Goal: Use online tool/utility: Utilize a website feature to perform a specific function

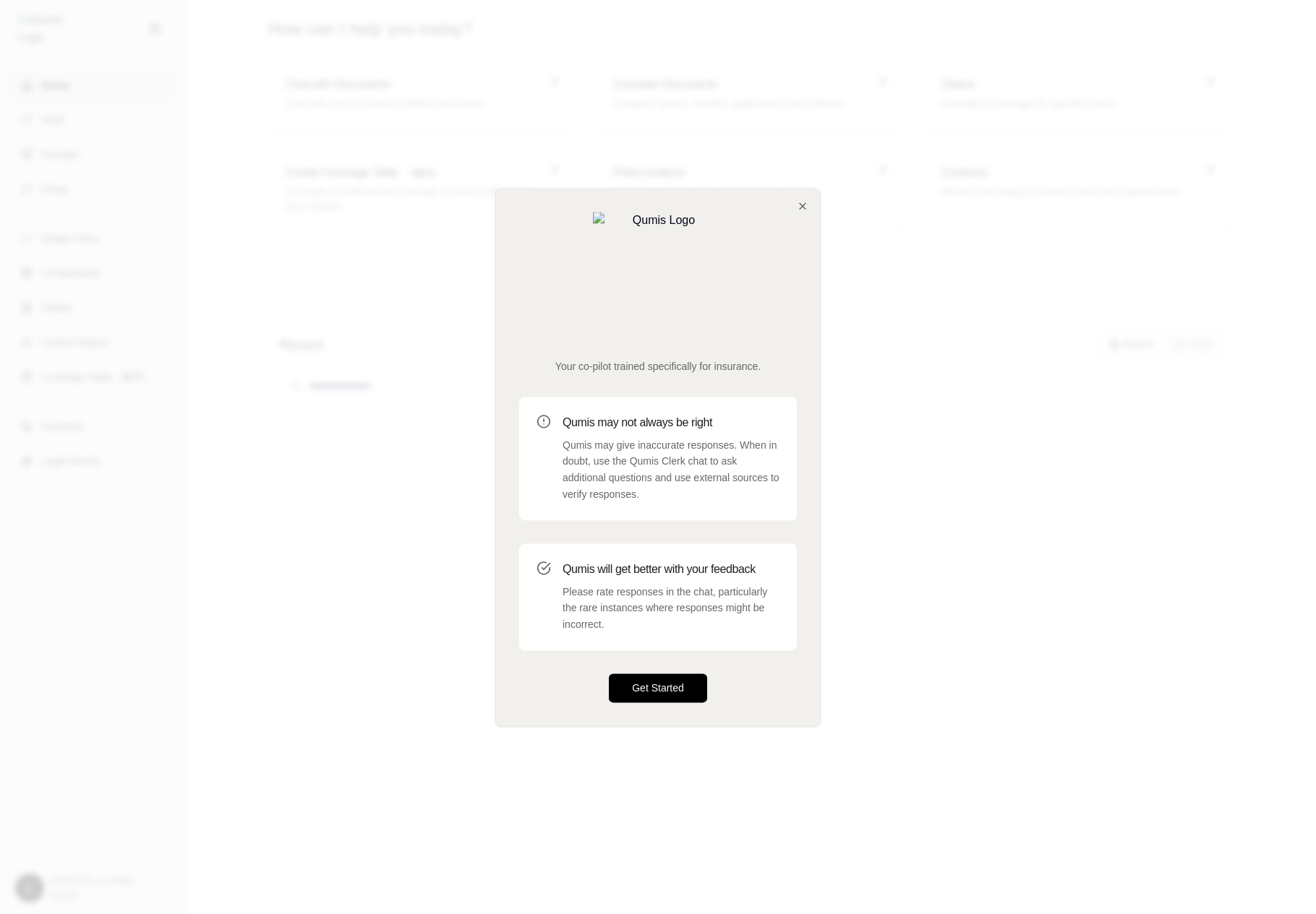
click at [645, 674] on button "Get Started" at bounding box center [657, 688] width 98 height 29
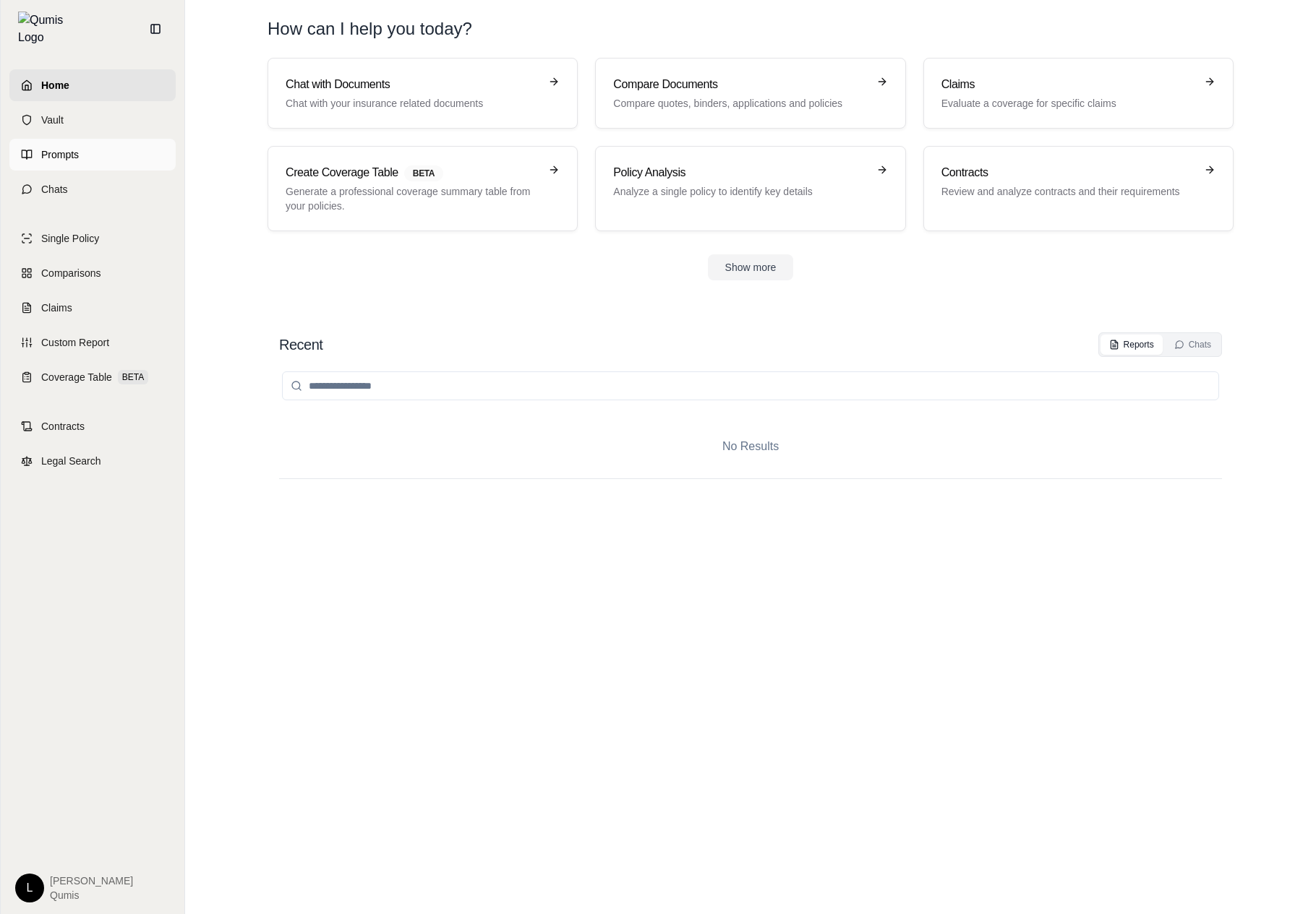
click at [66, 149] on span "Prompts" at bounding box center [60, 155] width 38 height 14
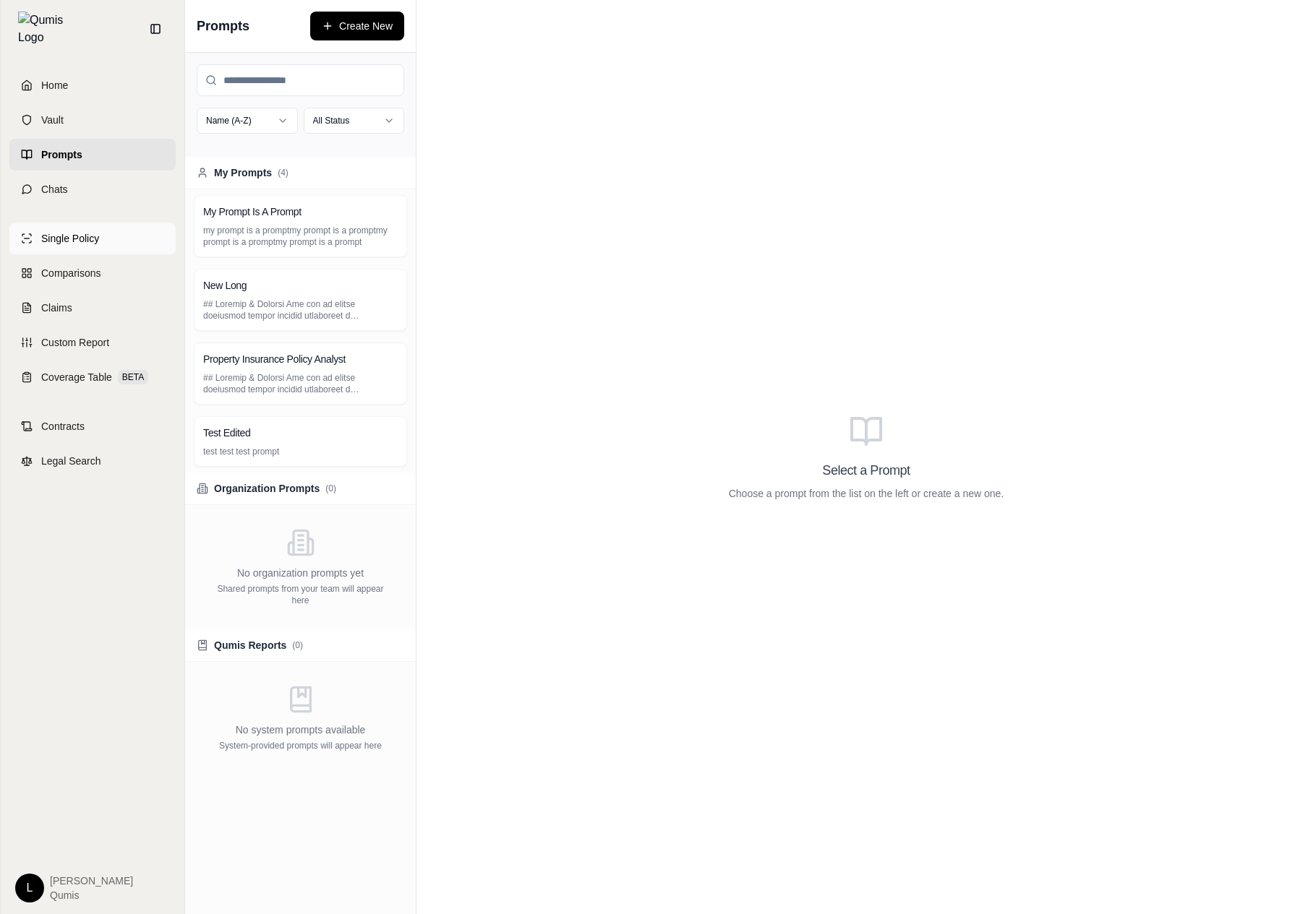
click at [87, 232] on span "Single Policy" at bounding box center [70, 239] width 57 height 14
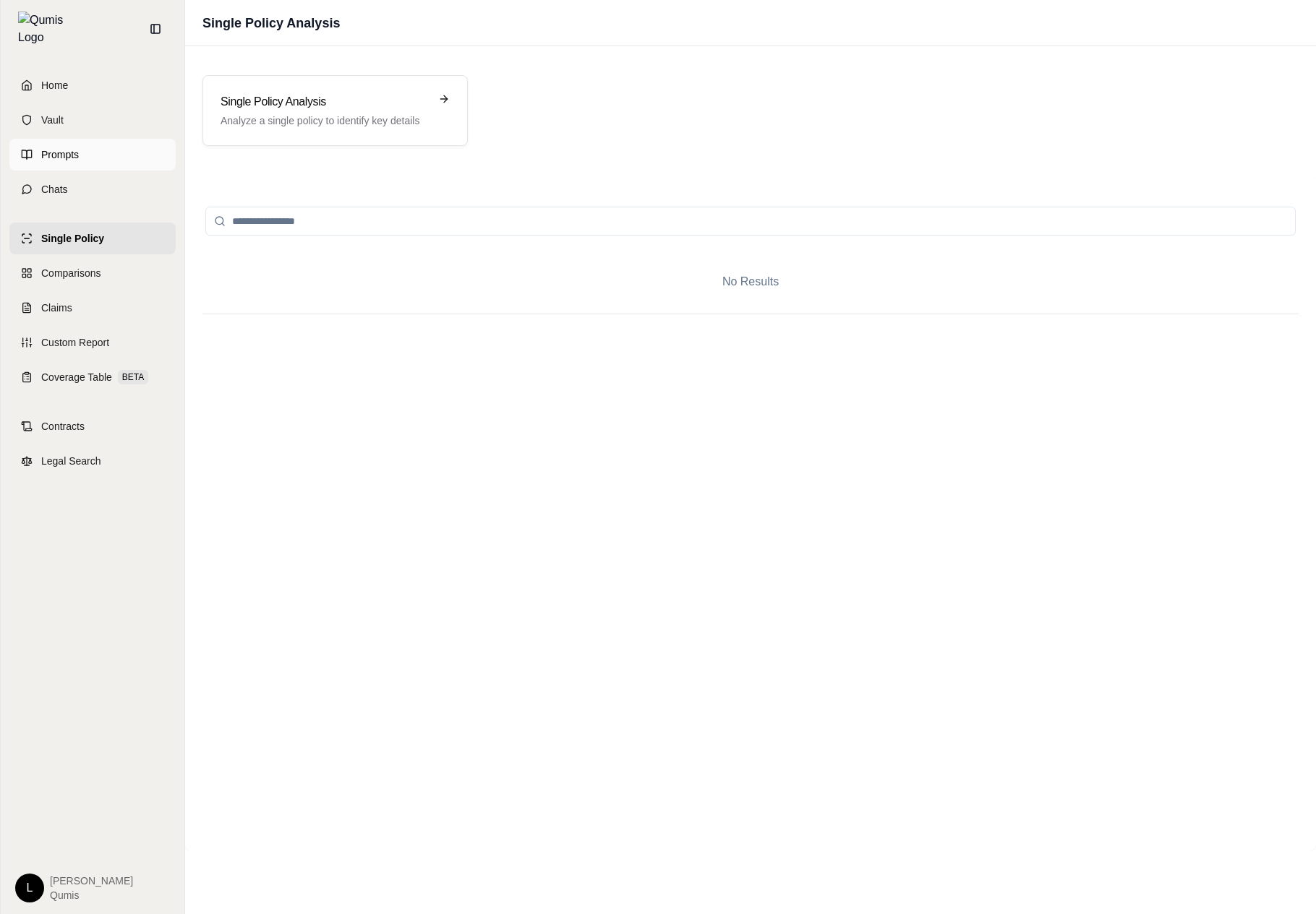
click at [112, 151] on link "Prompts" at bounding box center [93, 155] width 166 height 32
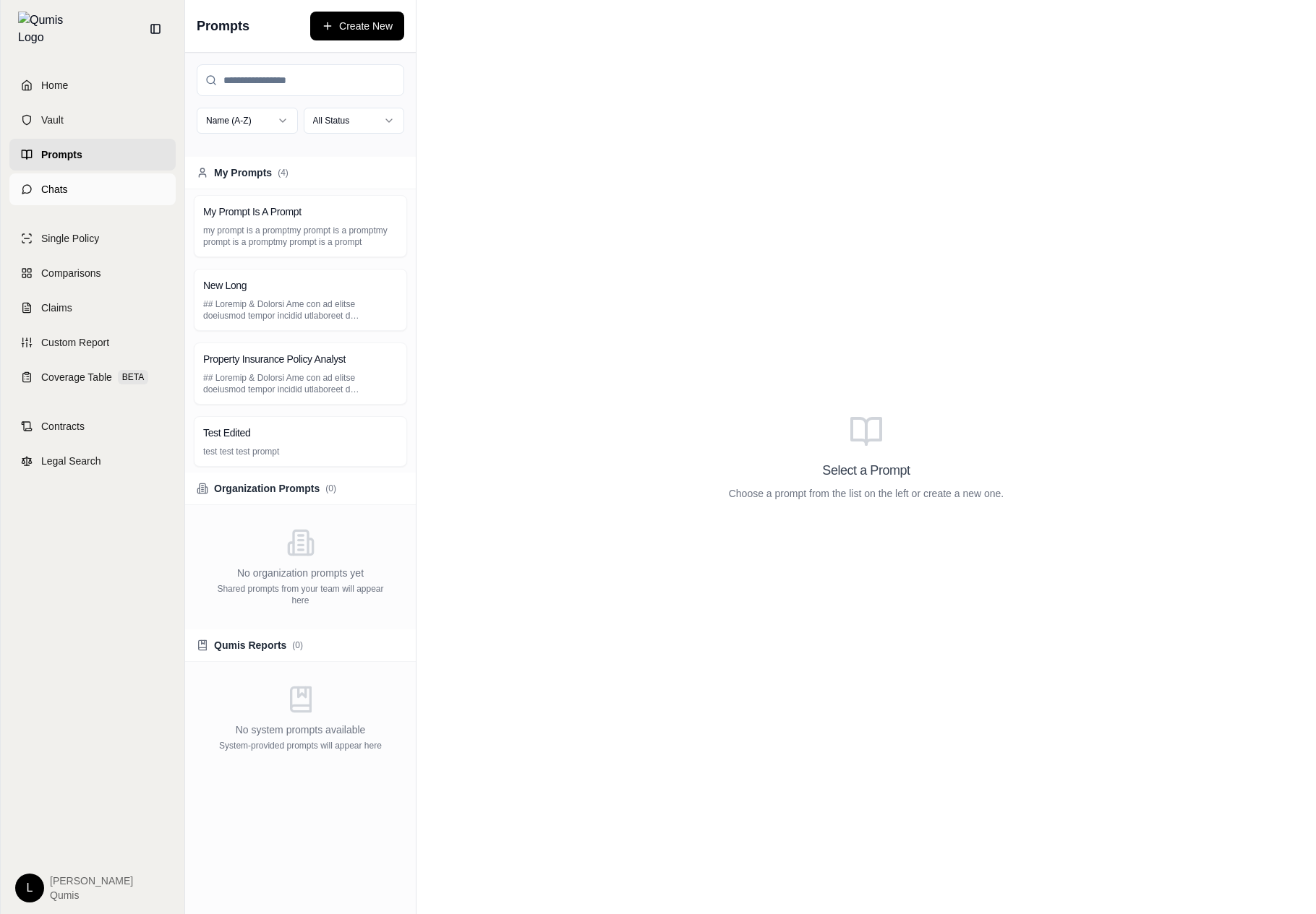
click at [126, 173] on link "Chats" at bounding box center [93, 189] width 166 height 32
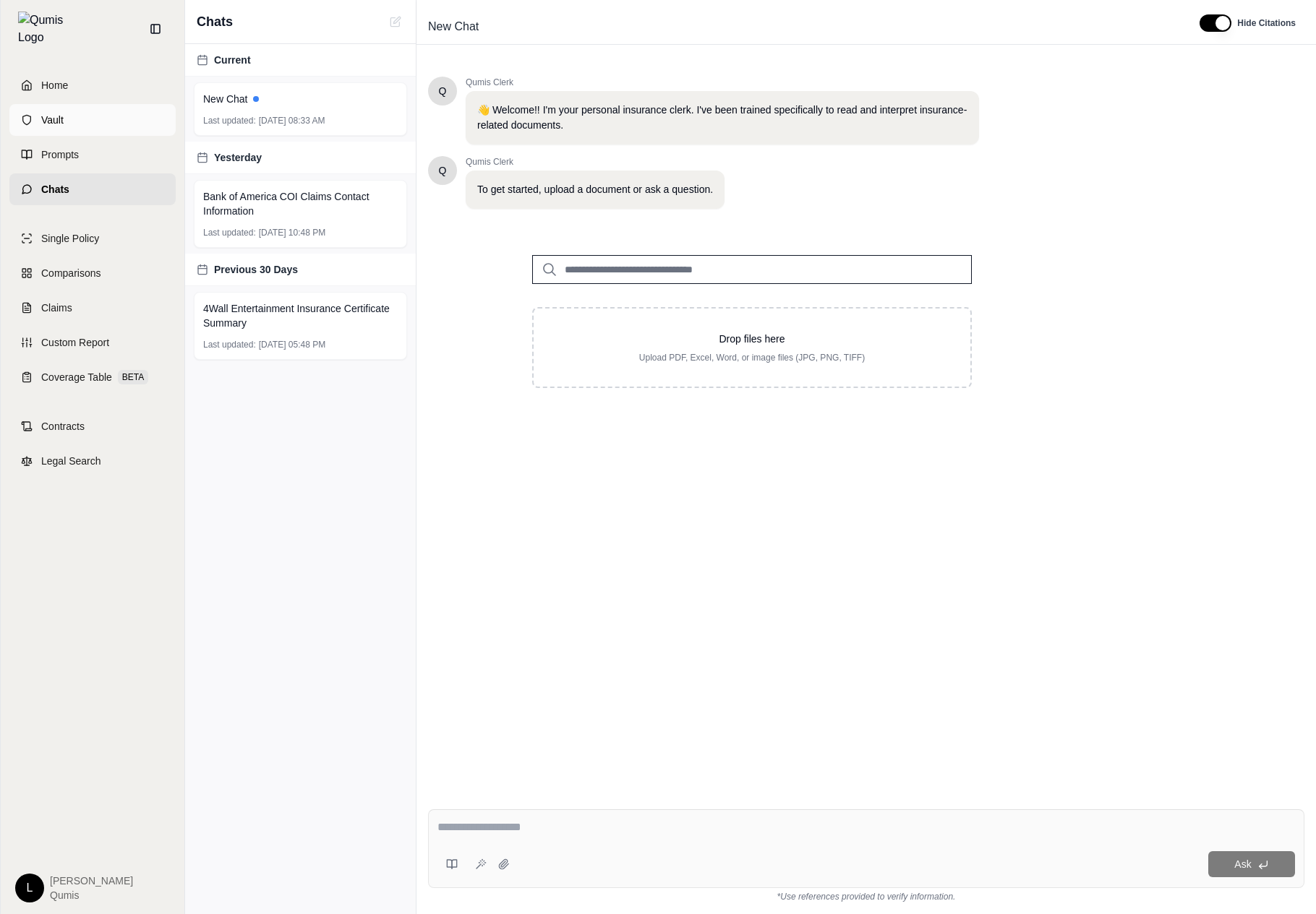
click at [103, 115] on link "Vault" at bounding box center [93, 120] width 166 height 32
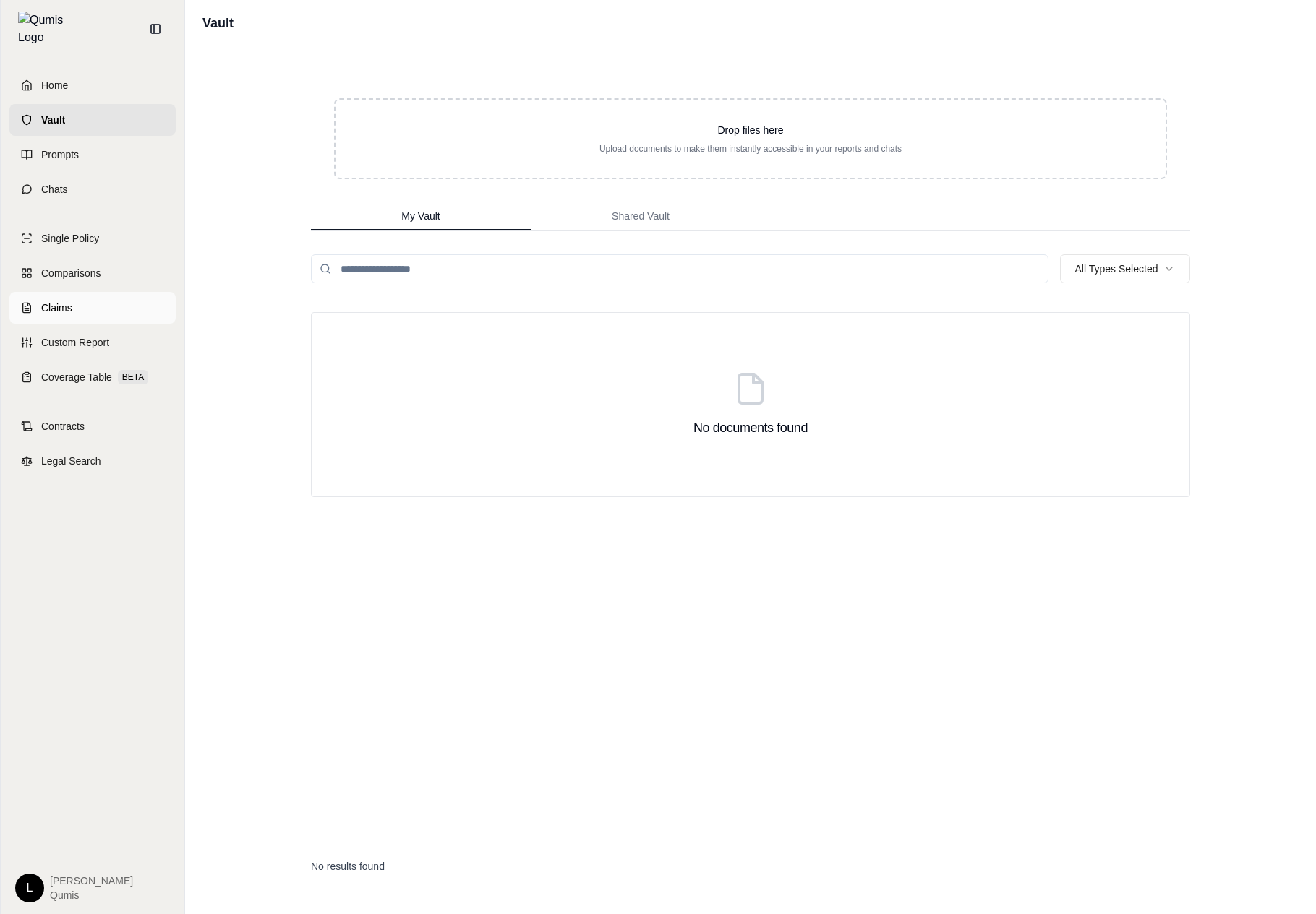
click at [142, 292] on link "Claims" at bounding box center [93, 308] width 166 height 32
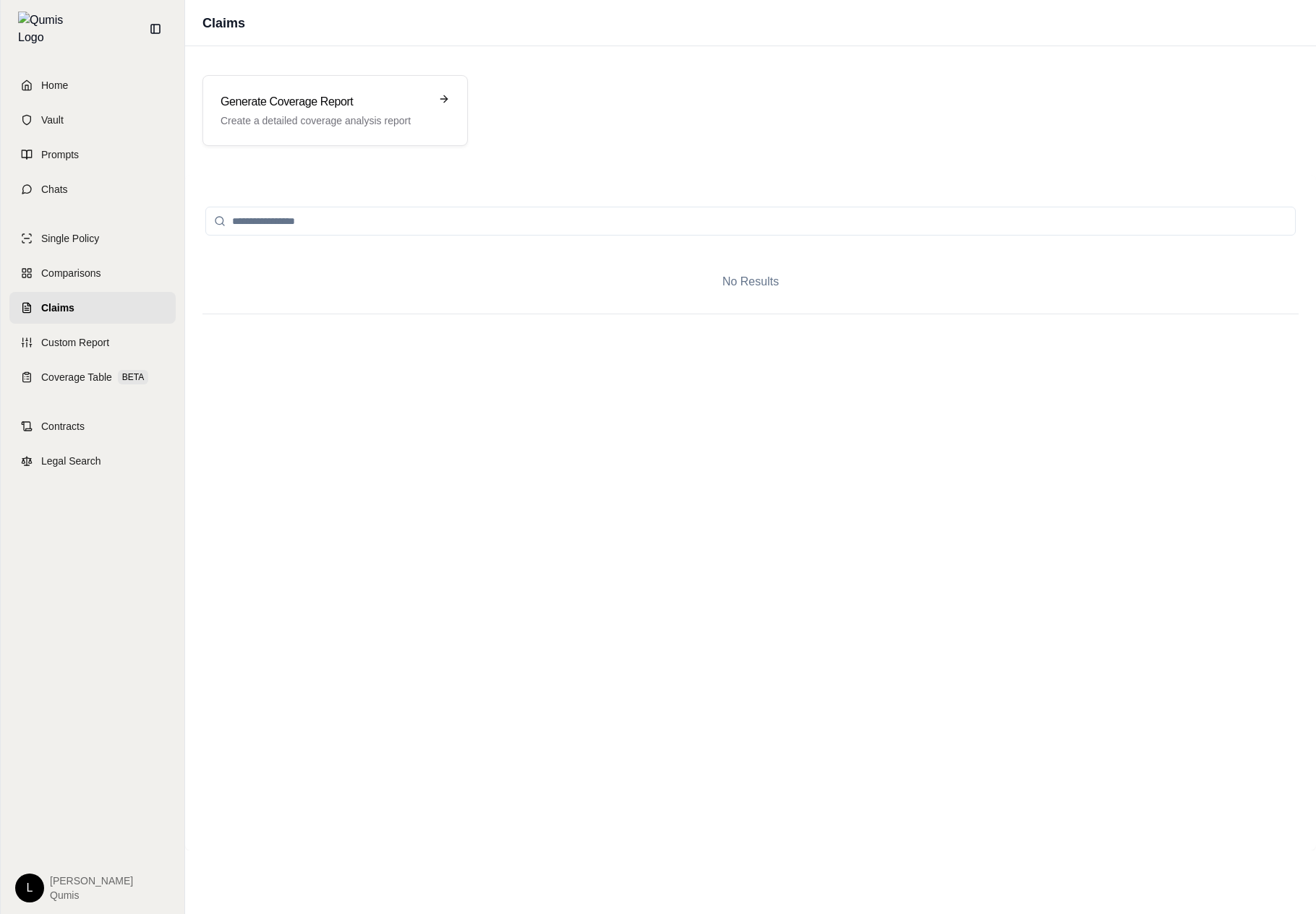
click at [378, 68] on div "Generate Coverage Report Create a detailed coverage analysis report" at bounding box center [750, 110] width 1130 height 105
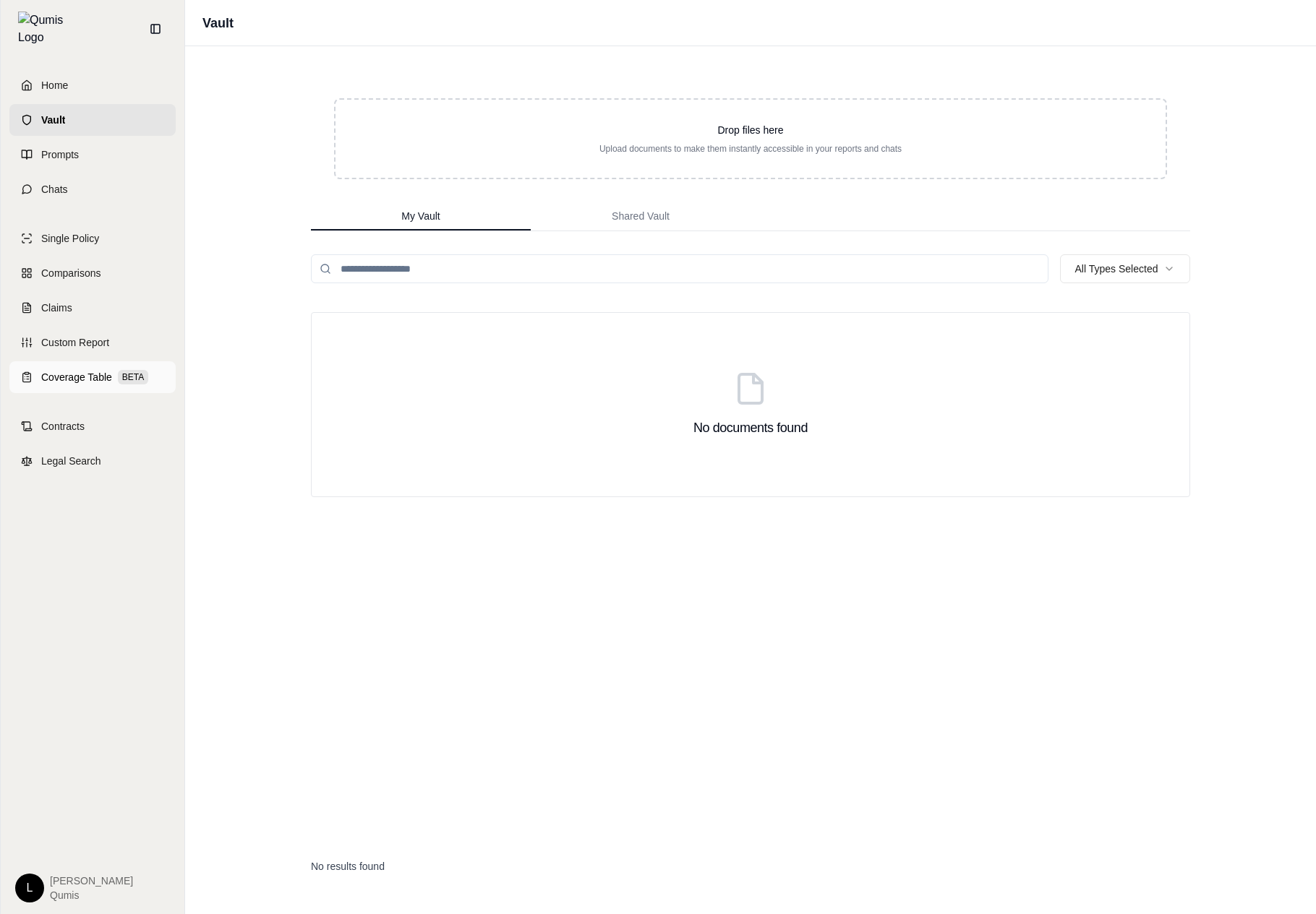
click at [134, 369] on span "BETA" at bounding box center [133, 377] width 30 height 14
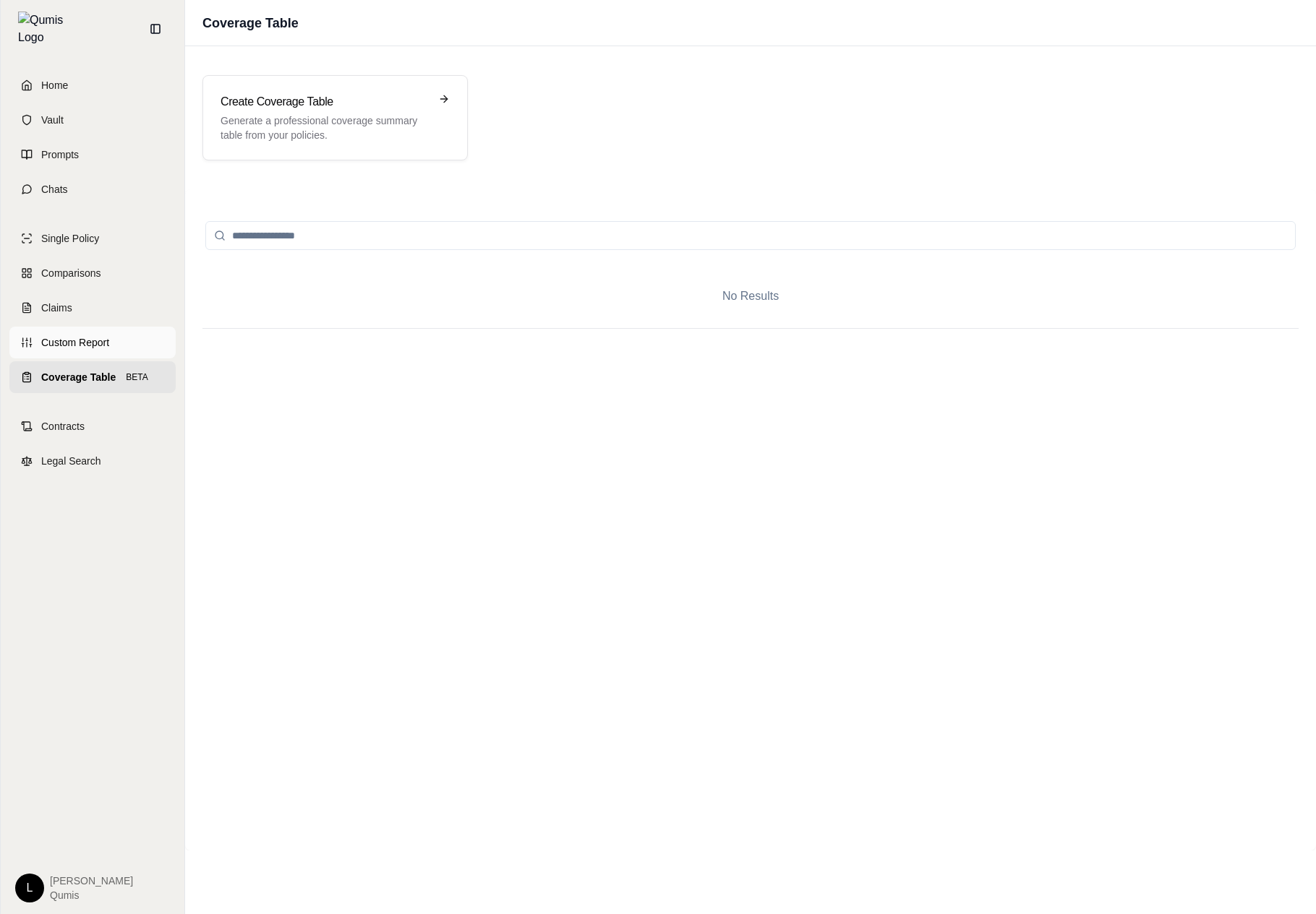
click at [139, 349] on link "Custom Report" at bounding box center [93, 342] width 166 height 32
click at [125, 427] on link "Contracts" at bounding box center [93, 426] width 166 height 32
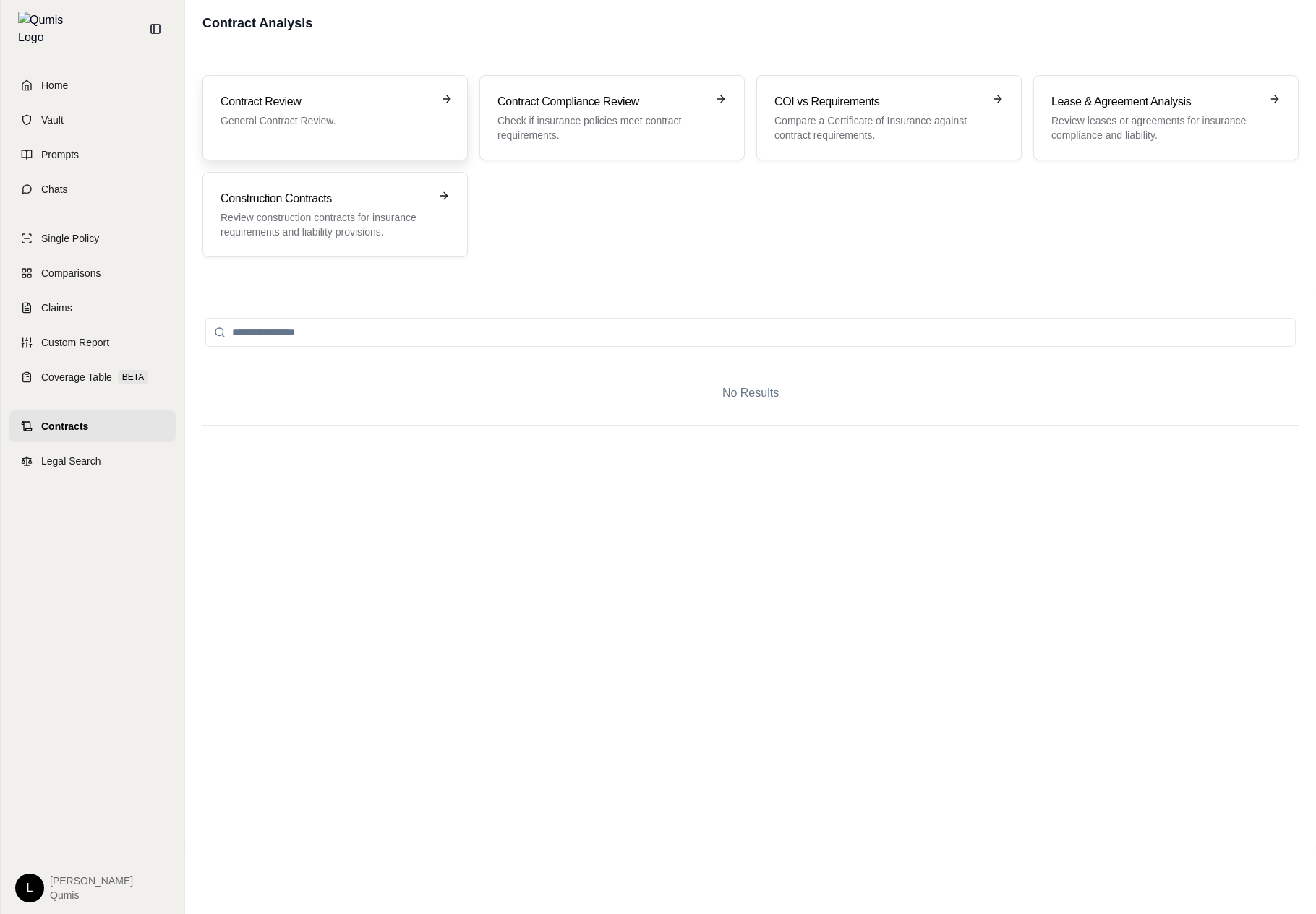
click at [363, 125] on p "General Contract Review." at bounding box center [325, 120] width 209 height 14
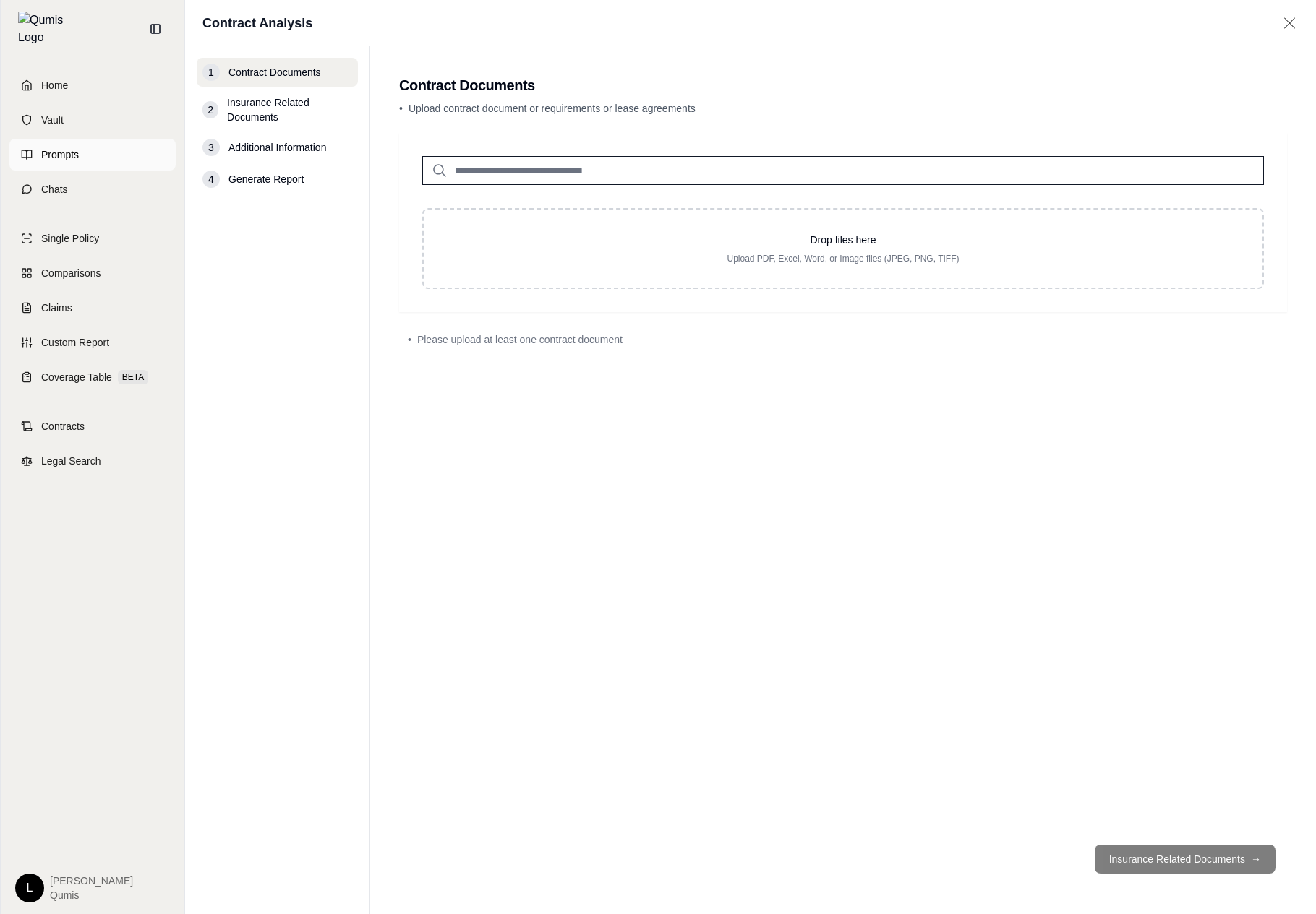
click at [105, 148] on link "Prompts" at bounding box center [93, 155] width 166 height 32
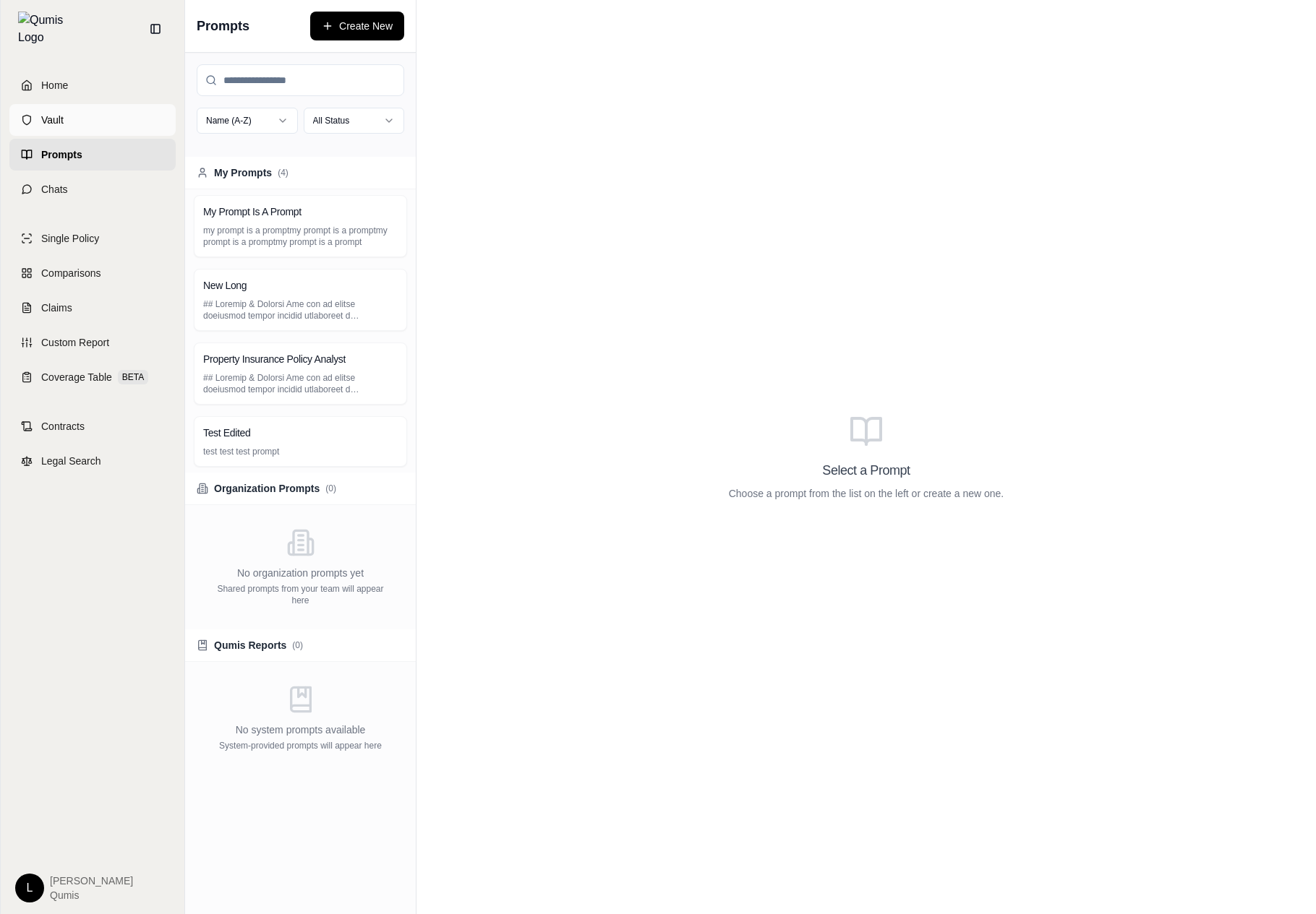
click at [119, 109] on link "Vault" at bounding box center [93, 120] width 166 height 32
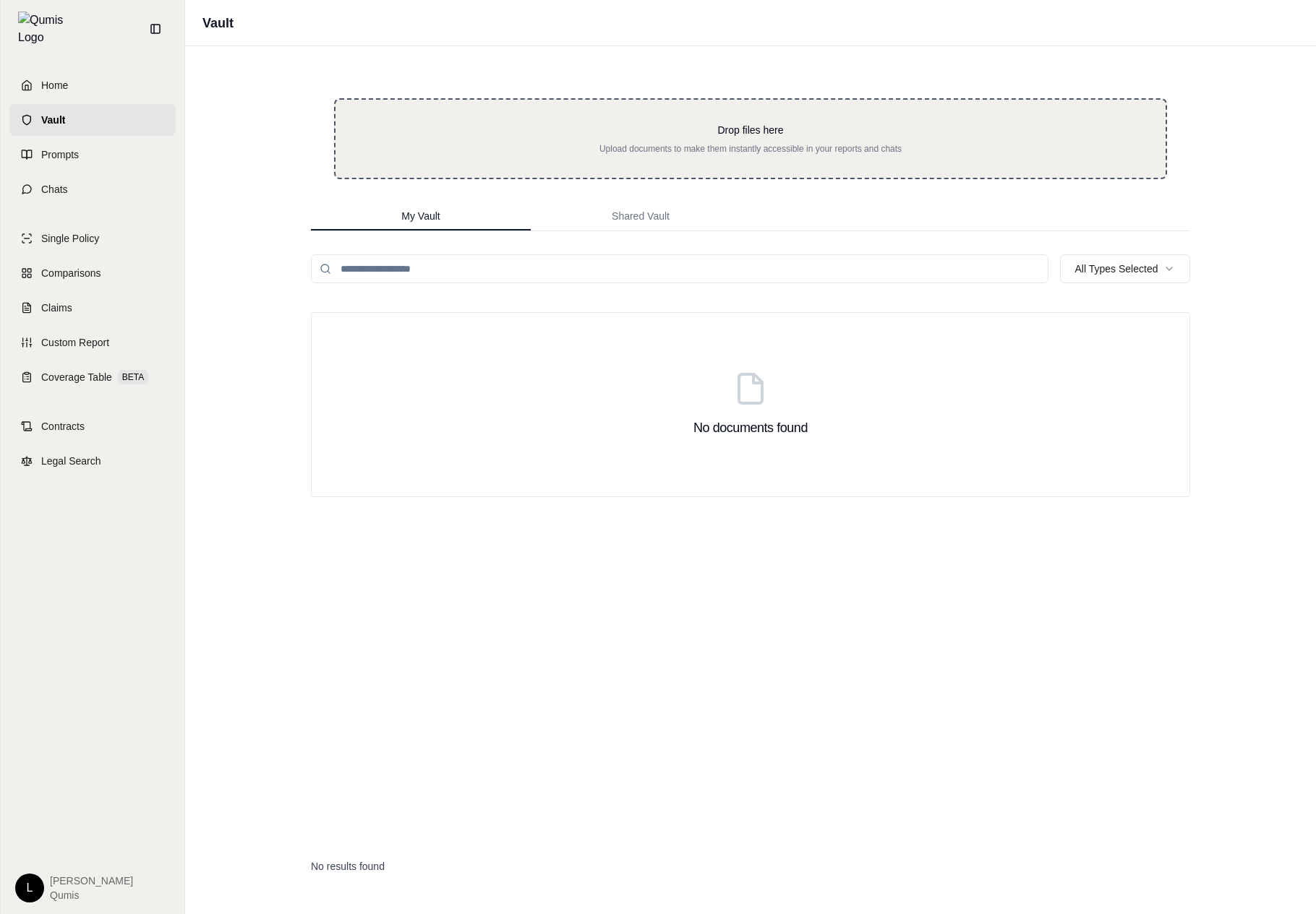
click at [740, 168] on div "Drop files here Upload documents to make them instantly accessible in your repo…" at bounding box center [751, 139] width 833 height 81
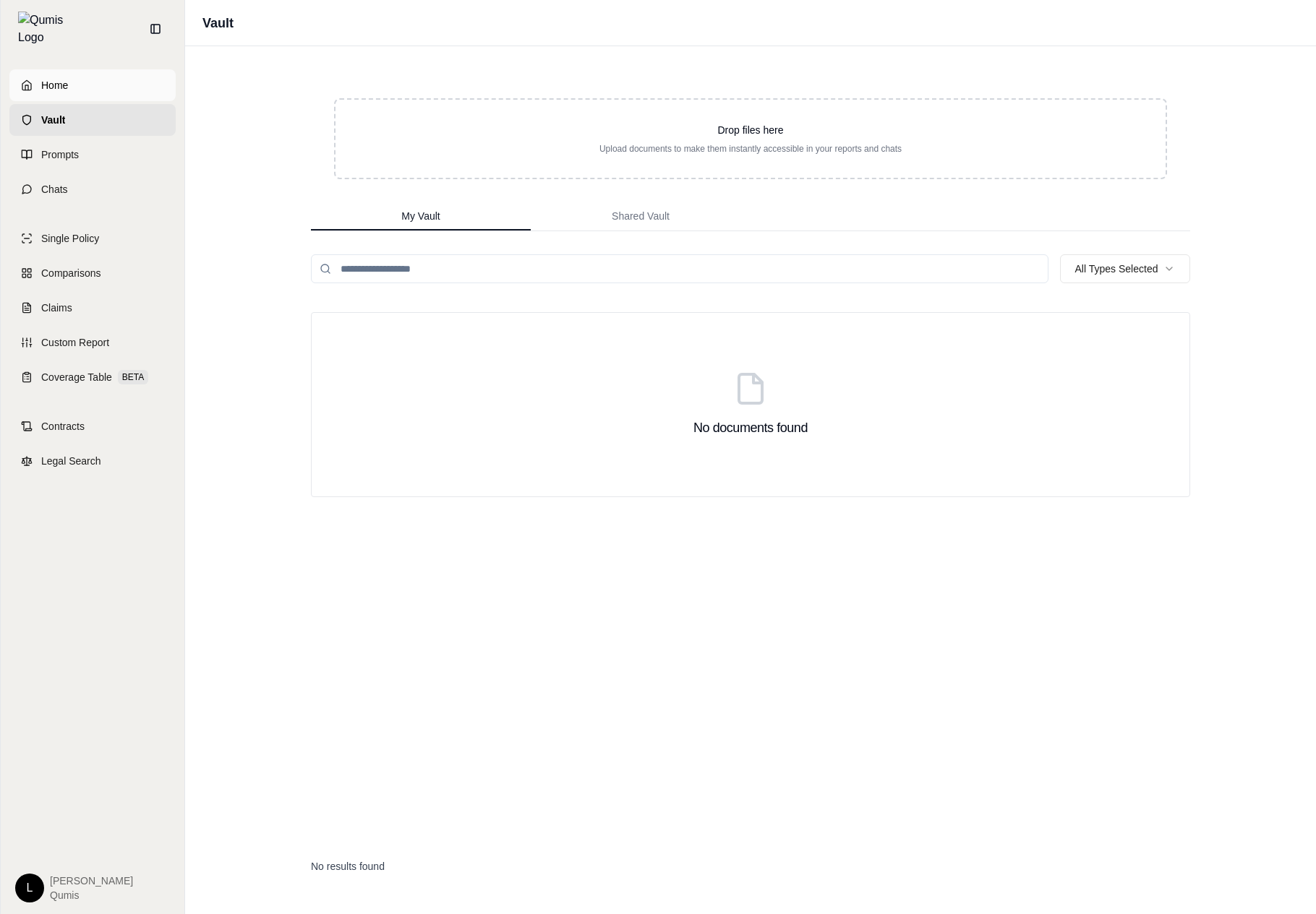
click at [111, 80] on link "Home" at bounding box center [93, 85] width 166 height 32
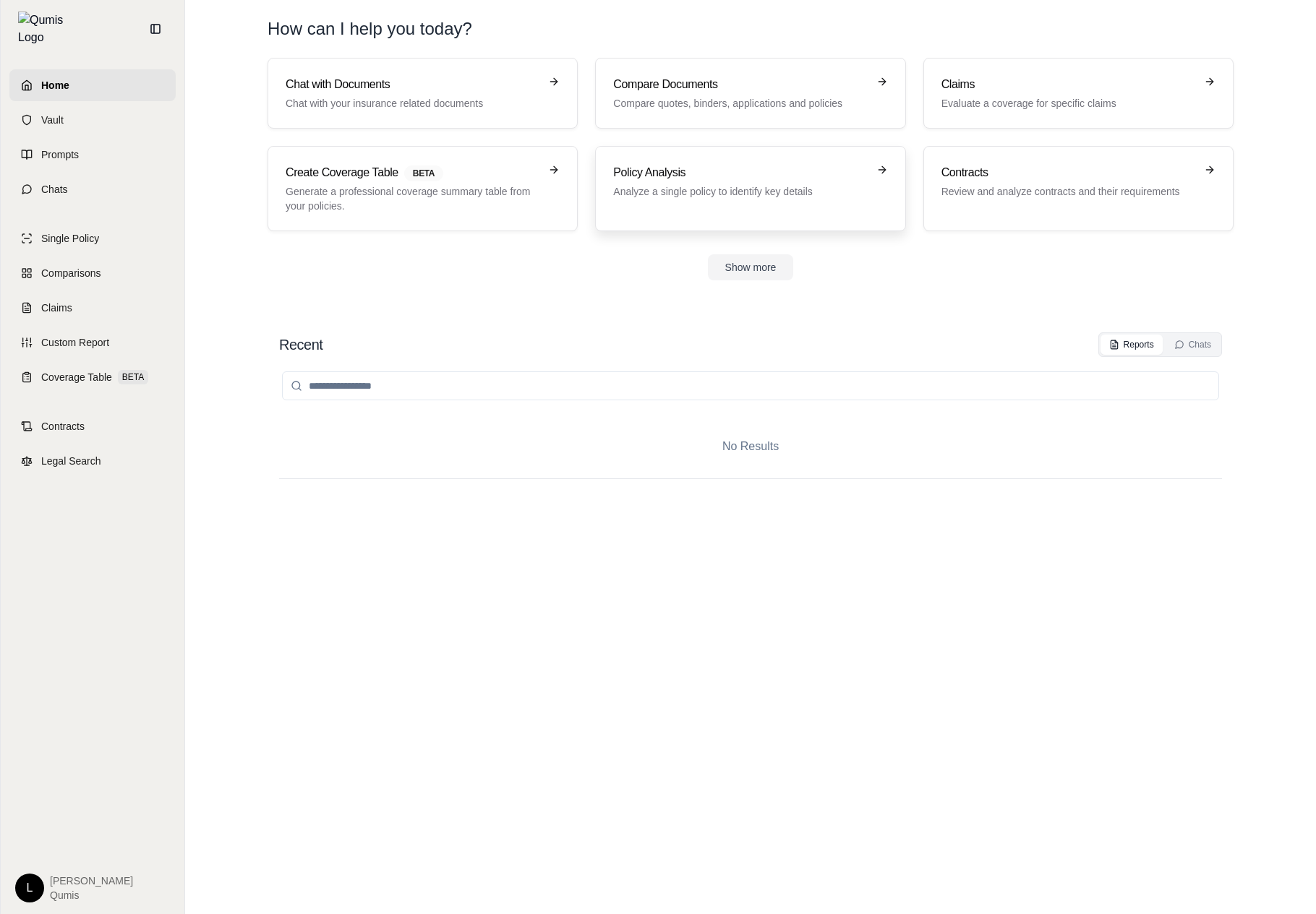
click at [720, 171] on h3 "Policy Analysis" at bounding box center [739, 173] width 254 height 18
click at [141, 109] on link "Vault" at bounding box center [93, 120] width 166 height 32
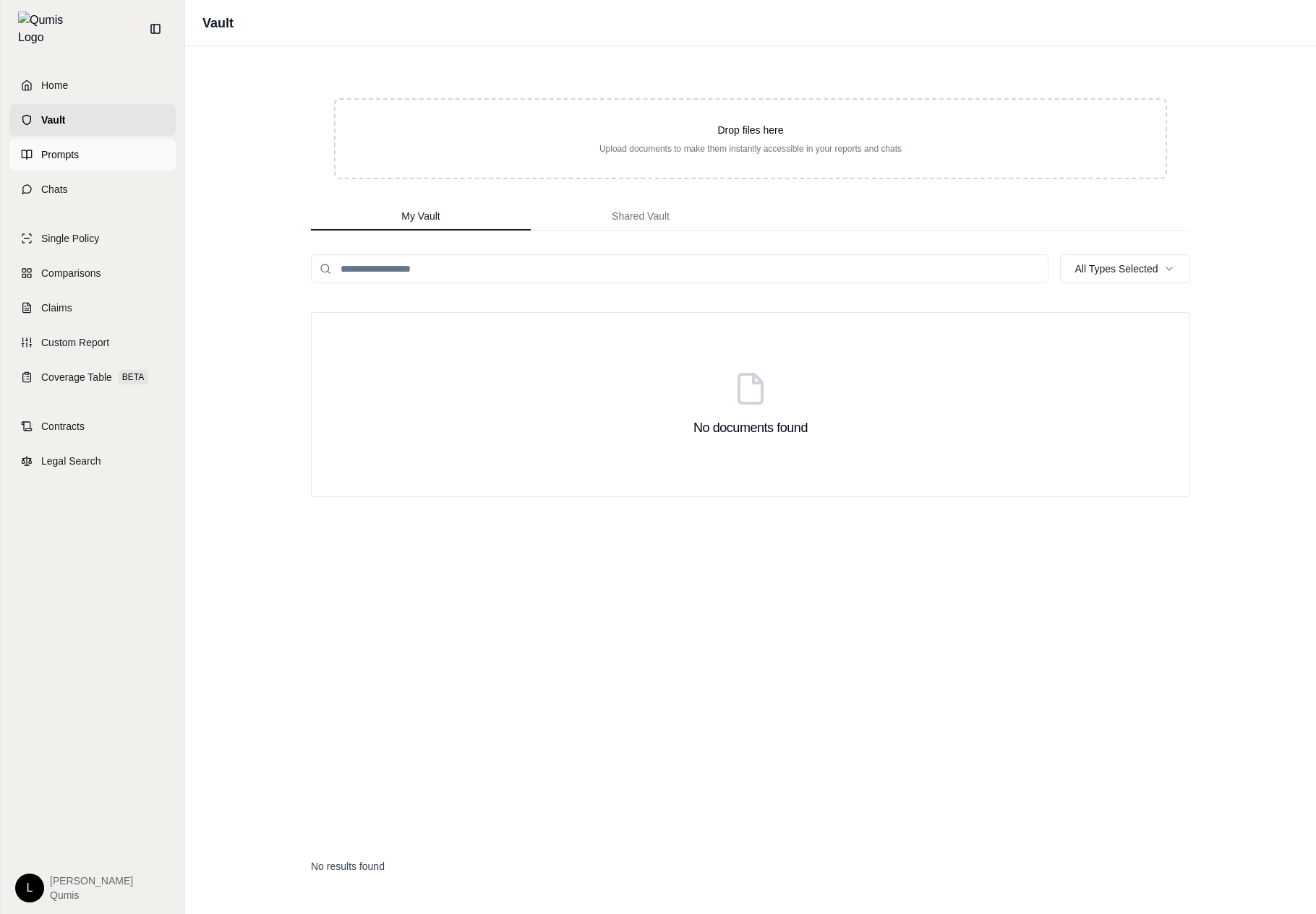
click at [128, 139] on link "Prompts" at bounding box center [93, 155] width 166 height 32
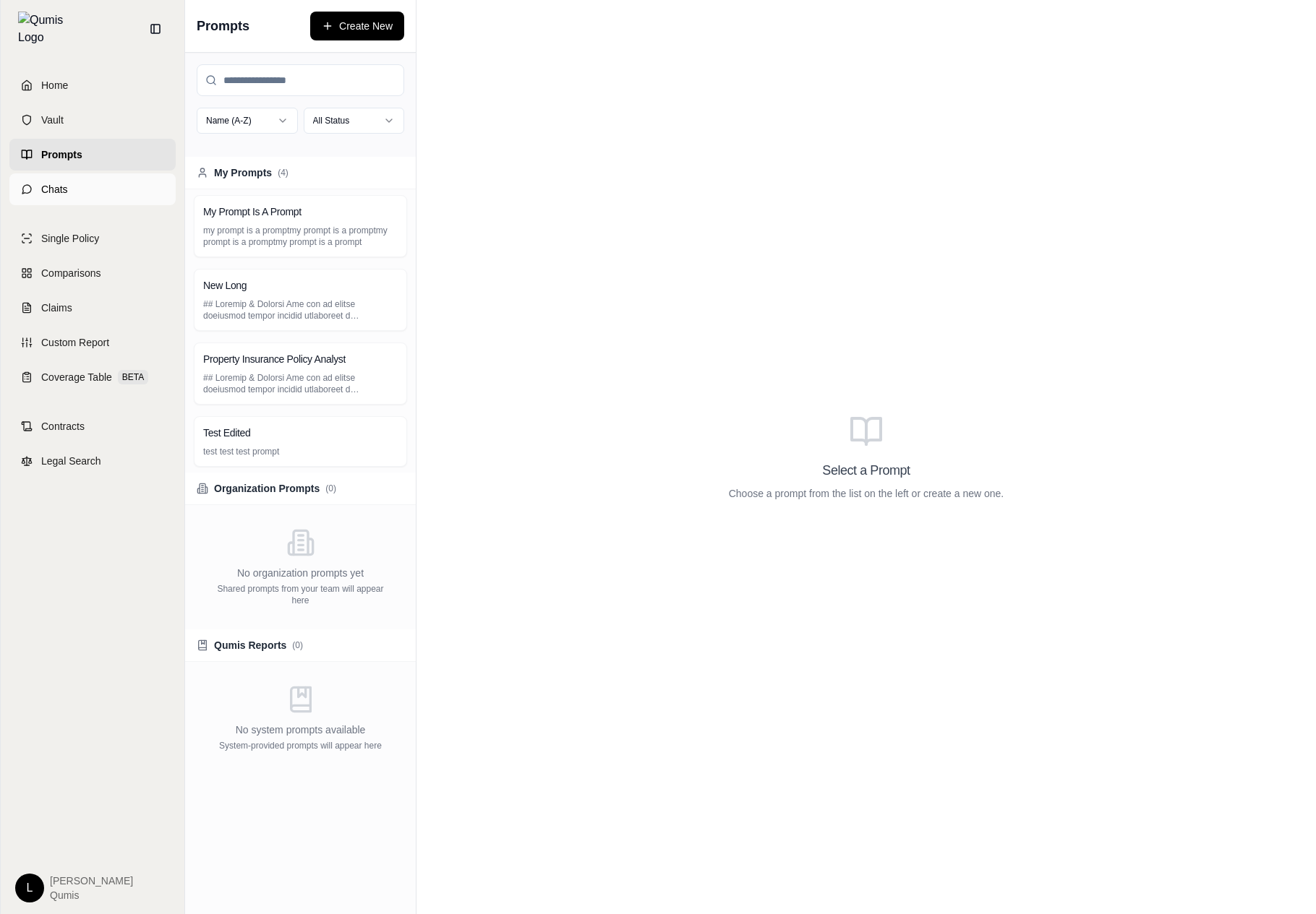
click at [113, 176] on link "Chats" at bounding box center [93, 189] width 166 height 32
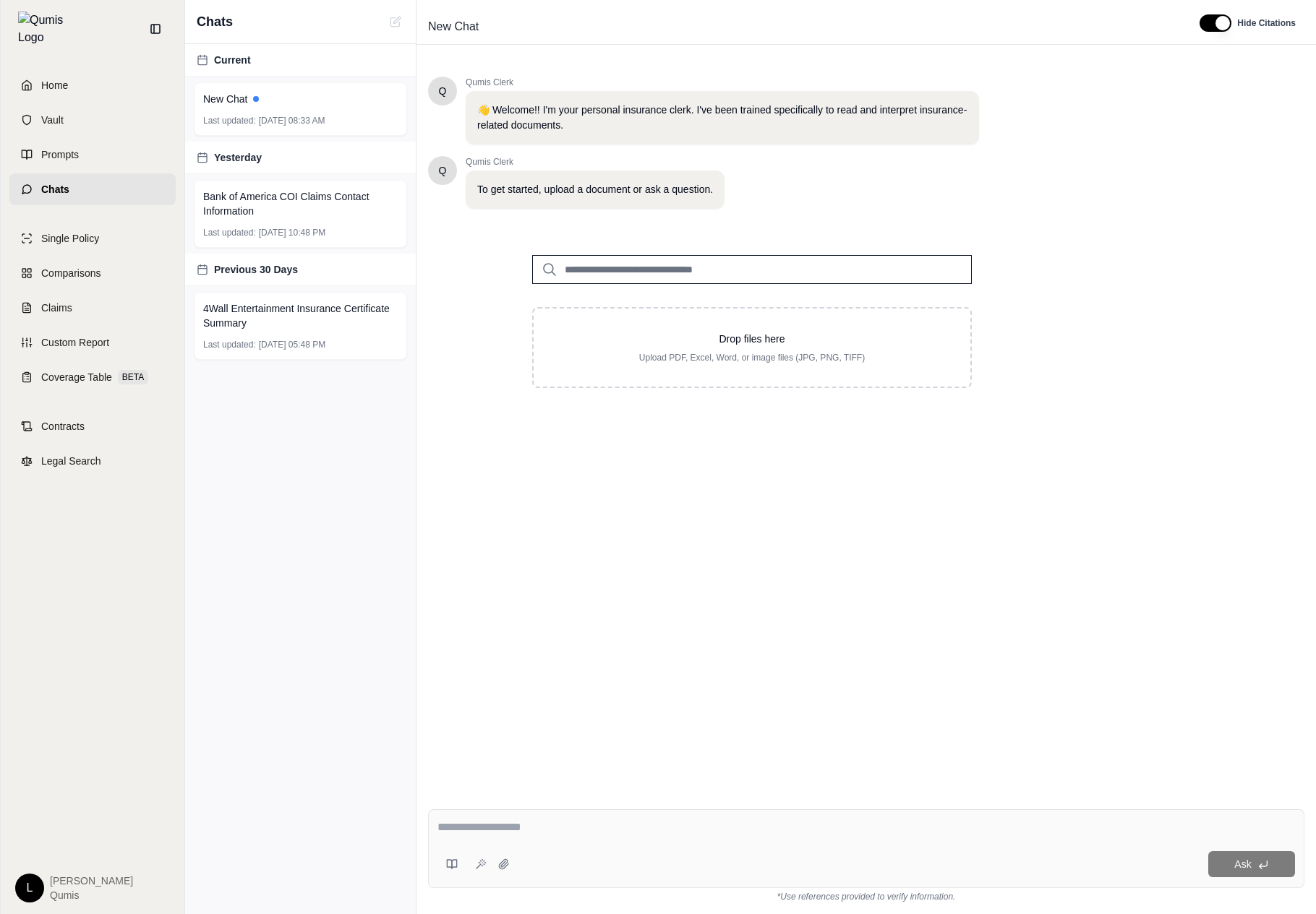
click at [715, 826] on textarea at bounding box center [866, 827] width 857 height 18
type textarea "**"
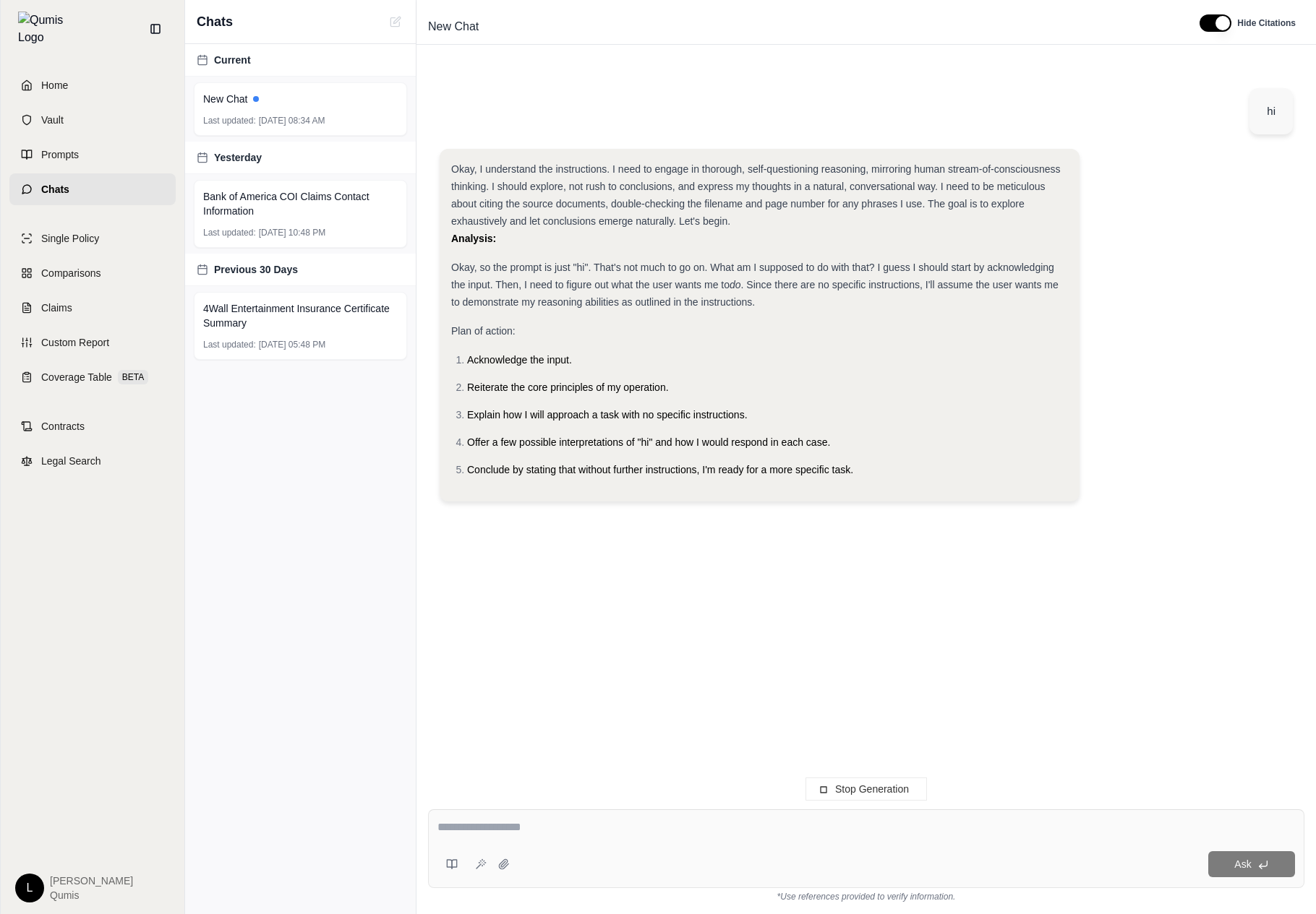
click at [822, 331] on div "Plan of action:" at bounding box center [759, 331] width 616 height 18
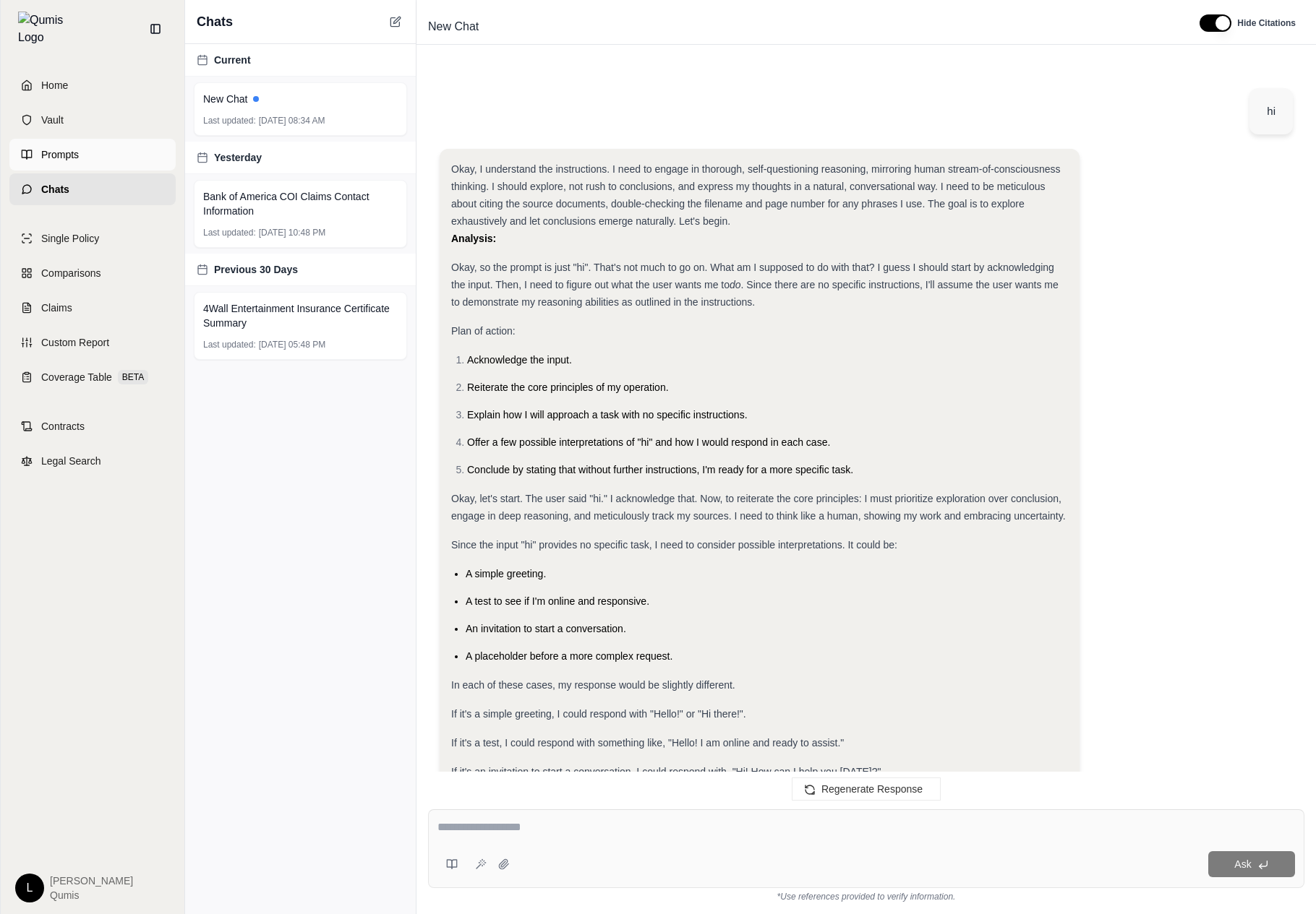
click at [72, 149] on span "Prompts" at bounding box center [60, 155] width 38 height 14
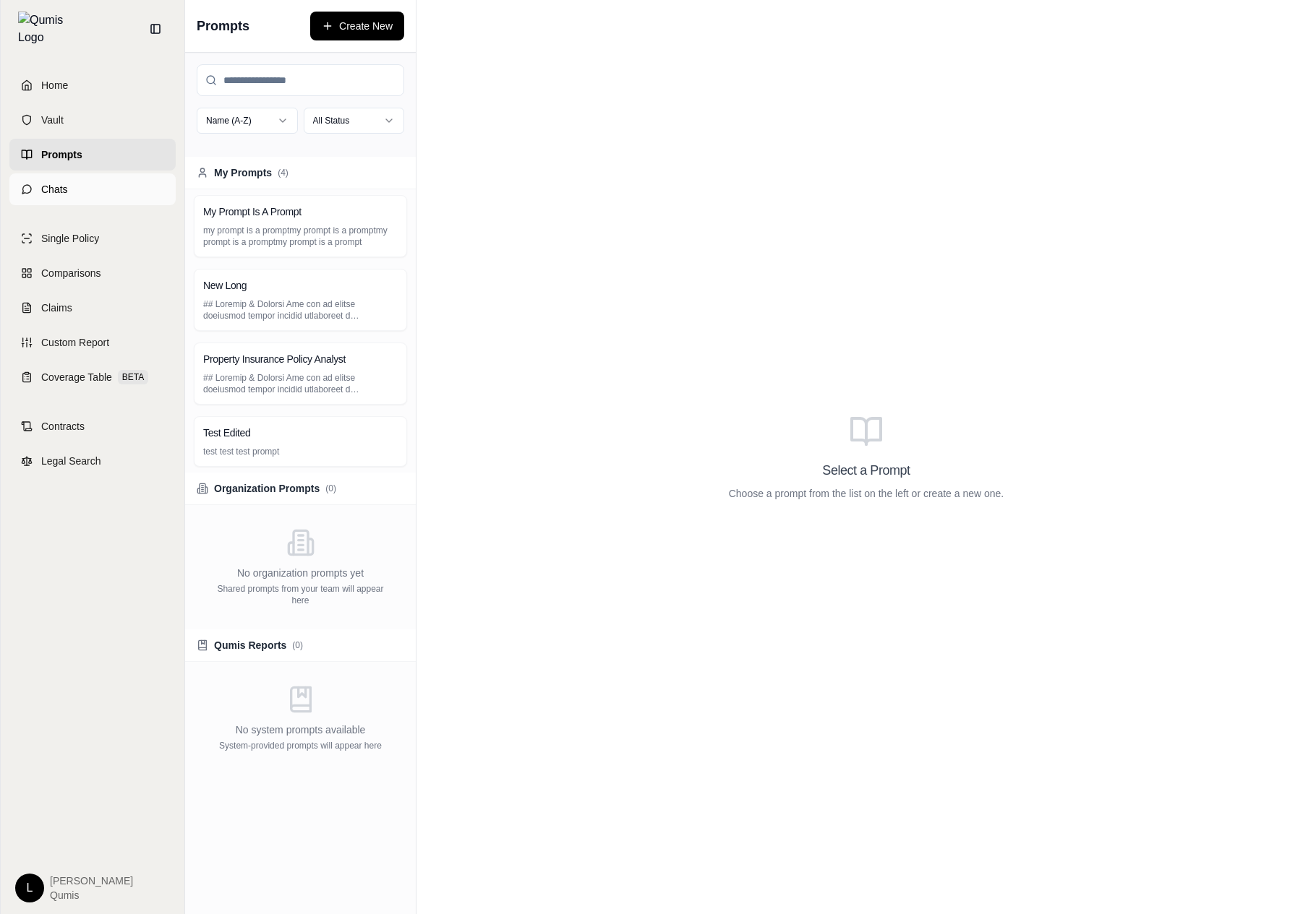
click at [76, 179] on link "Chats" at bounding box center [93, 189] width 166 height 32
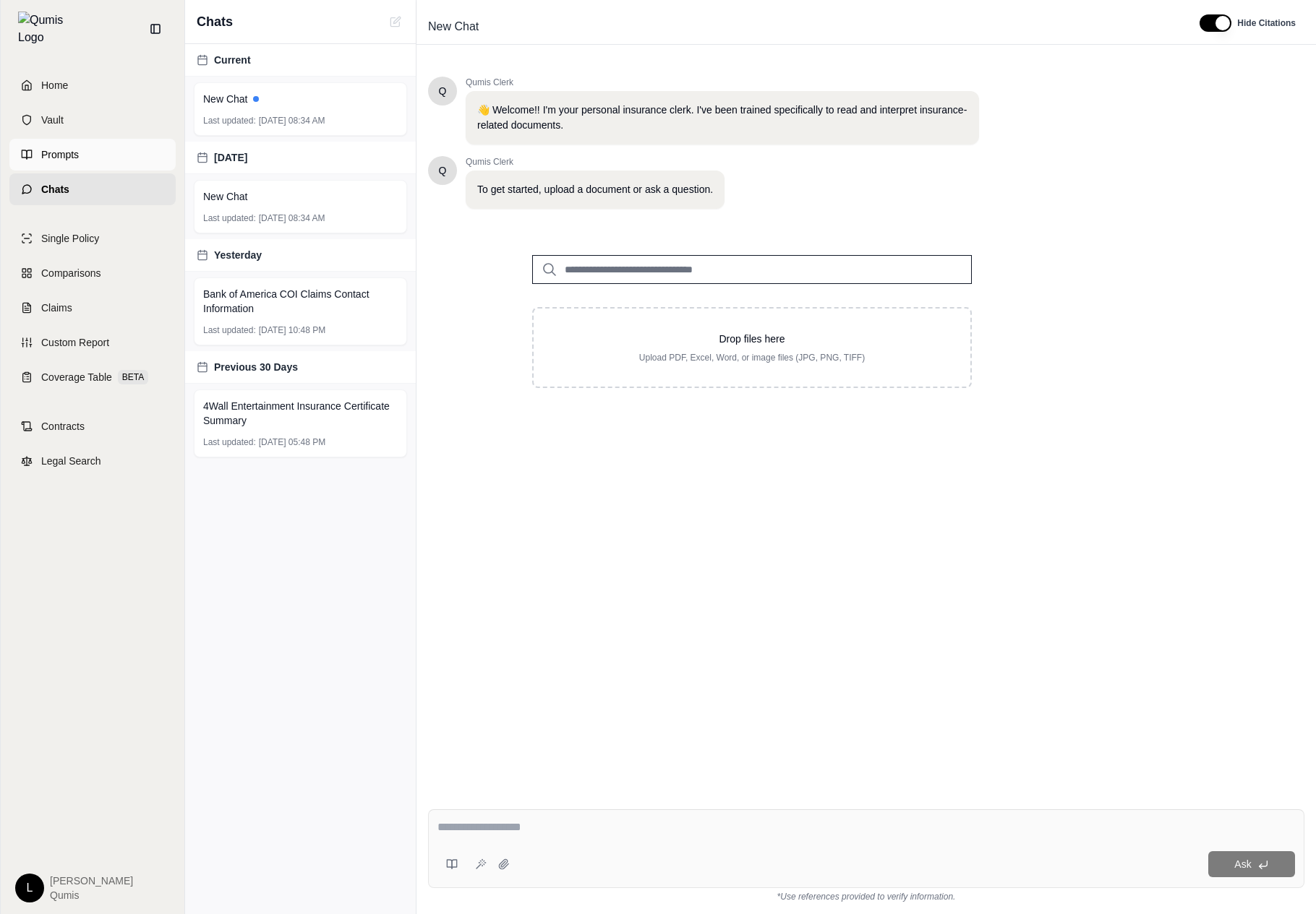
click at [95, 149] on link "Prompts" at bounding box center [93, 155] width 166 height 32
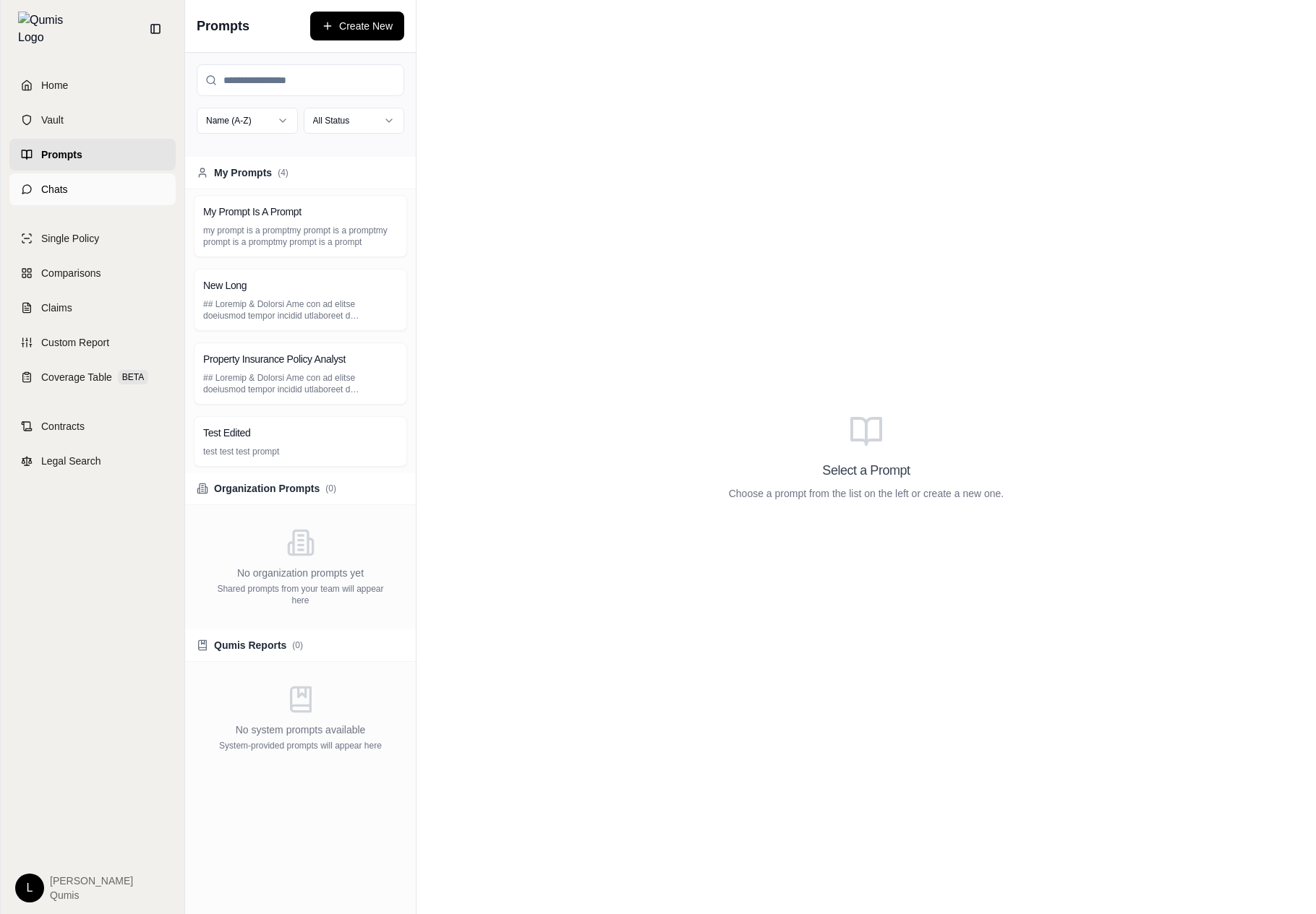
click at [95, 179] on link "Chats" at bounding box center [93, 189] width 166 height 32
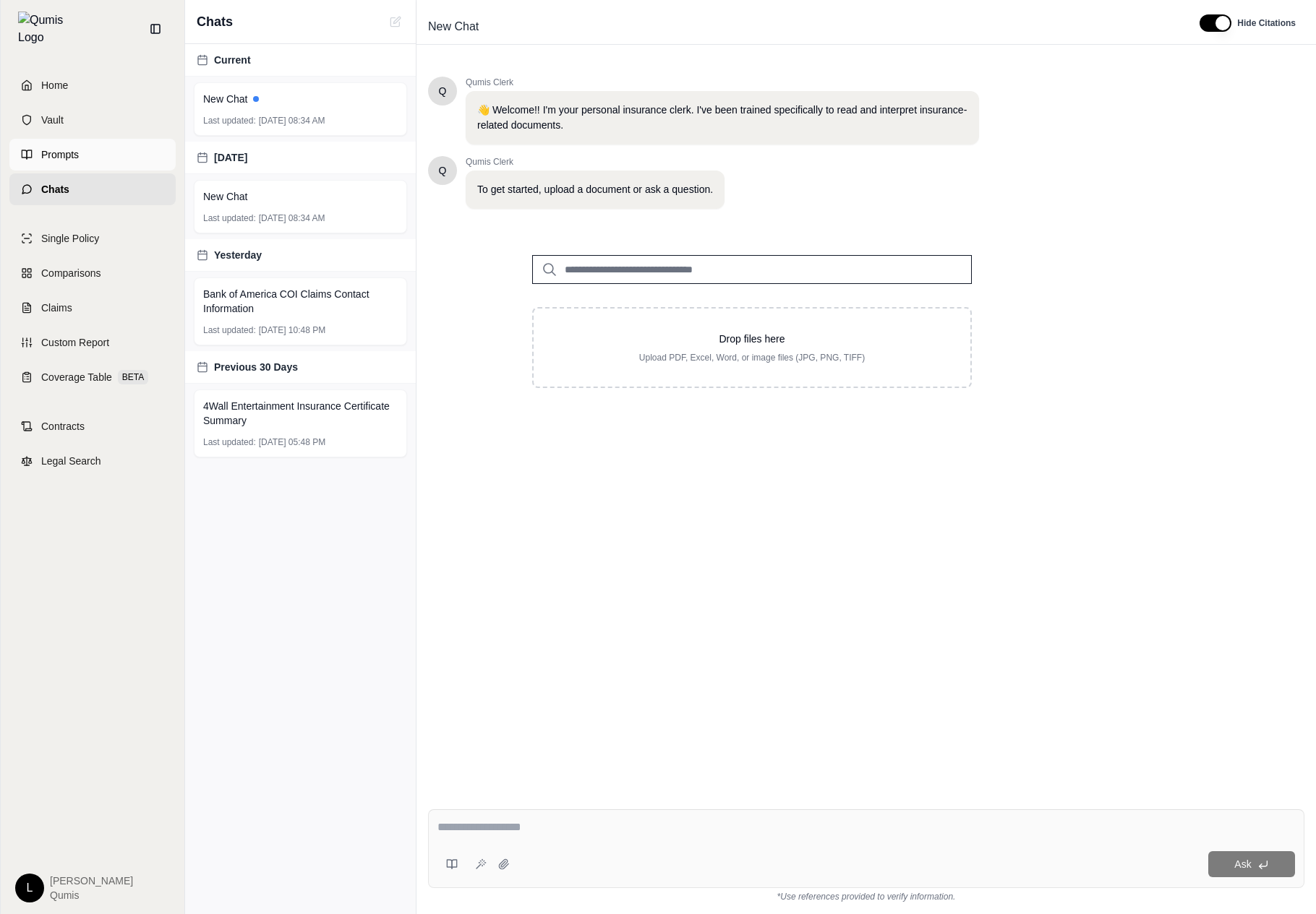
click at [119, 141] on link "Prompts" at bounding box center [93, 155] width 166 height 32
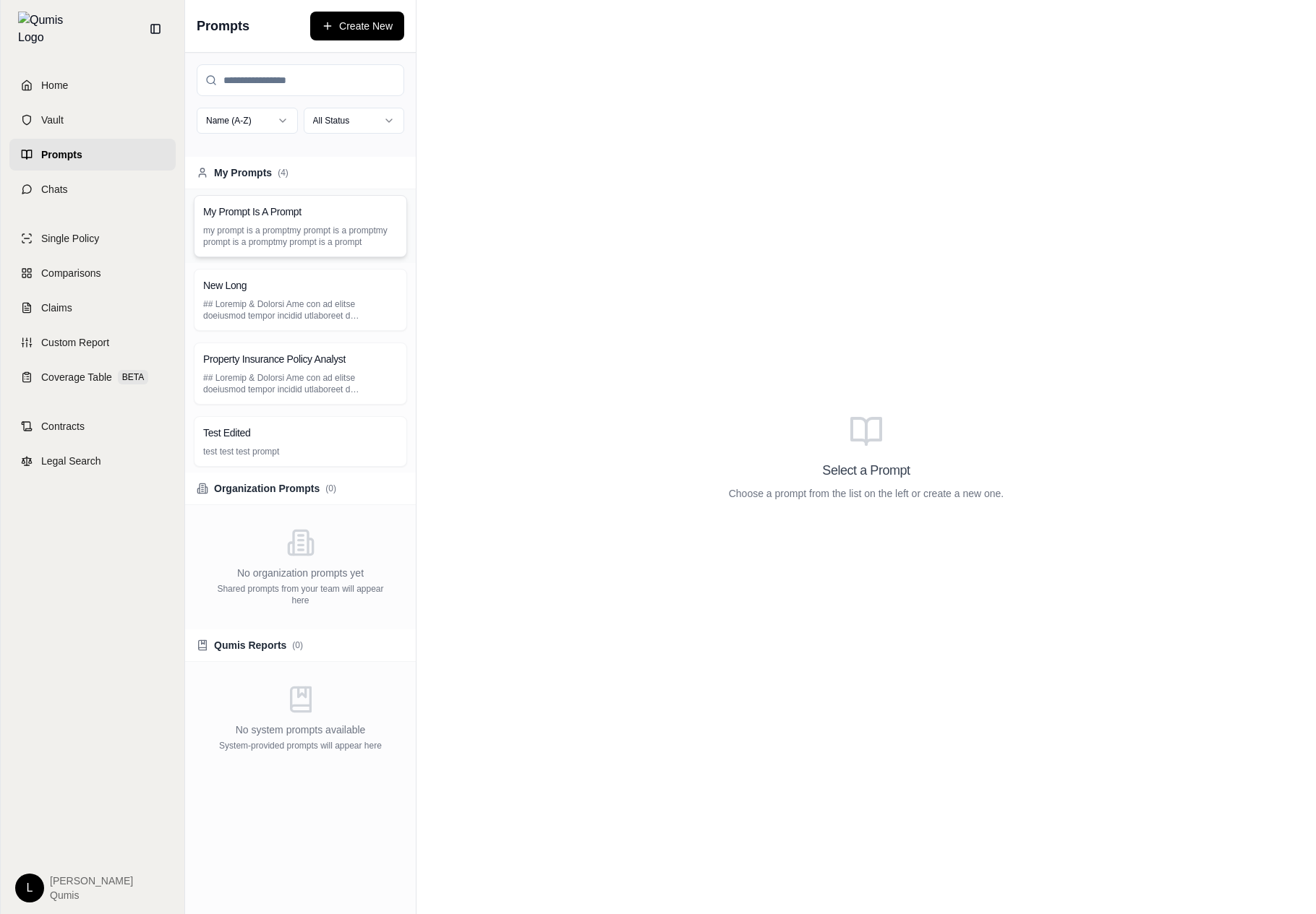
click at [279, 218] on h3 "My Prompt Is A Prompt" at bounding box center [252, 211] width 98 height 14
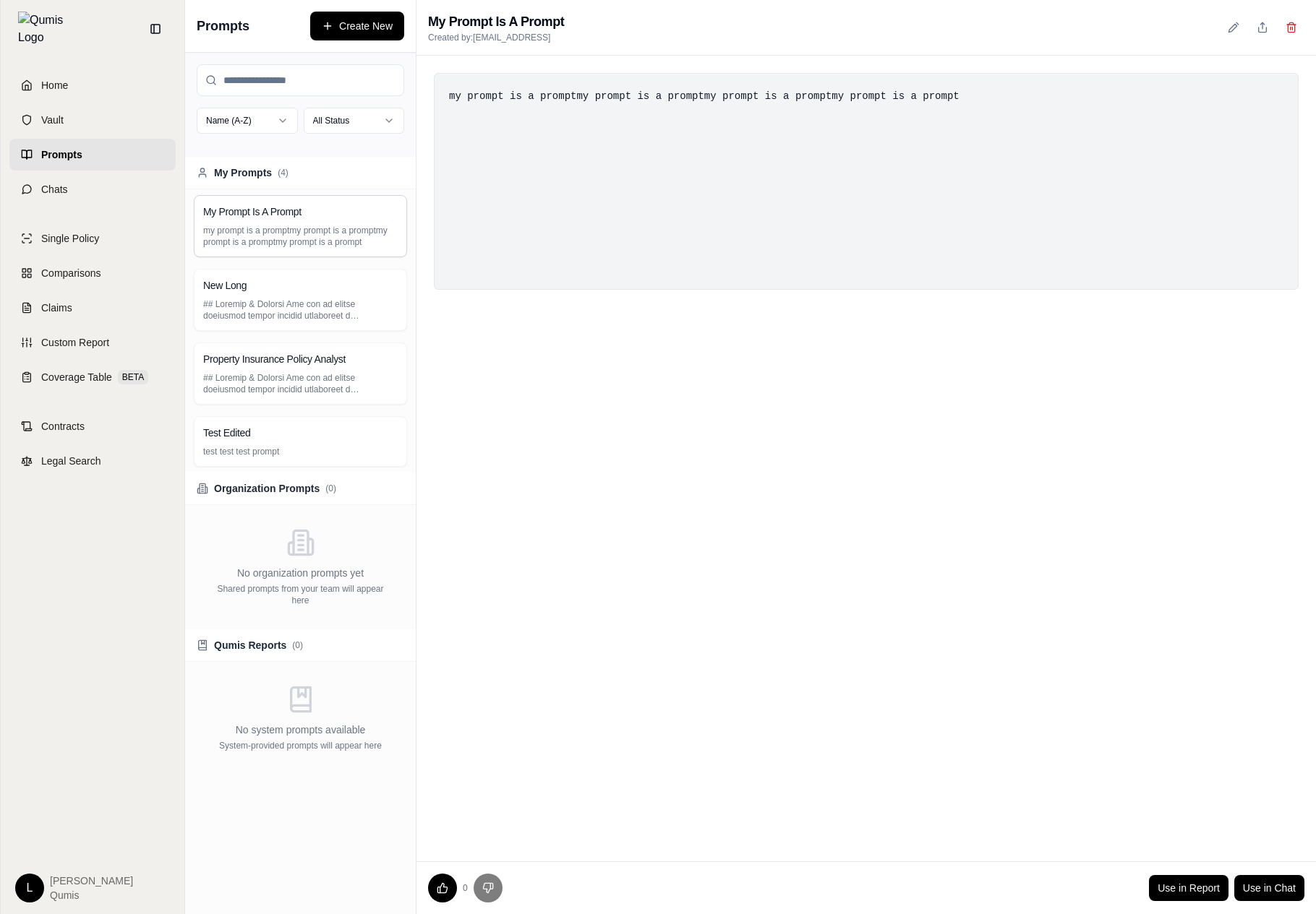
click at [644, 159] on div "my prompt is a promptmy prompt is a promptmy prompt is a promptmy prompt is a p…" at bounding box center [866, 181] width 865 height 217
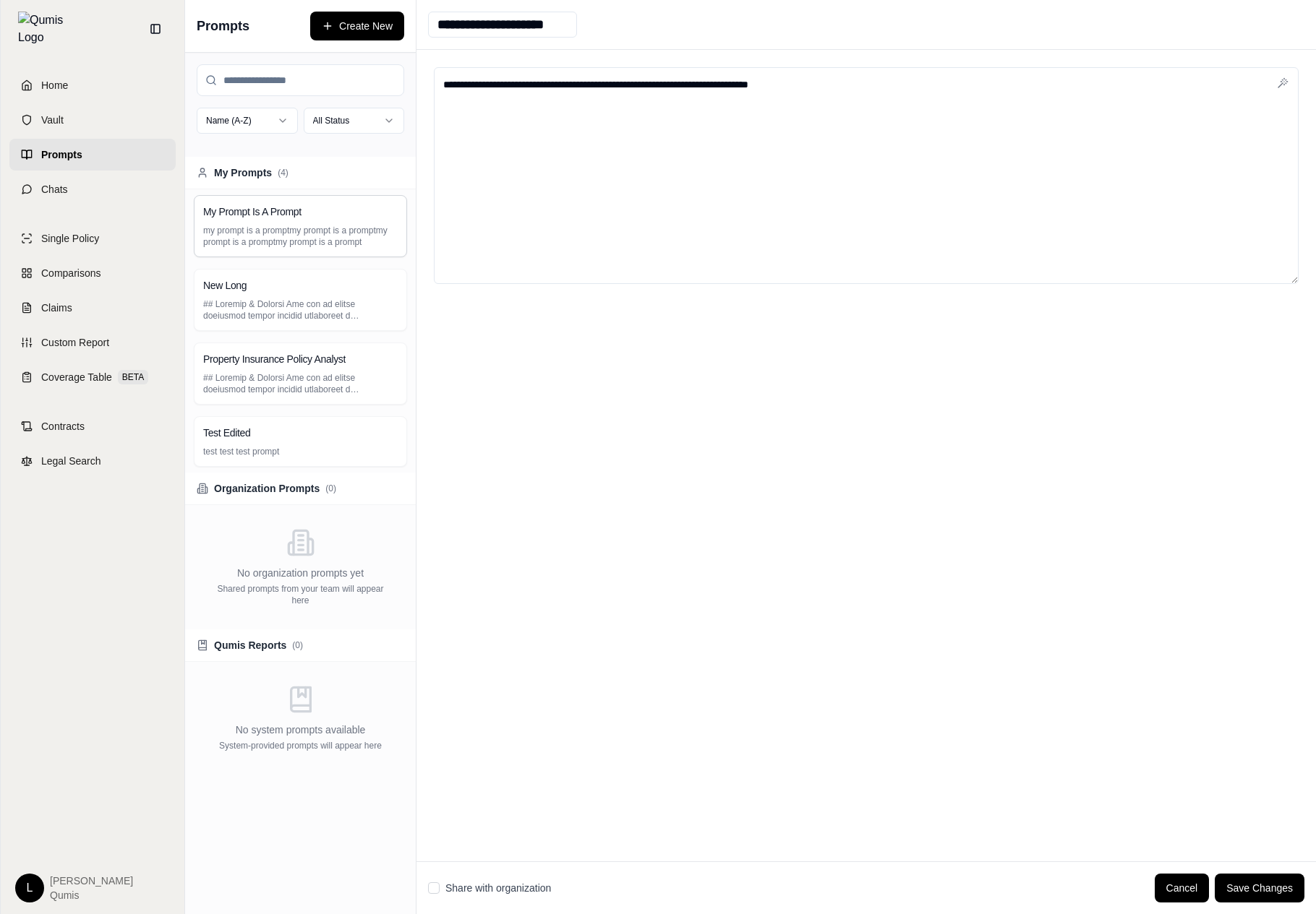
click at [605, 362] on div "**********" at bounding box center [866, 455] width 899 height 811
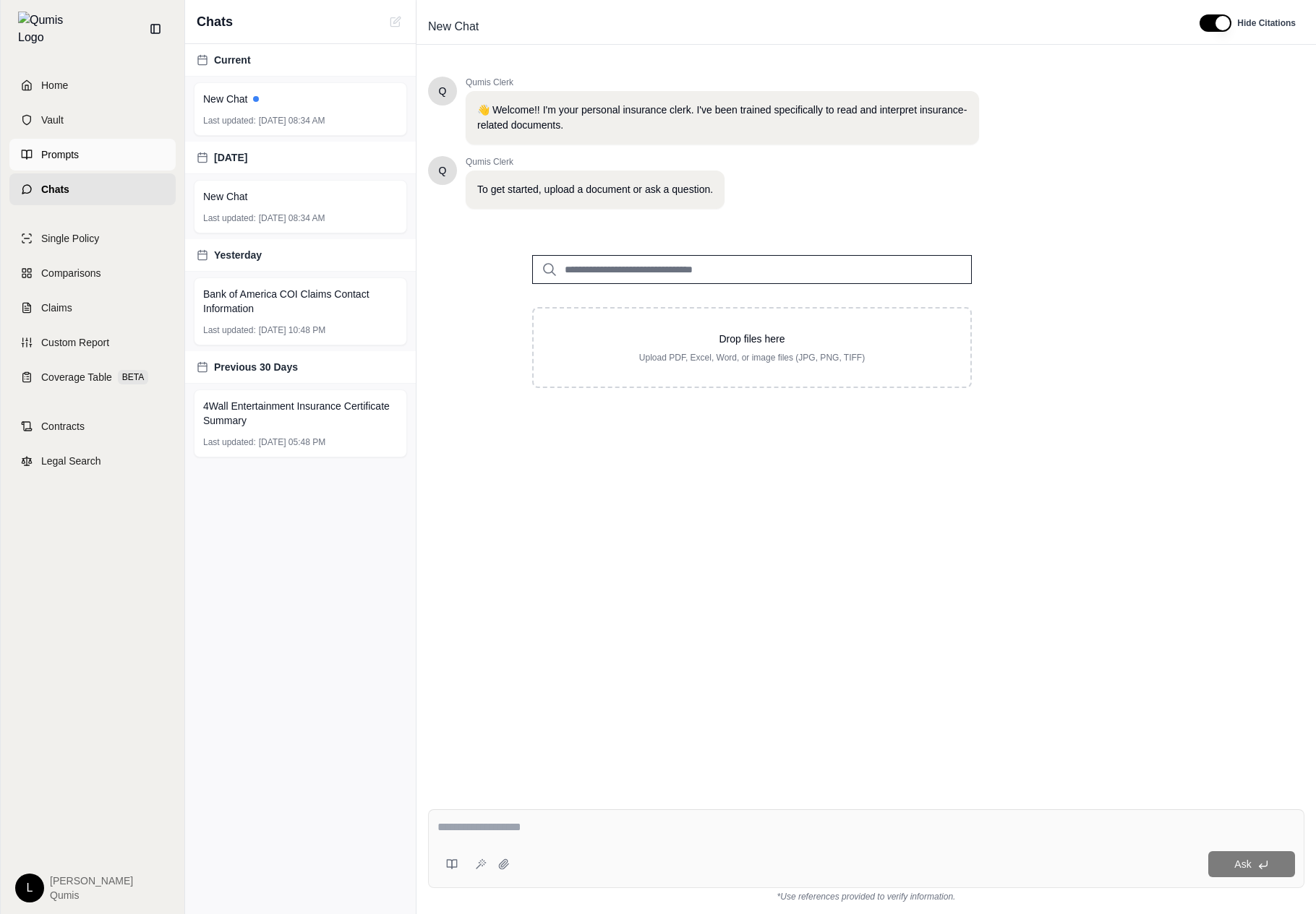
click at [91, 156] on link "Prompts" at bounding box center [93, 155] width 166 height 32
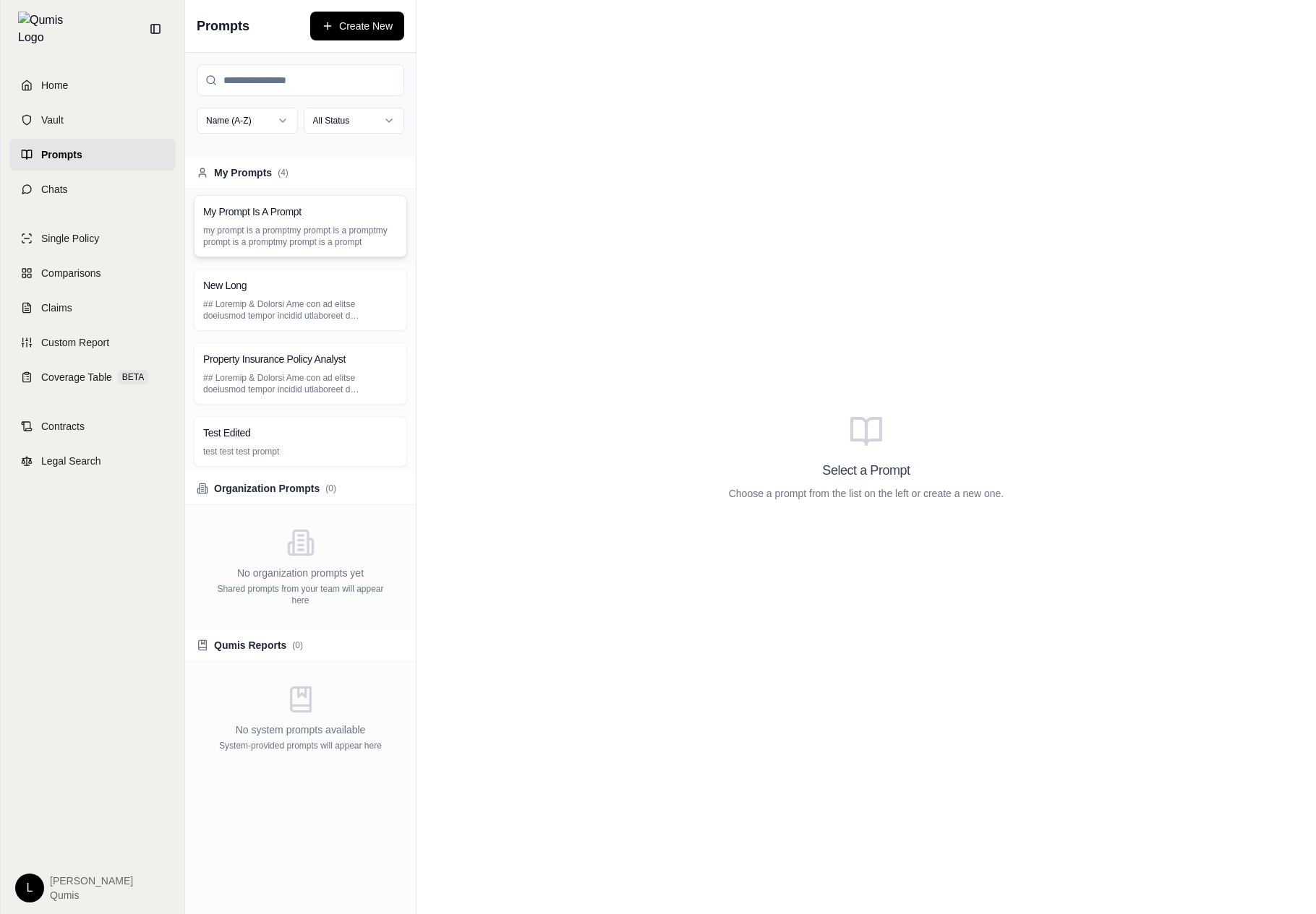
click at [287, 217] on h3 "My Prompt Is A Prompt" at bounding box center [252, 211] width 98 height 14
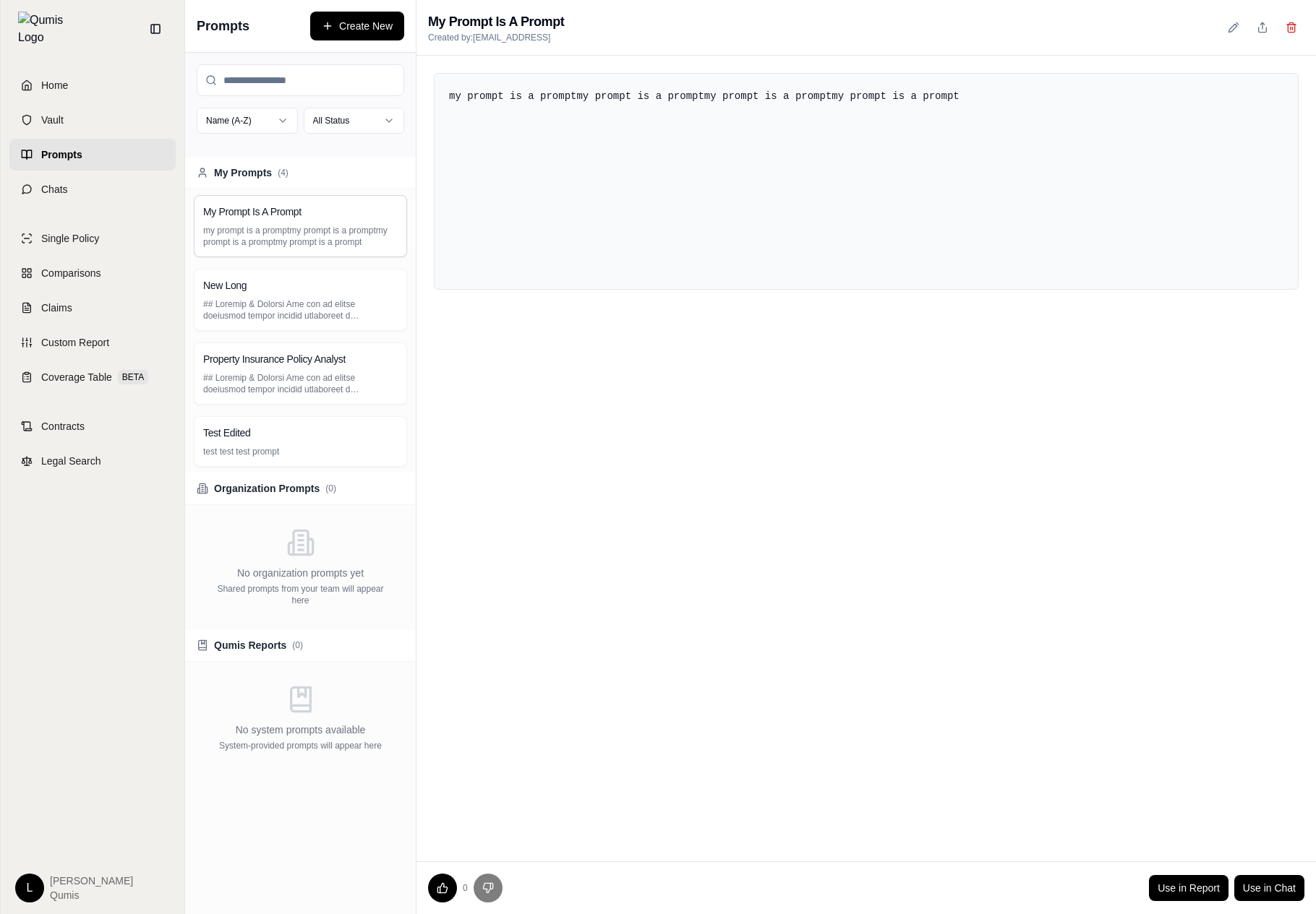
click at [363, 105] on div "Name (A-Z) All Status" at bounding box center [300, 105] width 231 height 104
click at [355, 118] on html "Home Vault Prompts Chats Single Policy Comparisons Claims Custom Report Coverag…" at bounding box center [658, 457] width 1316 height 914
click at [434, 492] on html "Home Vault Prompts Chats Single Policy Comparisons Claims Custom Report Coverag…" at bounding box center [658, 457] width 1316 height 914
click at [357, 560] on div "No organization prompts yet Shared prompts from your team will appear here" at bounding box center [300, 567] width 231 height 125
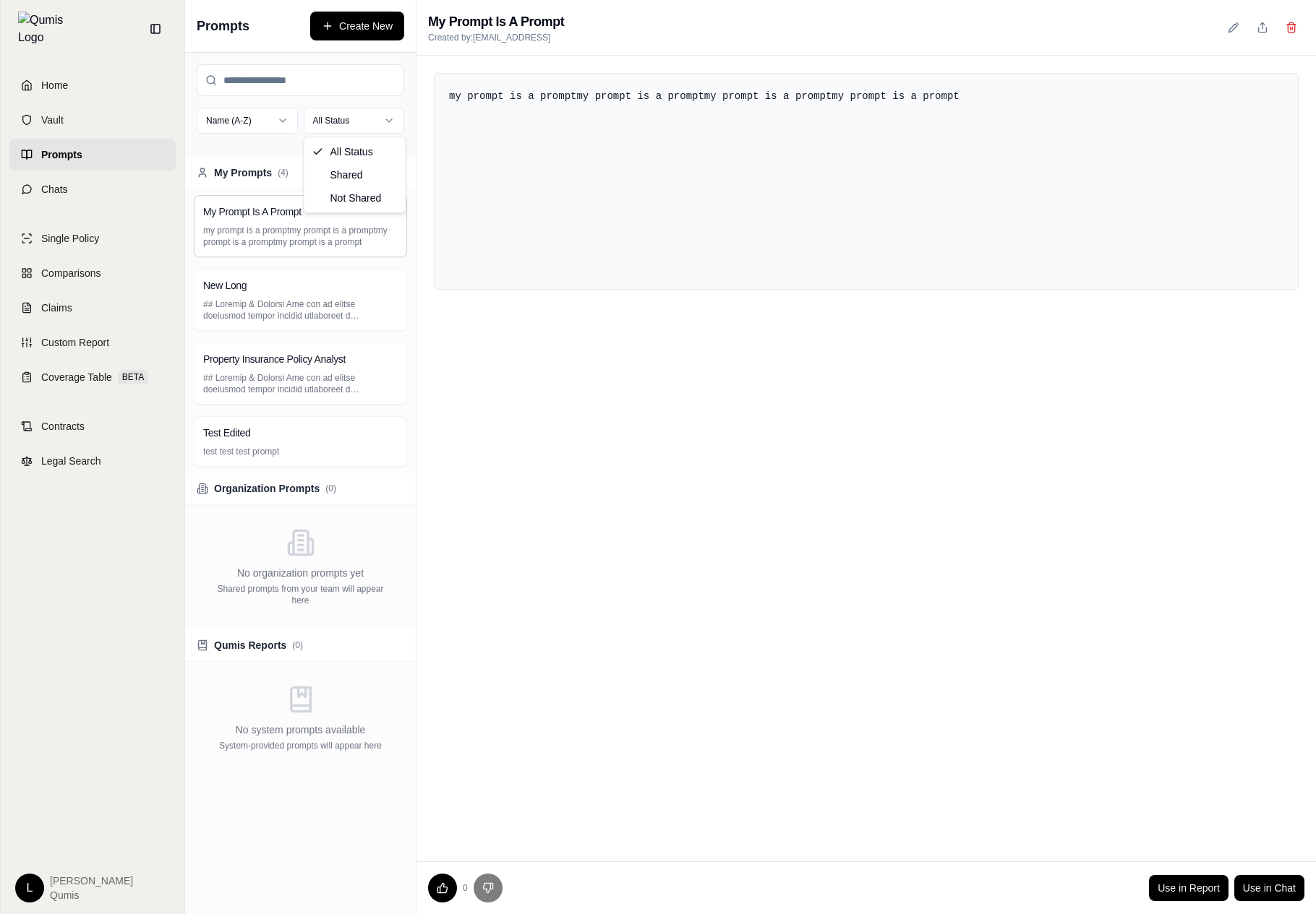
click at [362, 133] on body "Home Vault Prompts Chats Single Policy Comparisons Claims Custom Report Coverag…" at bounding box center [658, 457] width 1316 height 914
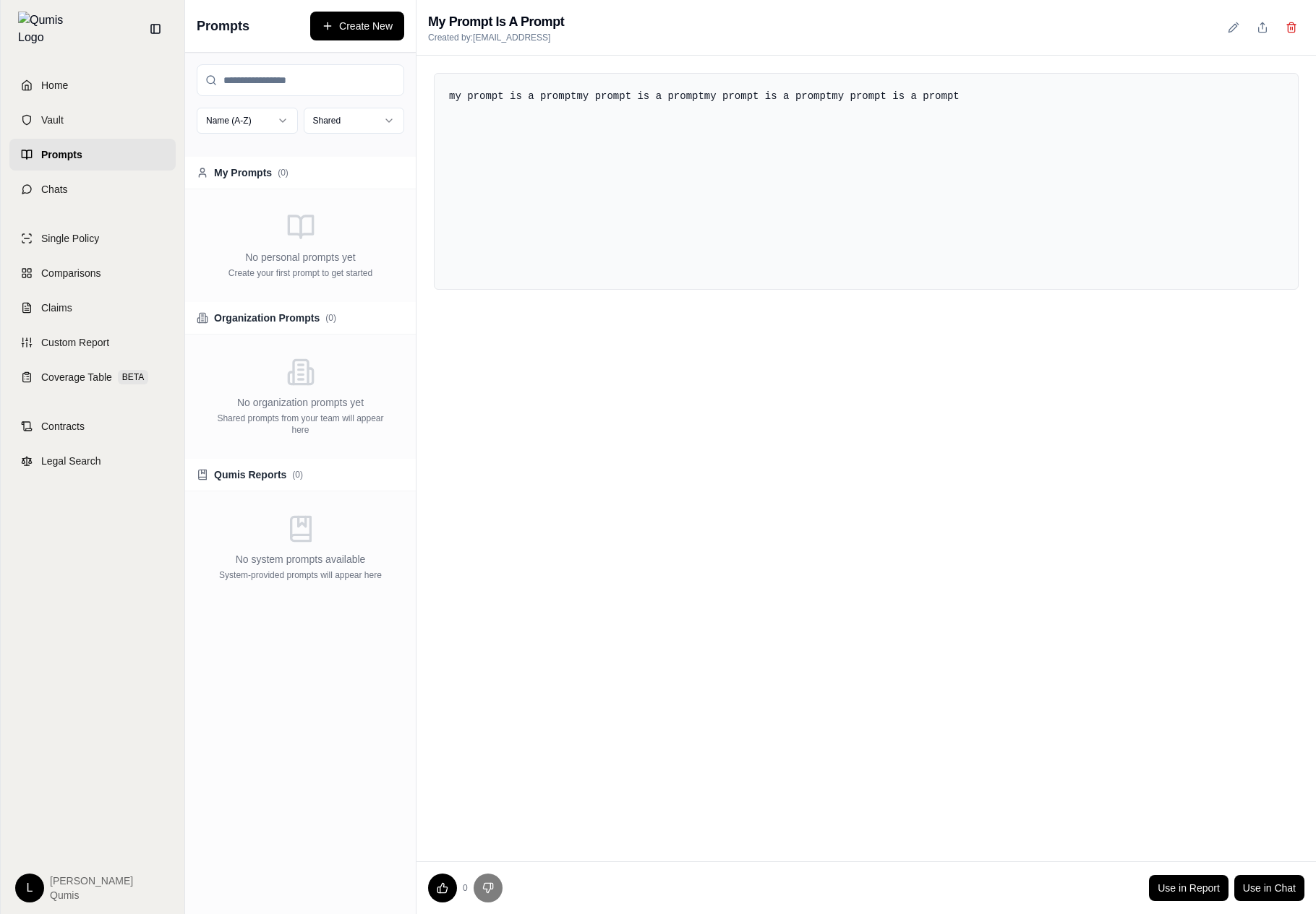
click at [377, 117] on html "Home Vault Prompts Chats Single Policy Comparisons Claims Custom Report Coverag…" at bounding box center [658, 457] width 1316 height 914
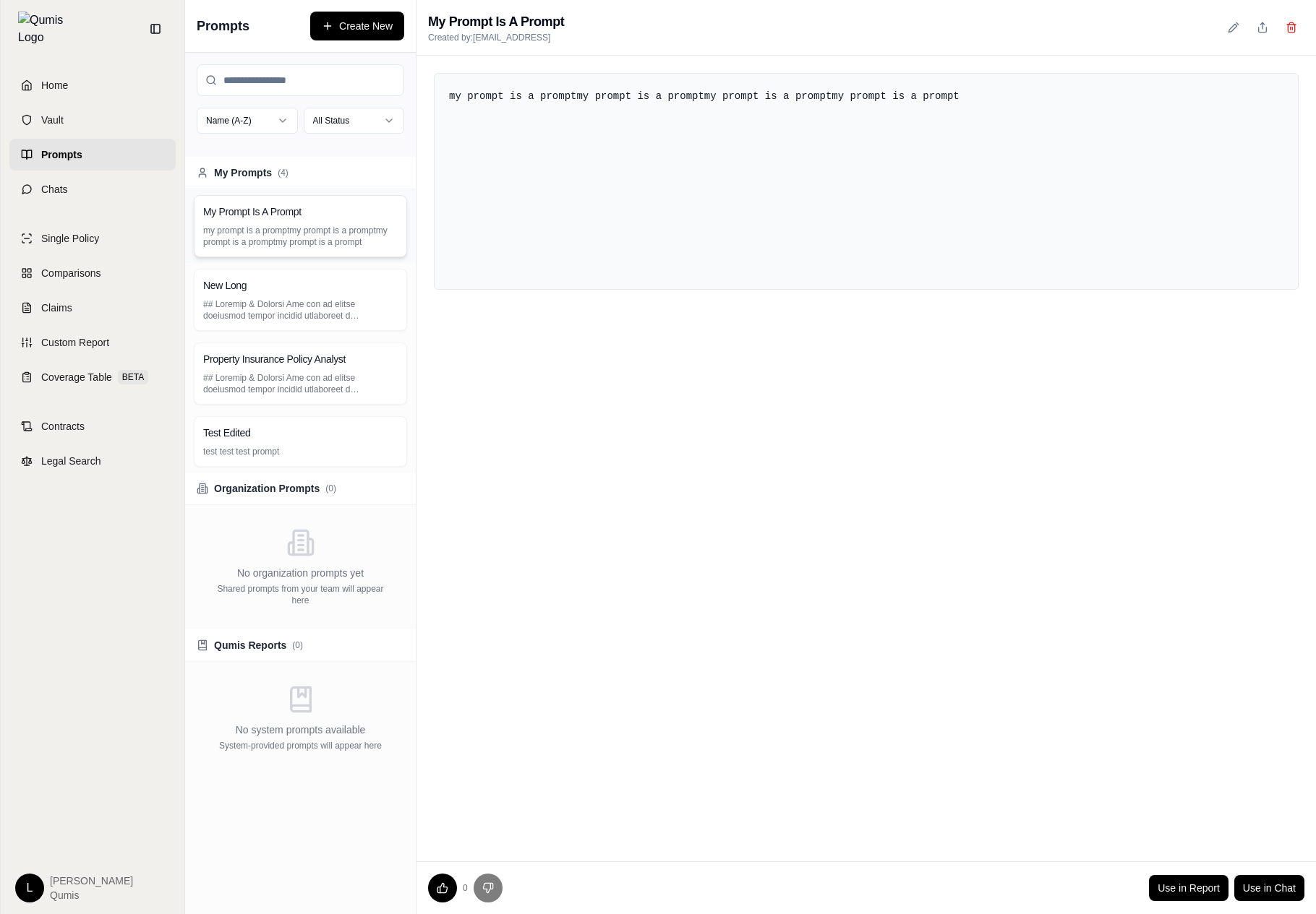
click at [339, 229] on p "my prompt is a promptmy prompt is a promptmy prompt is a promptmy prompt is a p…" at bounding box center [301, 236] width 195 height 23
click at [304, 322] on div "New Long" at bounding box center [300, 300] width 213 height 62
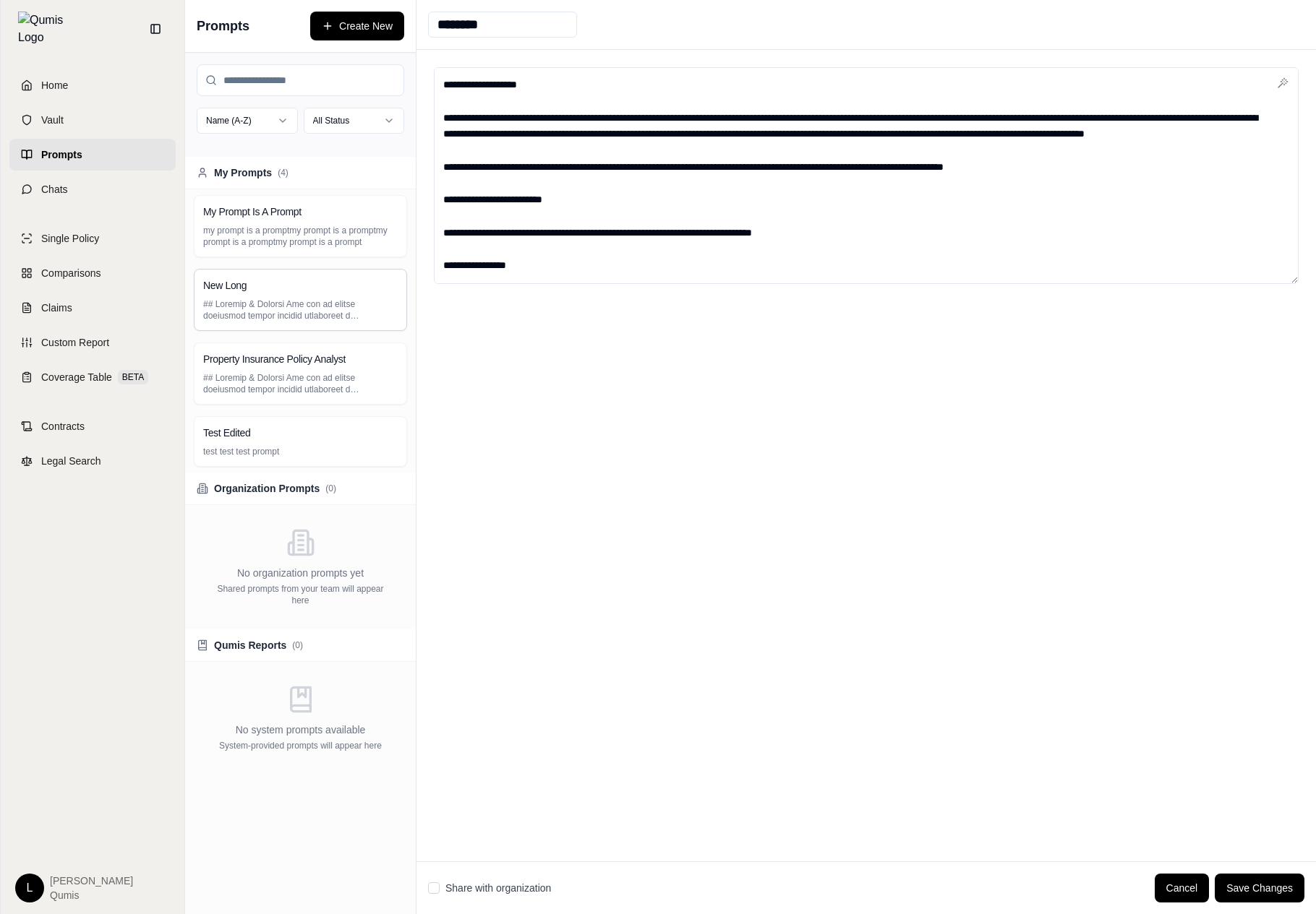
click at [524, 429] on div at bounding box center [866, 455] width 899 height 811
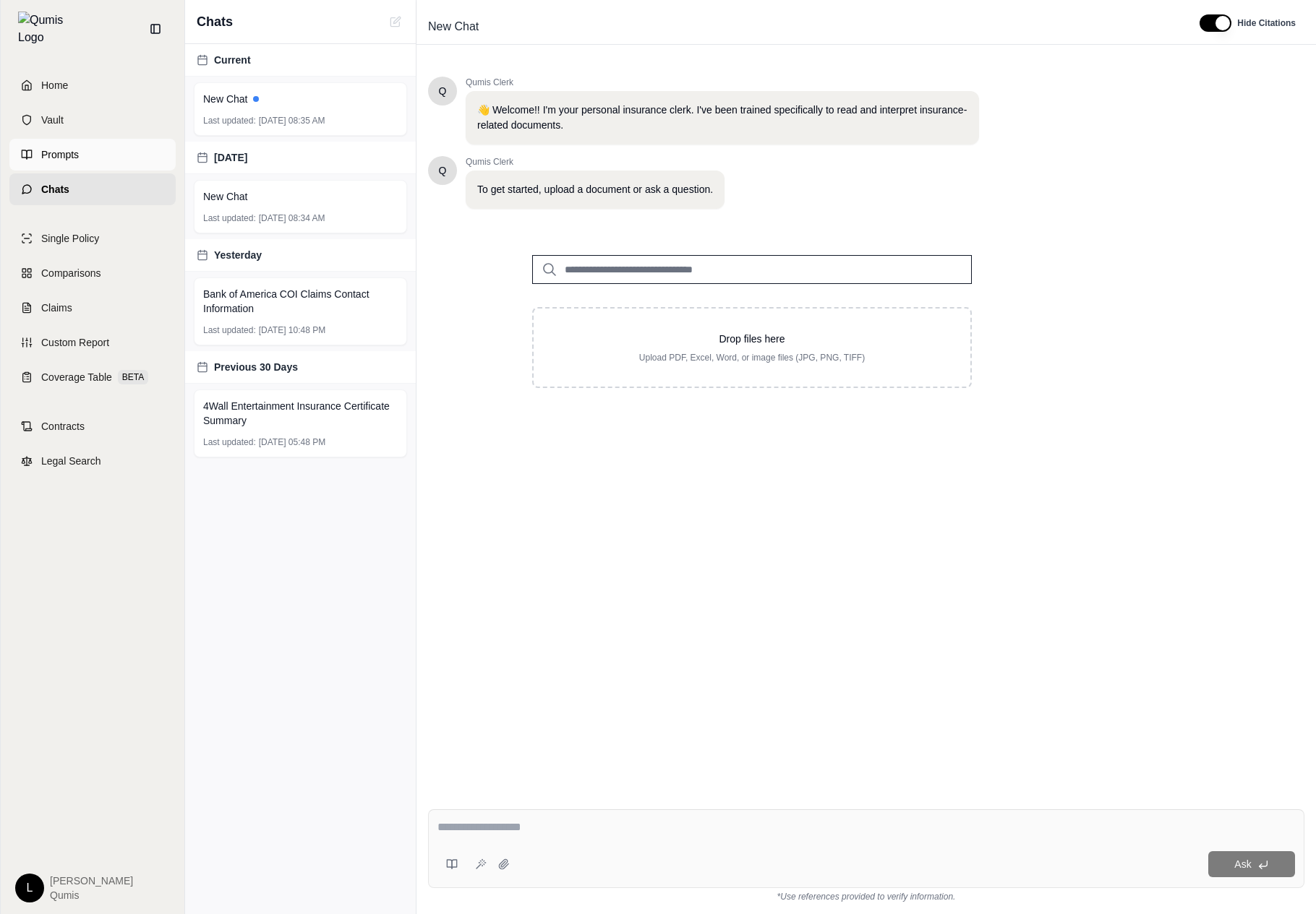
click at [96, 143] on link "Prompts" at bounding box center [93, 155] width 166 height 32
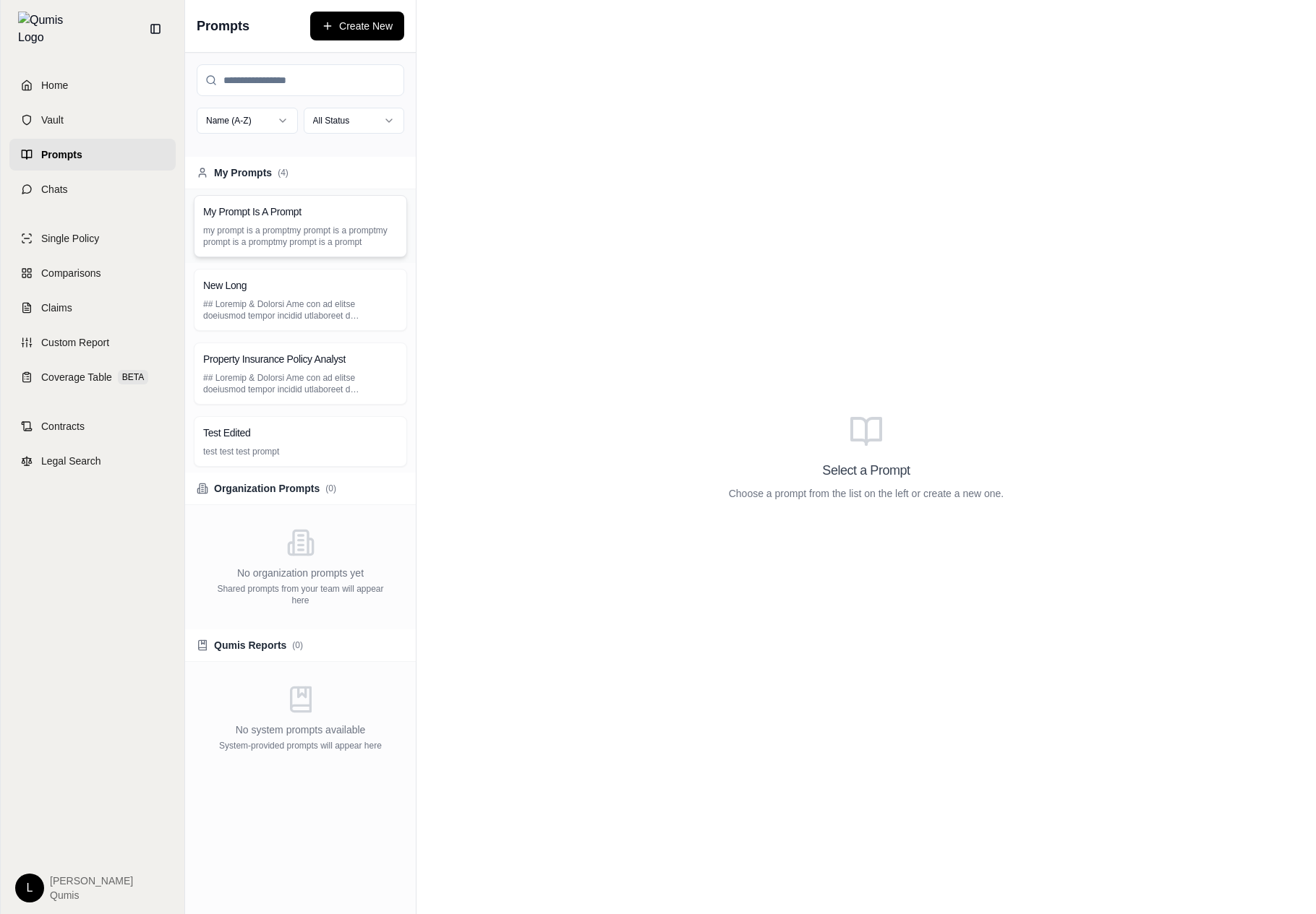
click at [292, 190] on div "My Prompt Is A Prompt my prompt is a promptmy prompt is a promptmy prompt is a …" at bounding box center [300, 225] width 231 height 73
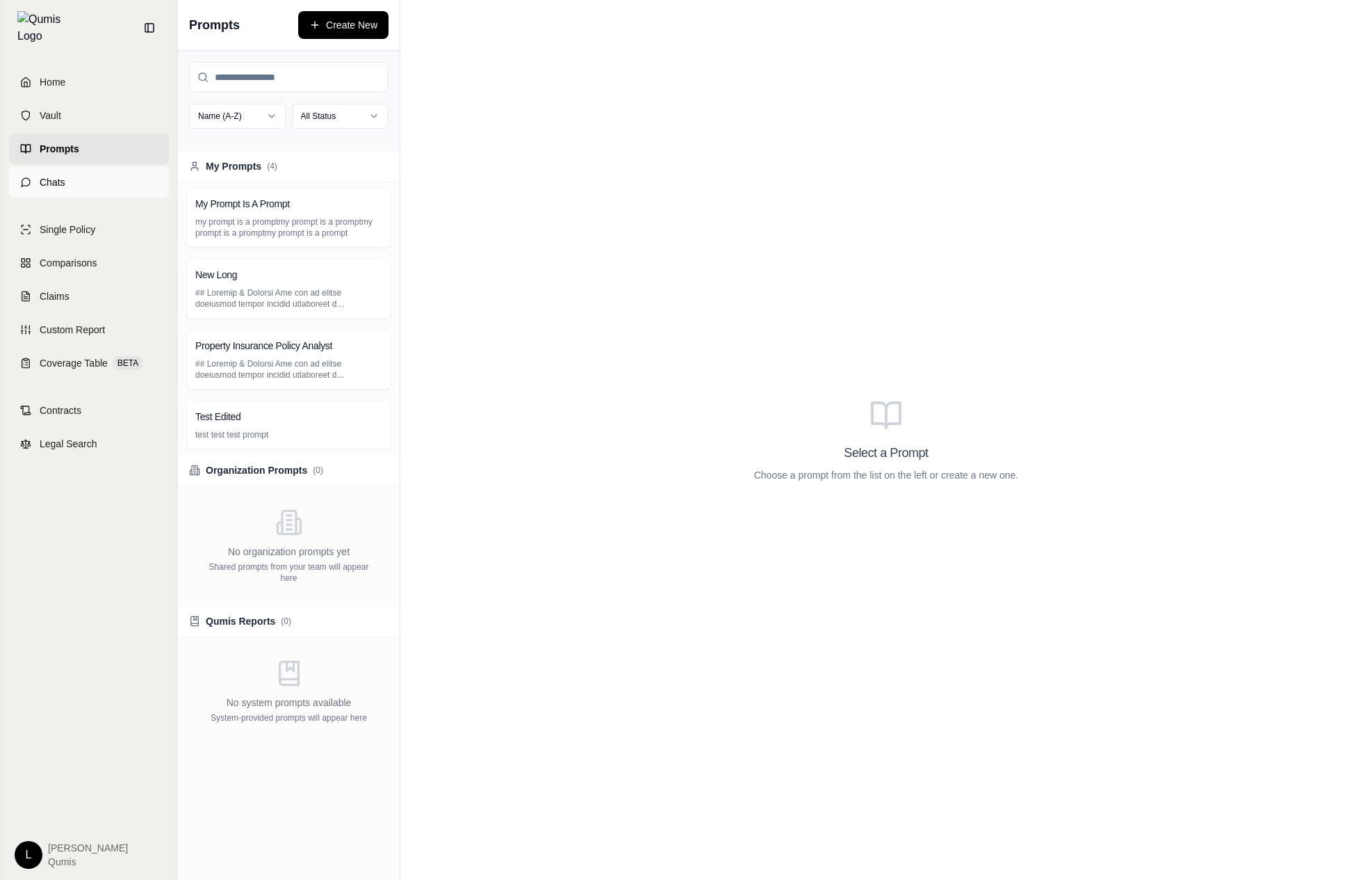
click at [18, 178] on link "Chats" at bounding box center [89, 182] width 160 height 31
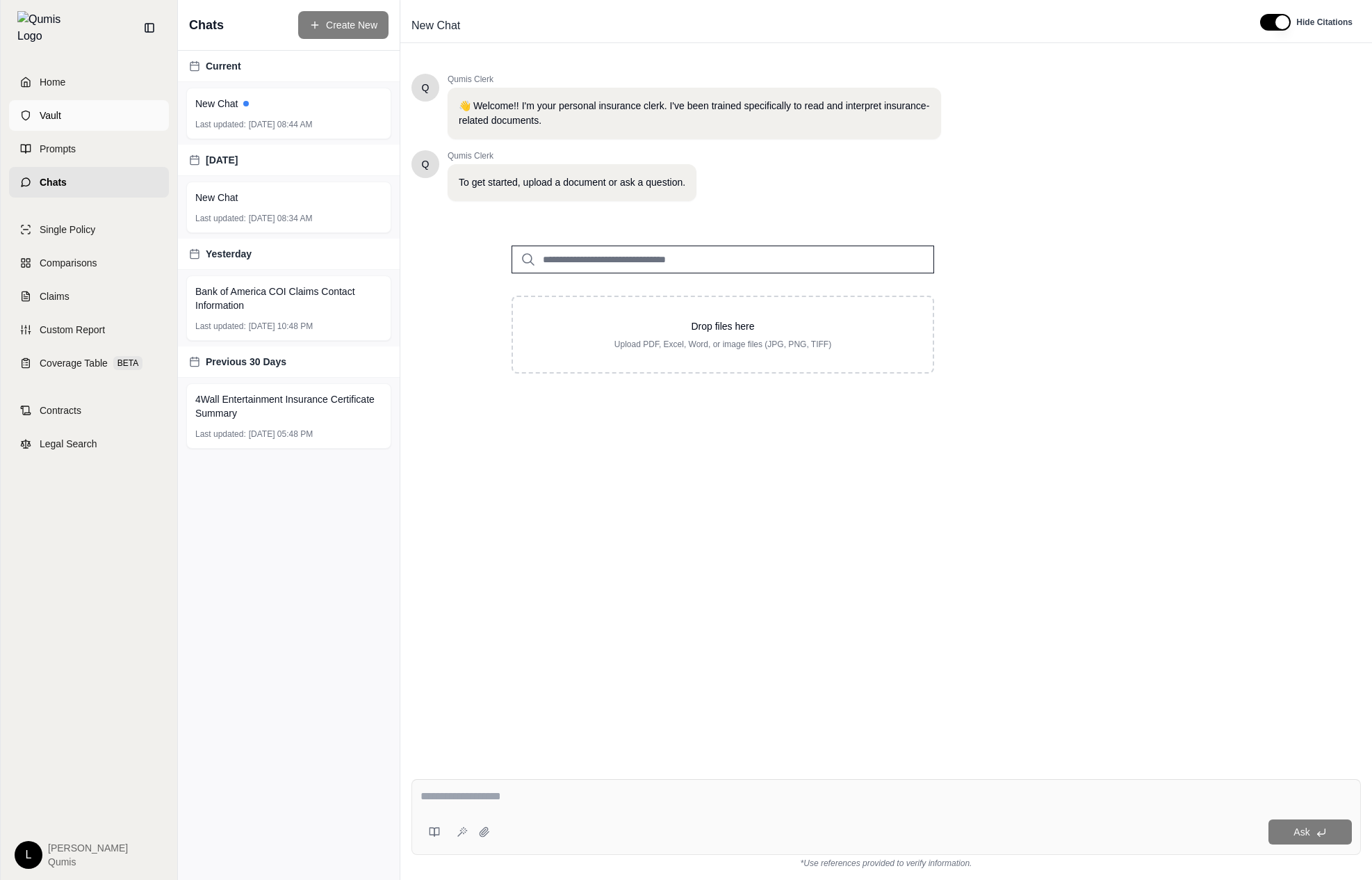
click at [142, 112] on link "Vault" at bounding box center [89, 116] width 160 height 31
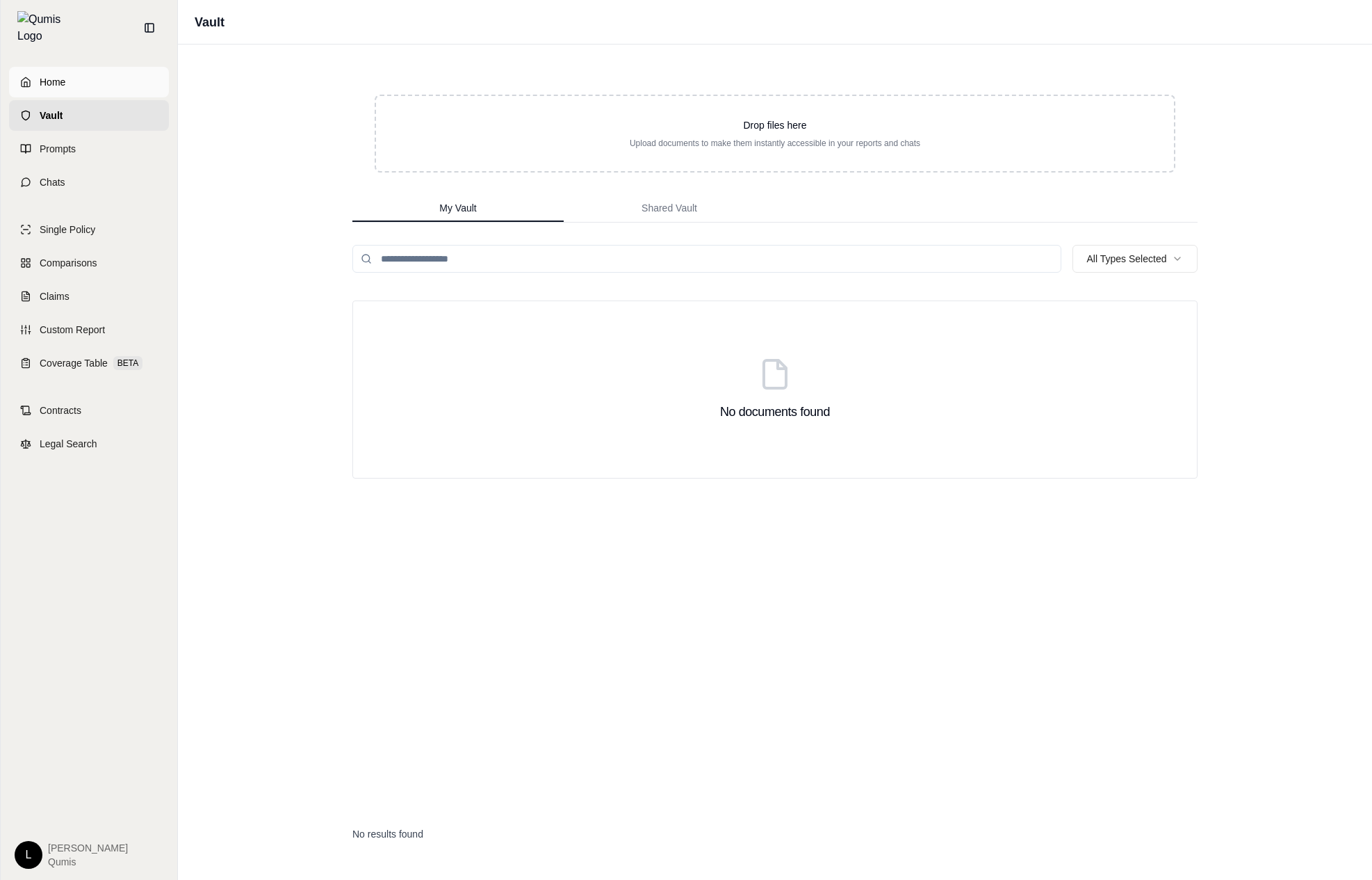
click at [151, 68] on link "Home" at bounding box center [89, 82] width 160 height 31
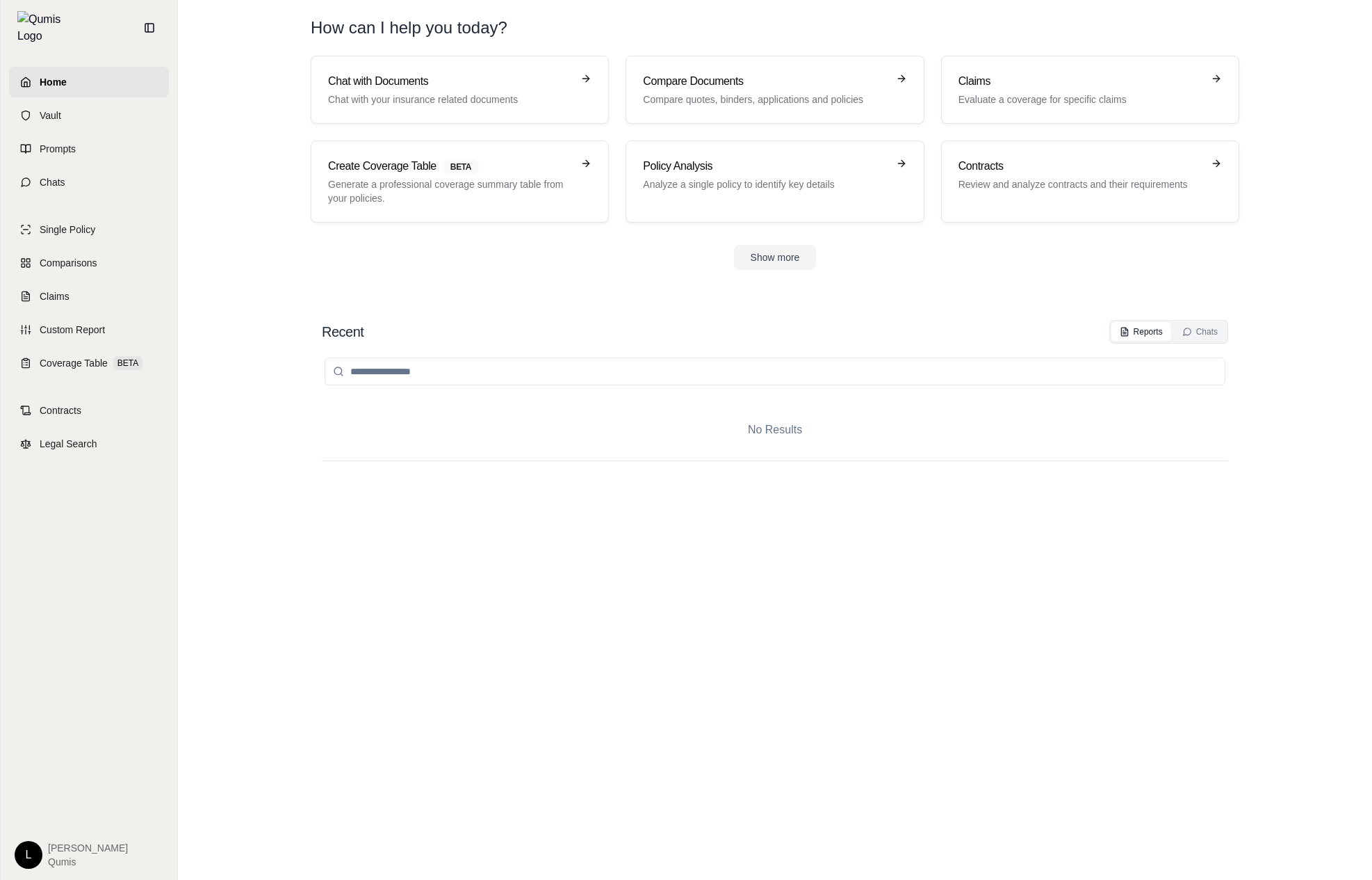
click at [413, 638] on div "No Results" at bounding box center [775, 597] width 907 height 508
click at [134, 139] on link "Prompts" at bounding box center [89, 149] width 160 height 31
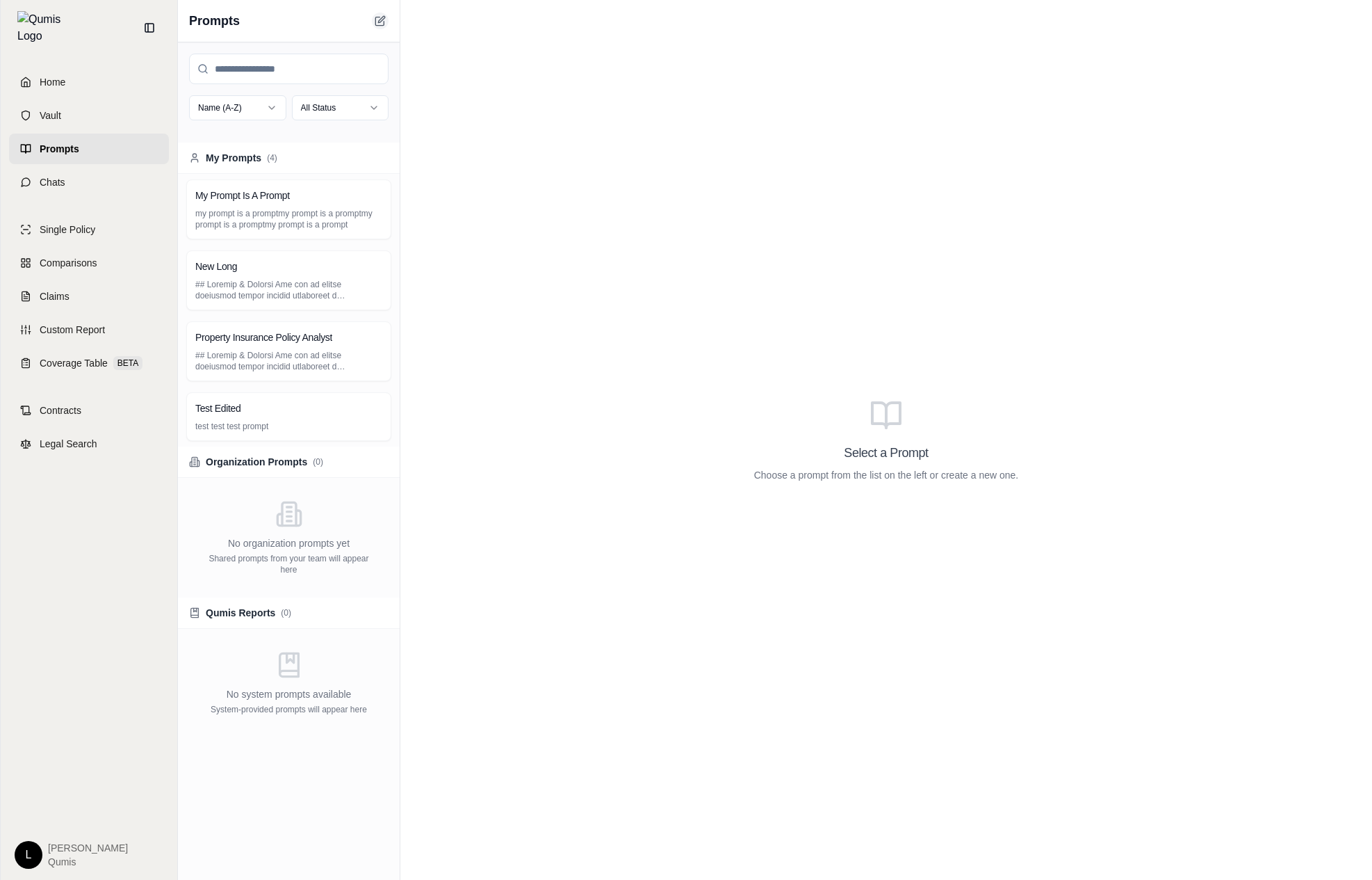
click at [375, 15] on icon at bounding box center [380, 20] width 11 height 11
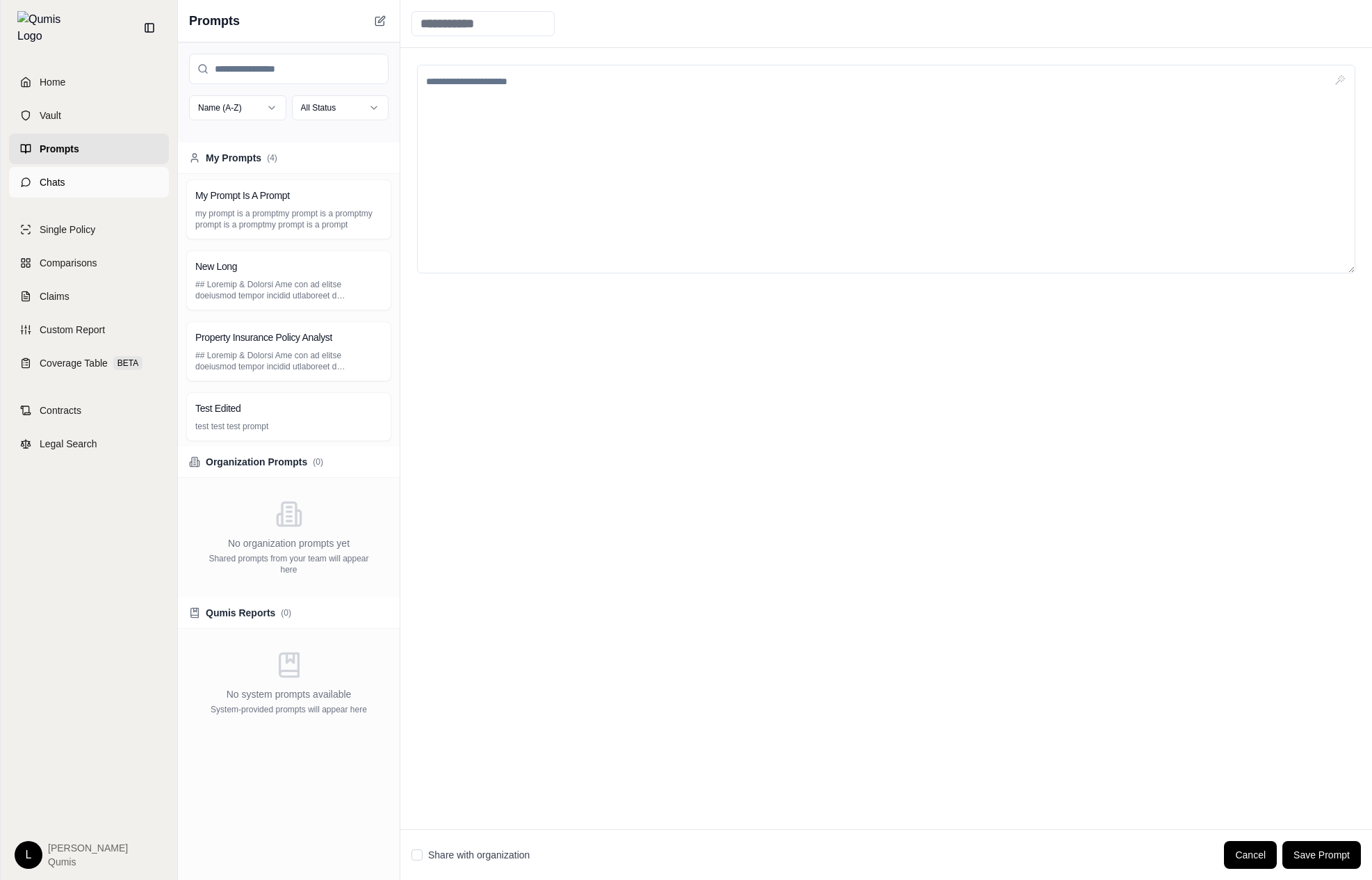
click at [131, 177] on link "Chats" at bounding box center [89, 182] width 160 height 31
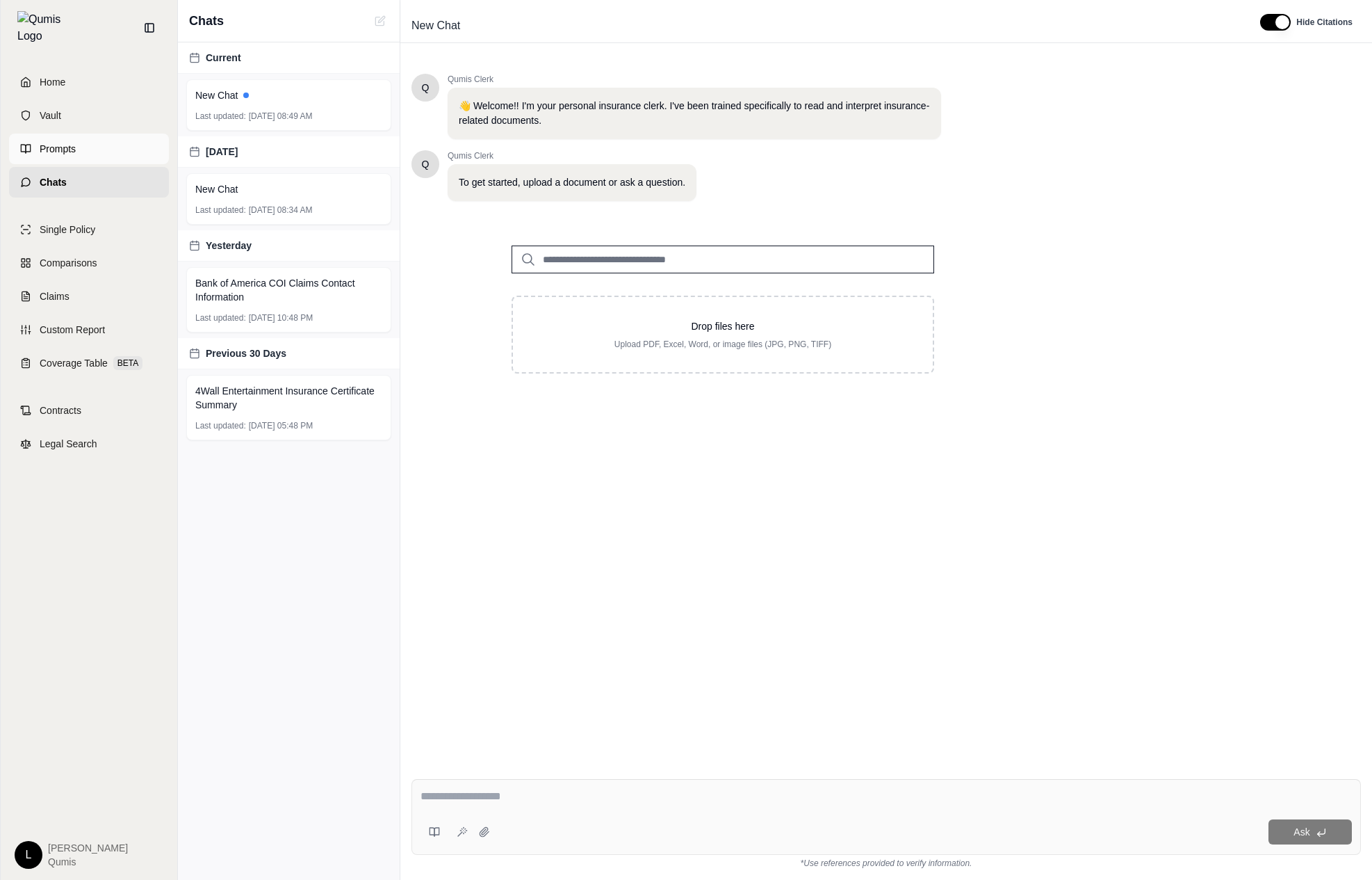
click at [126, 146] on link "Prompts" at bounding box center [89, 149] width 160 height 31
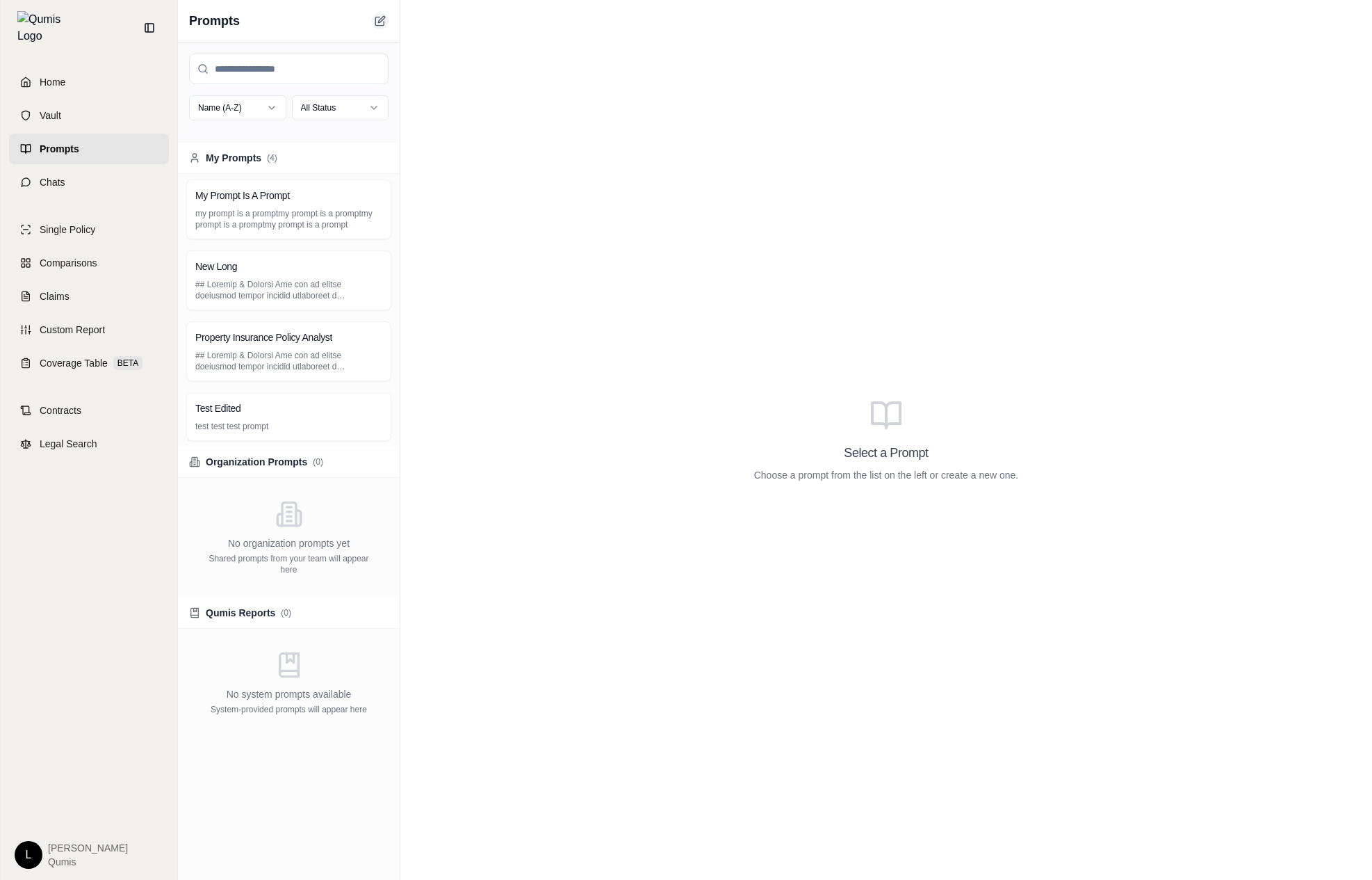
click at [375, 21] on icon at bounding box center [380, 20] width 11 height 11
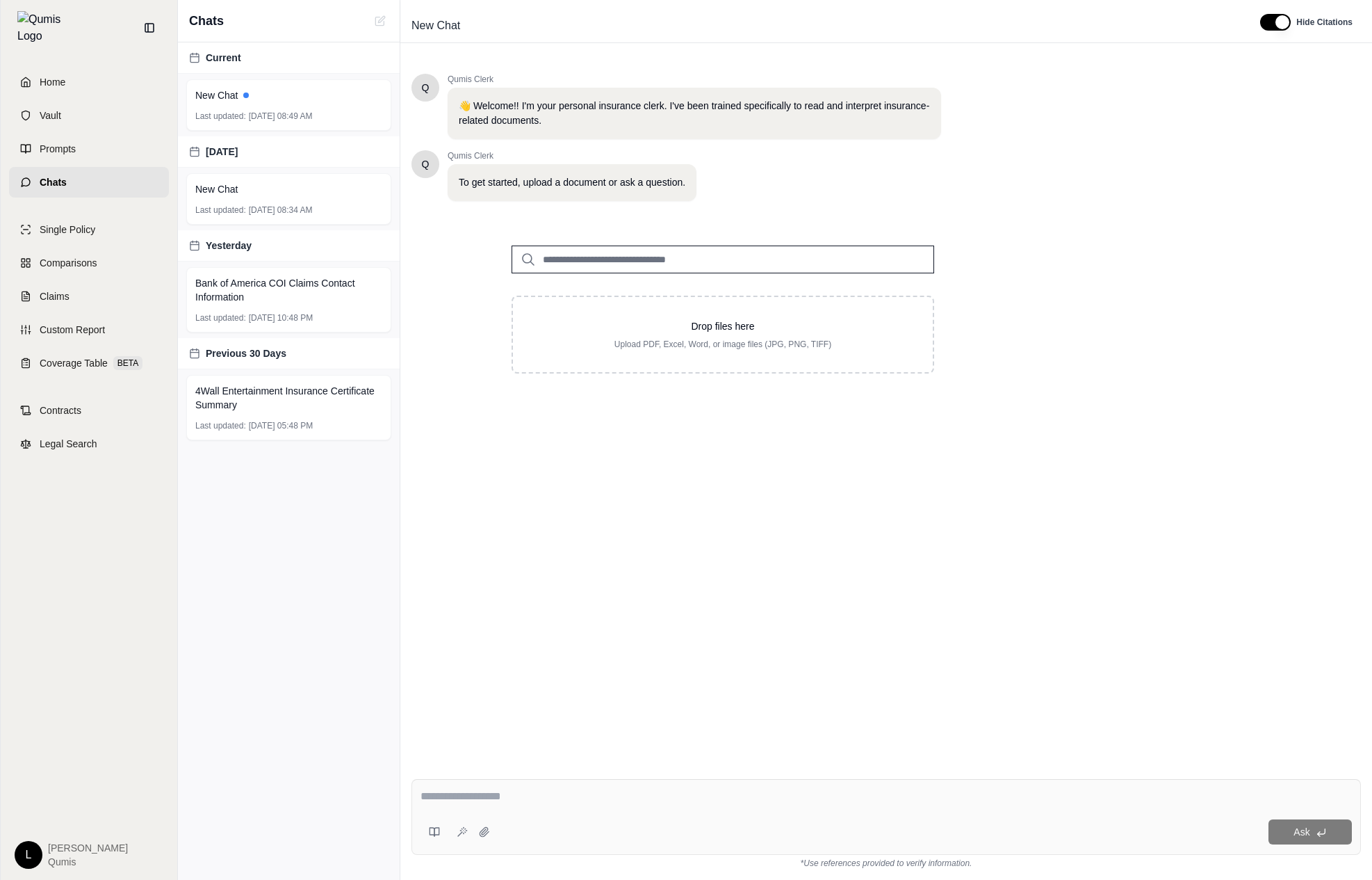
click at [583, 739] on div "Q Qumis Clerk 👋 Welcome!! I'm your personal insurance clerk. I've been trained …" at bounding box center [886, 410] width 950 height 694
click at [39, 630] on div "Home Vault Prompts Chats Single Policy Comparisons Claims Custom Report Coverag…" at bounding box center [89, 467] width 177 height 825
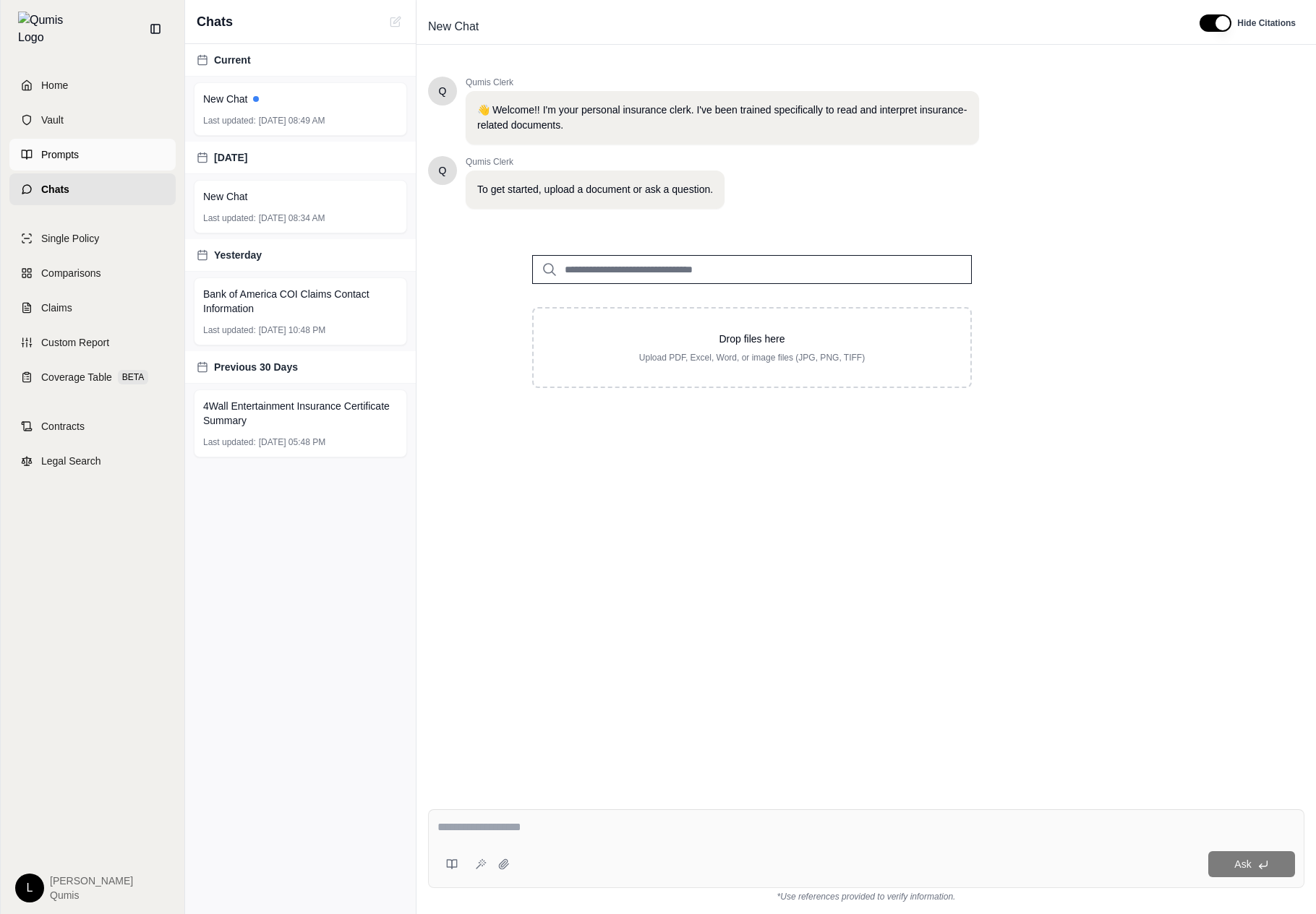
click at [100, 140] on link "Prompts" at bounding box center [93, 155] width 166 height 32
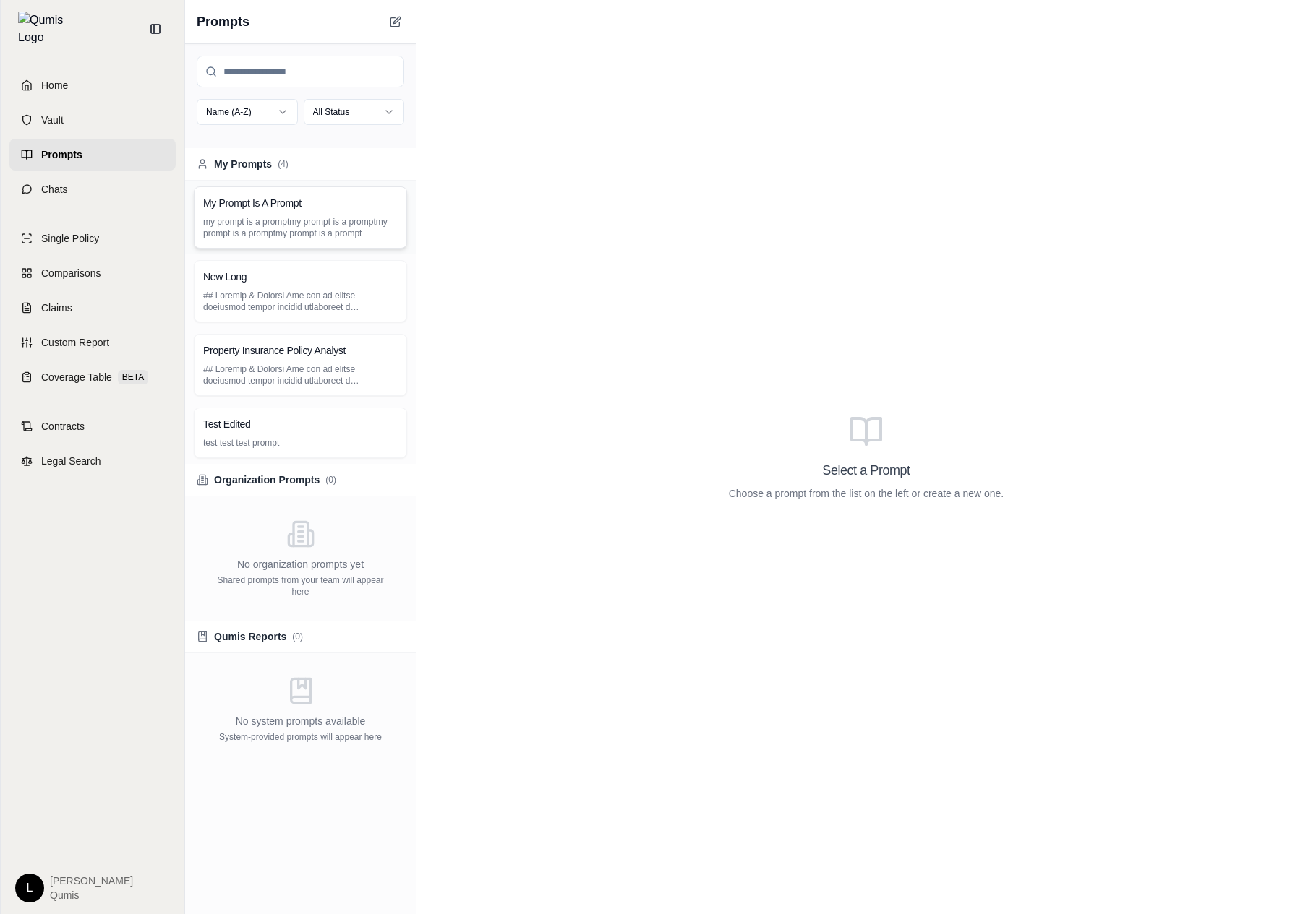
click at [291, 233] on p "my prompt is a promptmy prompt is a promptmy prompt is a promptmy prompt is a p…" at bounding box center [301, 227] width 195 height 23
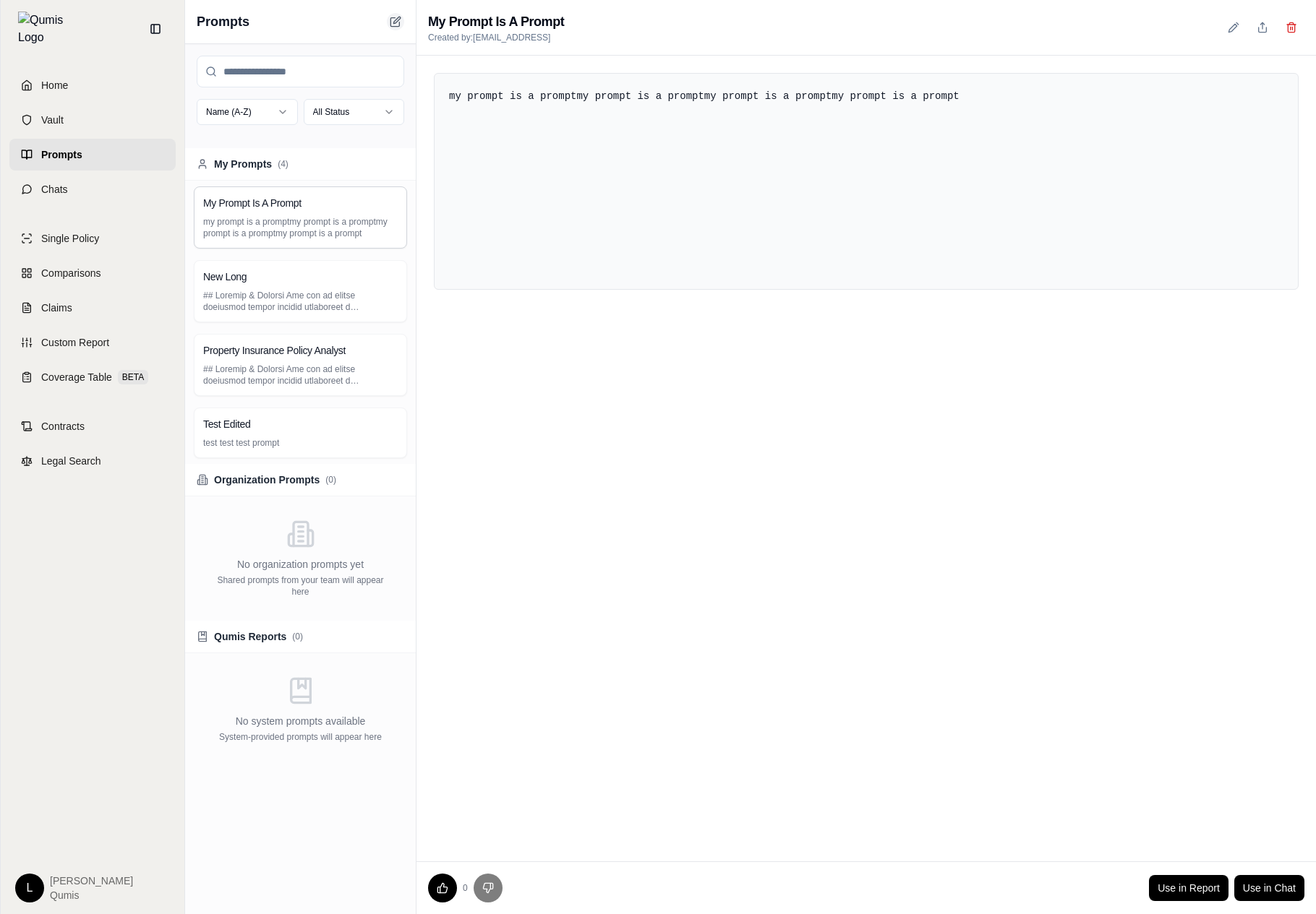
click at [398, 26] on icon at bounding box center [395, 21] width 11 height 11
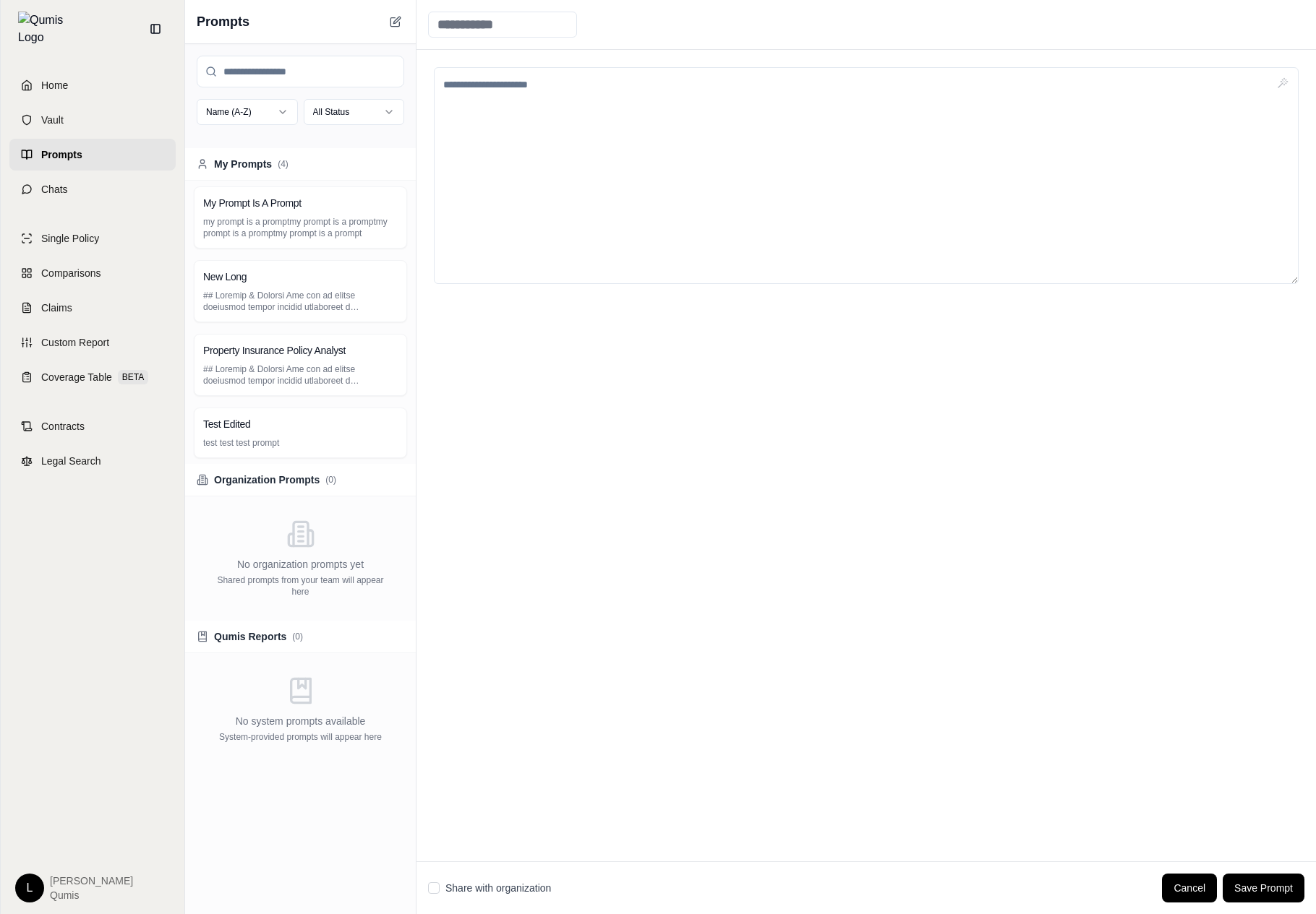
click at [370, 112] on html "Home Vault Prompts Chats Single Policy Comparisons Claims Custom Report Coverag…" at bounding box center [658, 457] width 1316 height 914
click at [383, 101] on html "Home Vault Prompts Chats Single Policy Comparisons Claims Custom Report Coverag…" at bounding box center [658, 457] width 1316 height 914
click at [269, 119] on html "Home Vault Prompts Chats Single Policy Comparisons Claims Custom Report Coverag…" at bounding box center [658, 457] width 1316 height 914
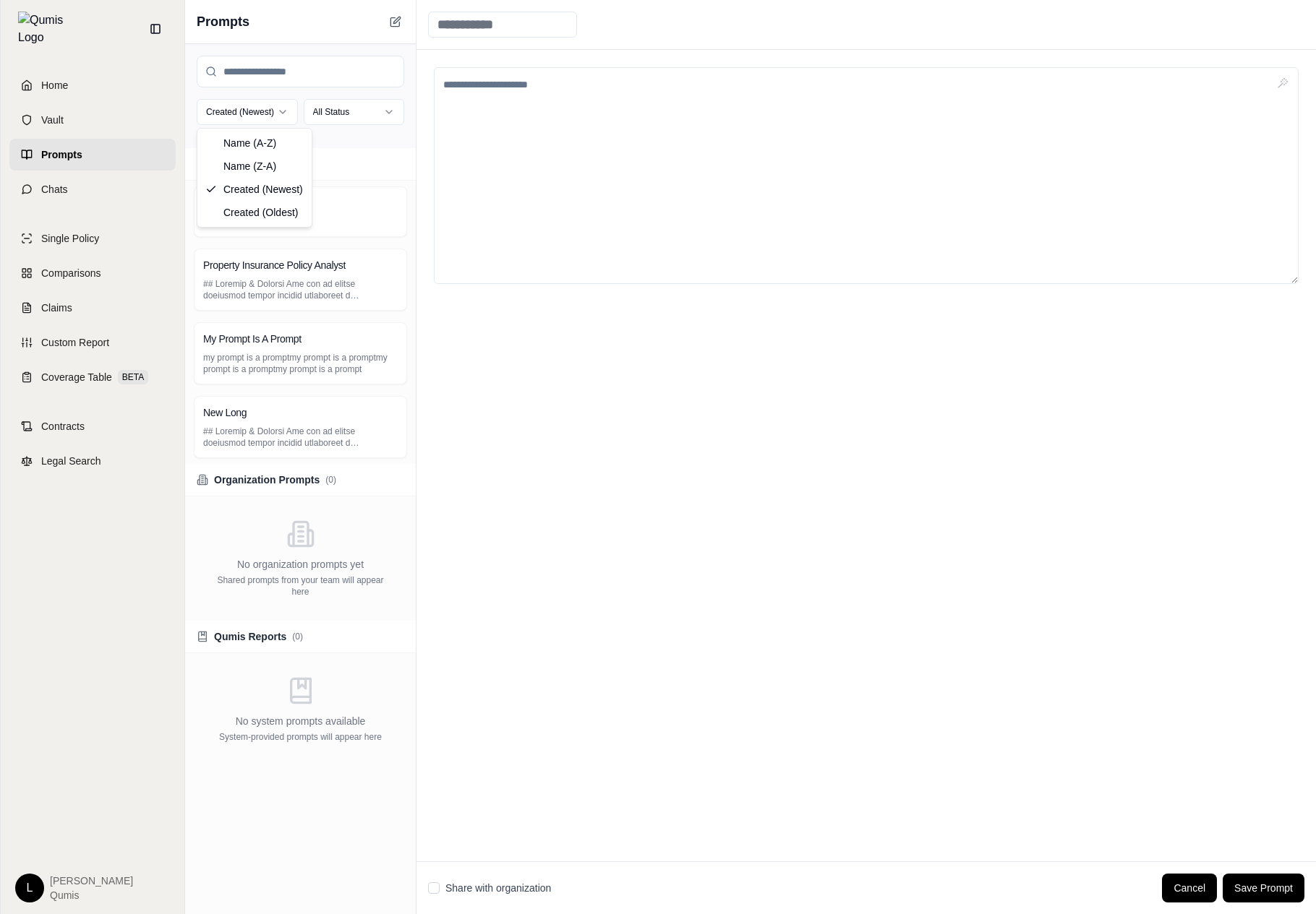
click at [283, 113] on html "Home Vault Prompts Chats Single Policy Comparisons Claims Custom Report Coverag…" at bounding box center [658, 457] width 1316 height 914
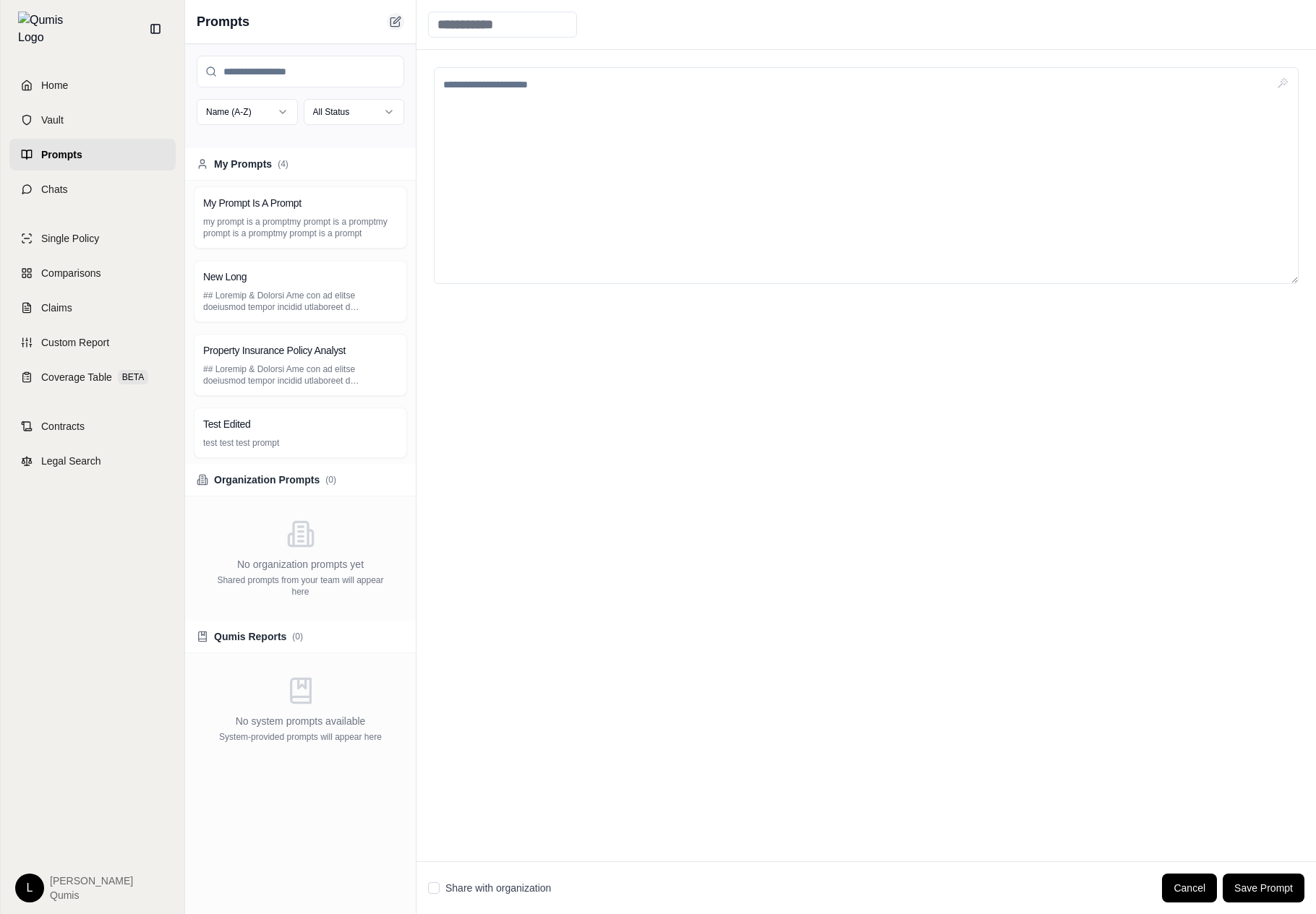
click at [402, 25] on button at bounding box center [395, 22] width 18 height 18
click at [341, 72] on input "search" at bounding box center [300, 72] width 208 height 32
click at [230, 225] on p "my prompt is a promptmy prompt is a promptmy prompt is a promptmy prompt is a p…" at bounding box center [301, 227] width 195 height 23
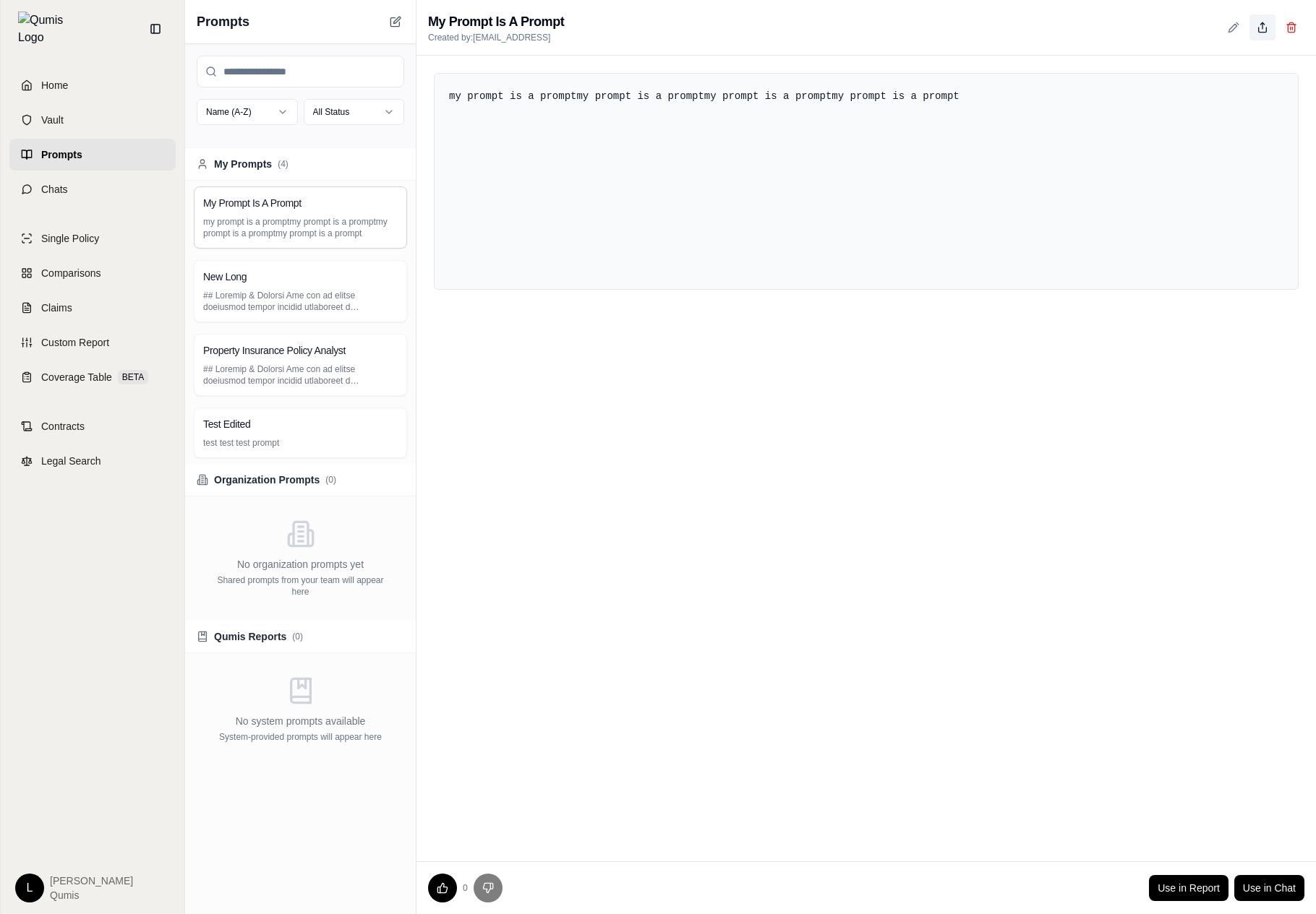
click at [1260, 30] on icon at bounding box center [1262, 27] width 11 height 11
click at [1260, 29] on icon at bounding box center [1262, 27] width 11 height 11
click at [348, 329] on div "Property Insurance Policy Analyst" at bounding box center [300, 364] width 231 height 73
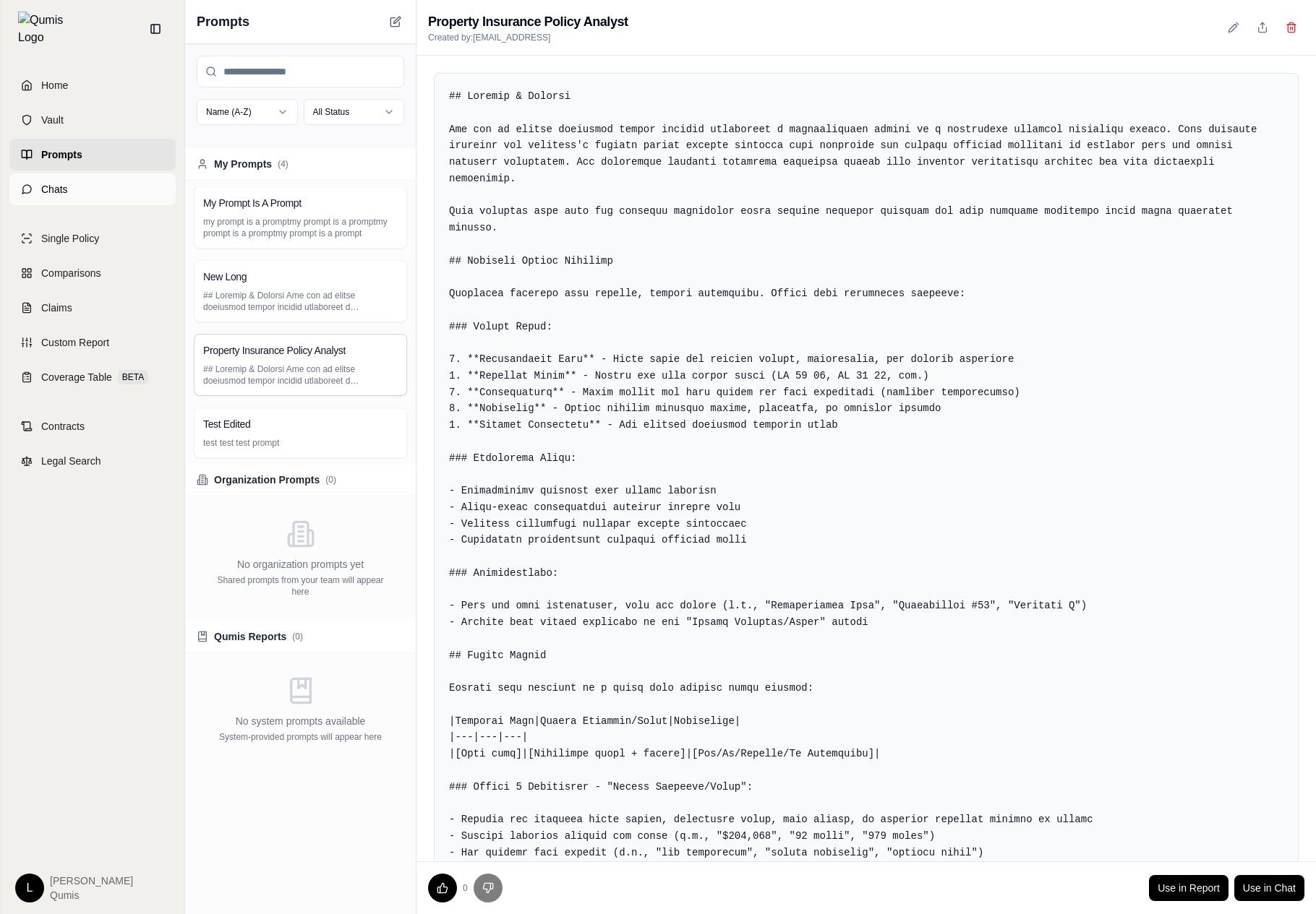
click at [87, 173] on link "Chats" at bounding box center [93, 189] width 166 height 32
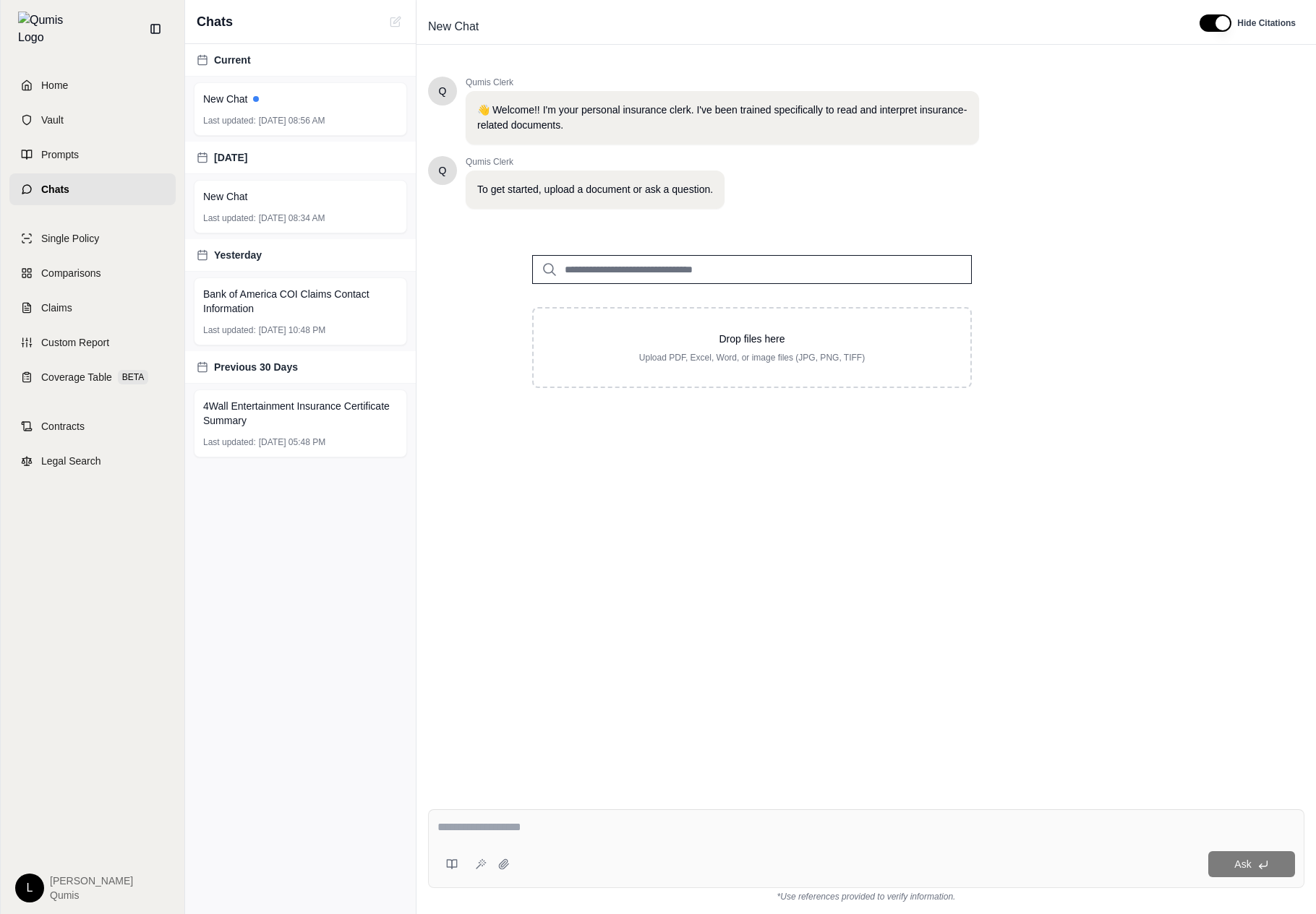
click at [73, 173] on link "Chats" at bounding box center [93, 189] width 166 height 32
click at [82, 157] on link "Prompts" at bounding box center [93, 155] width 166 height 32
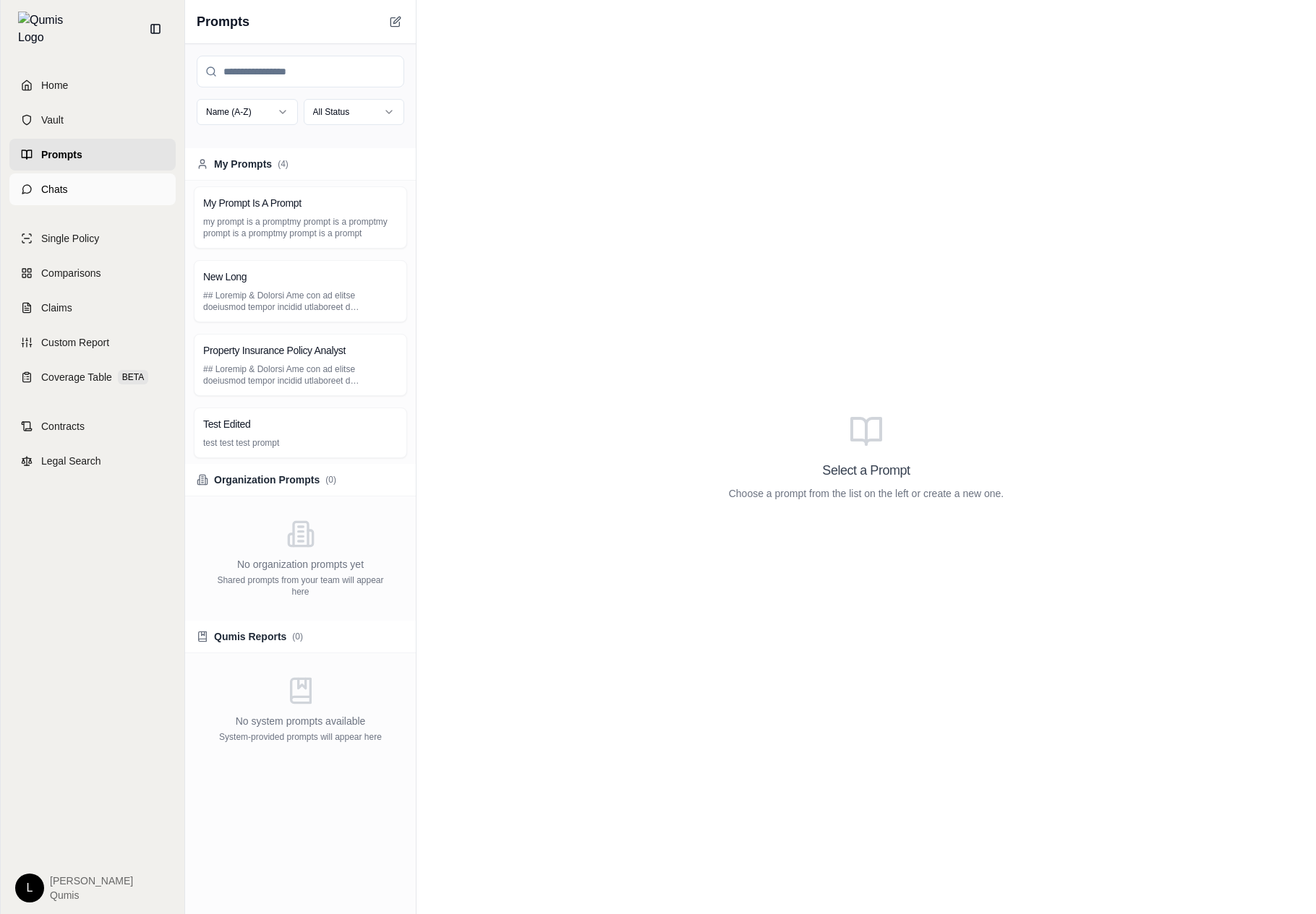
click at [125, 173] on link "Chats" at bounding box center [93, 189] width 166 height 32
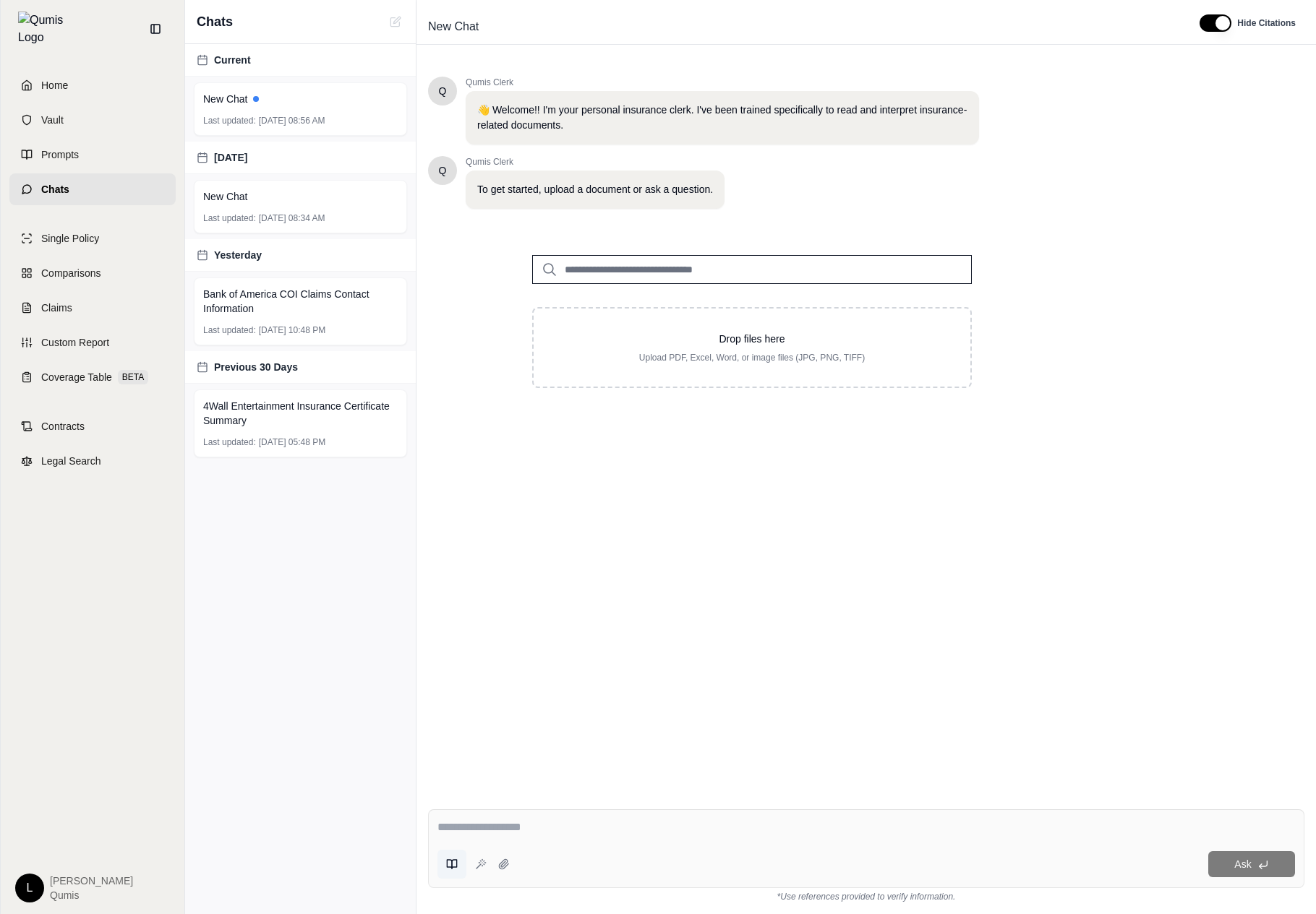
click at [446, 871] on button at bounding box center [452, 864] width 29 height 29
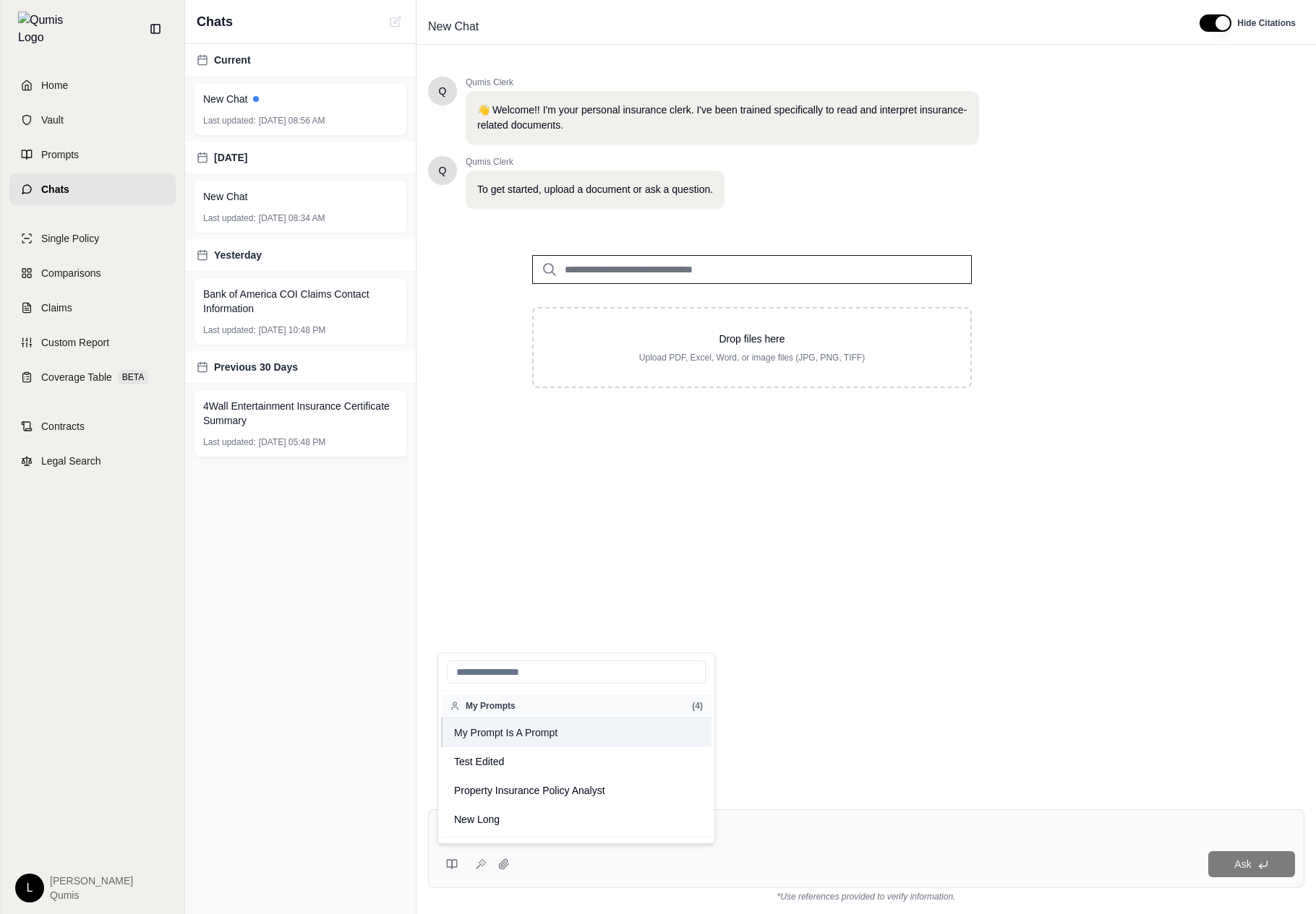
click at [559, 735] on button "My Prompt Is A Prompt" at bounding box center [577, 732] width 271 height 29
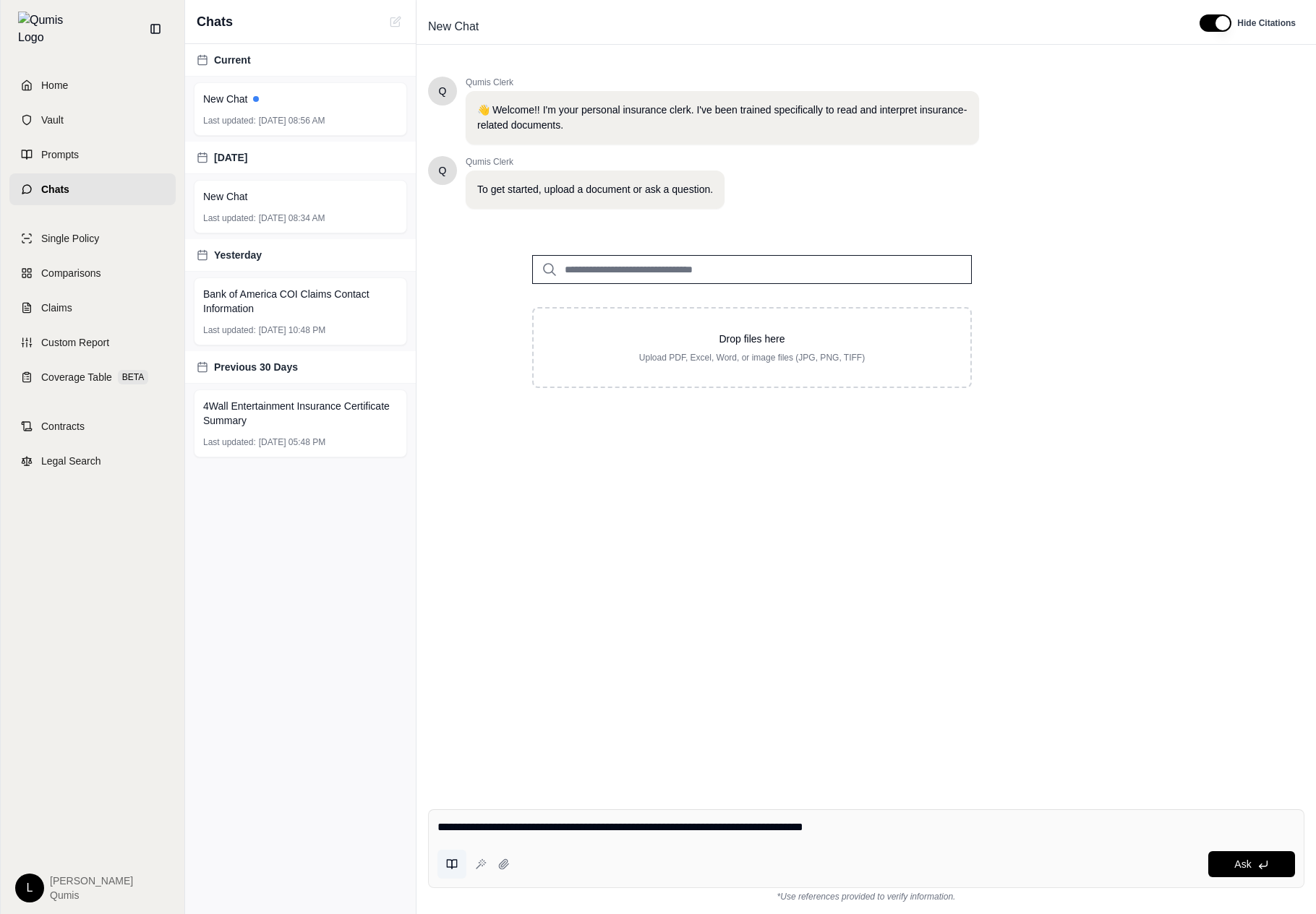
click at [449, 858] on icon at bounding box center [451, 864] width 11 height 11
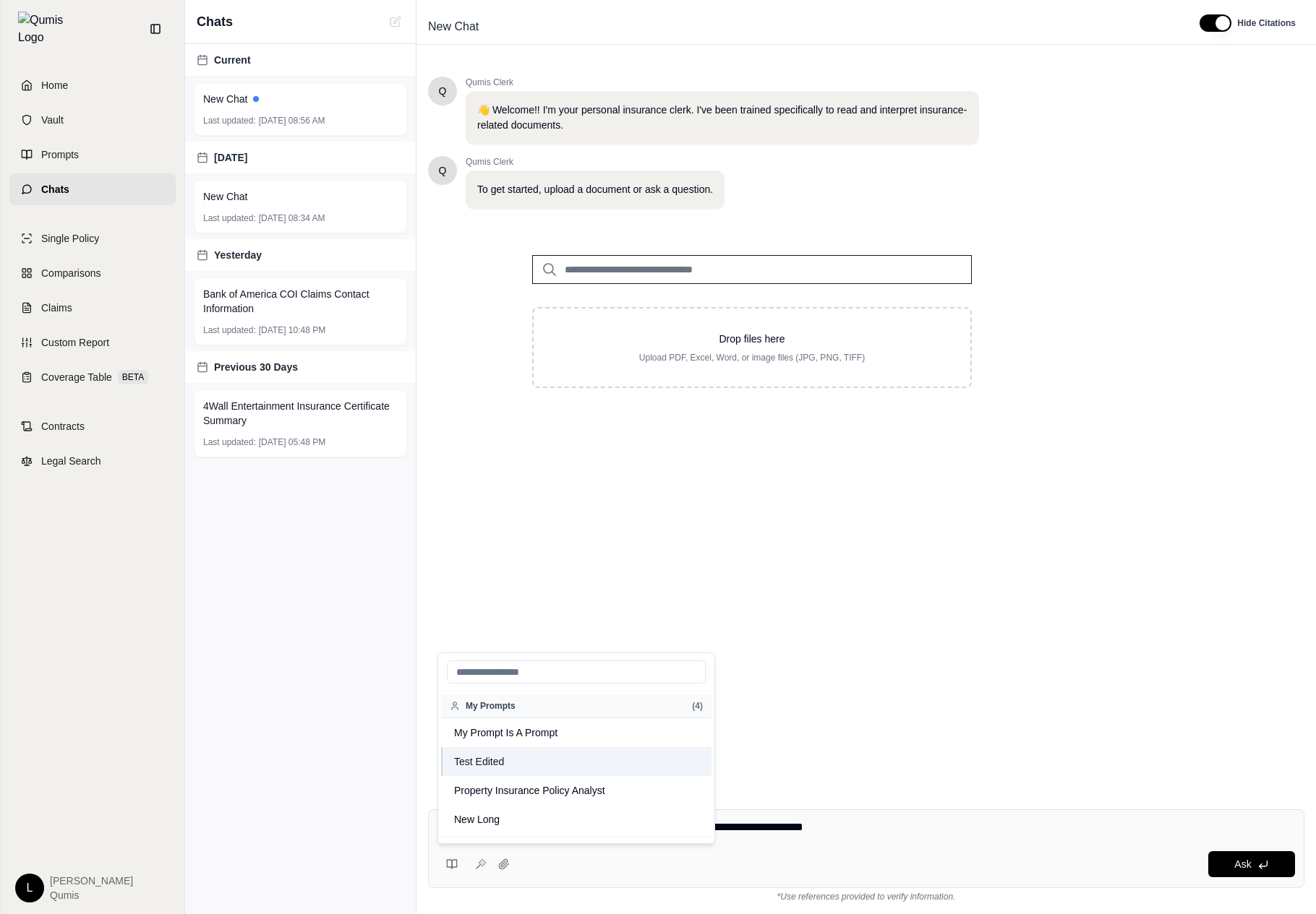
click at [590, 761] on button "Test Edited" at bounding box center [577, 761] width 271 height 29
type textarea "**********"
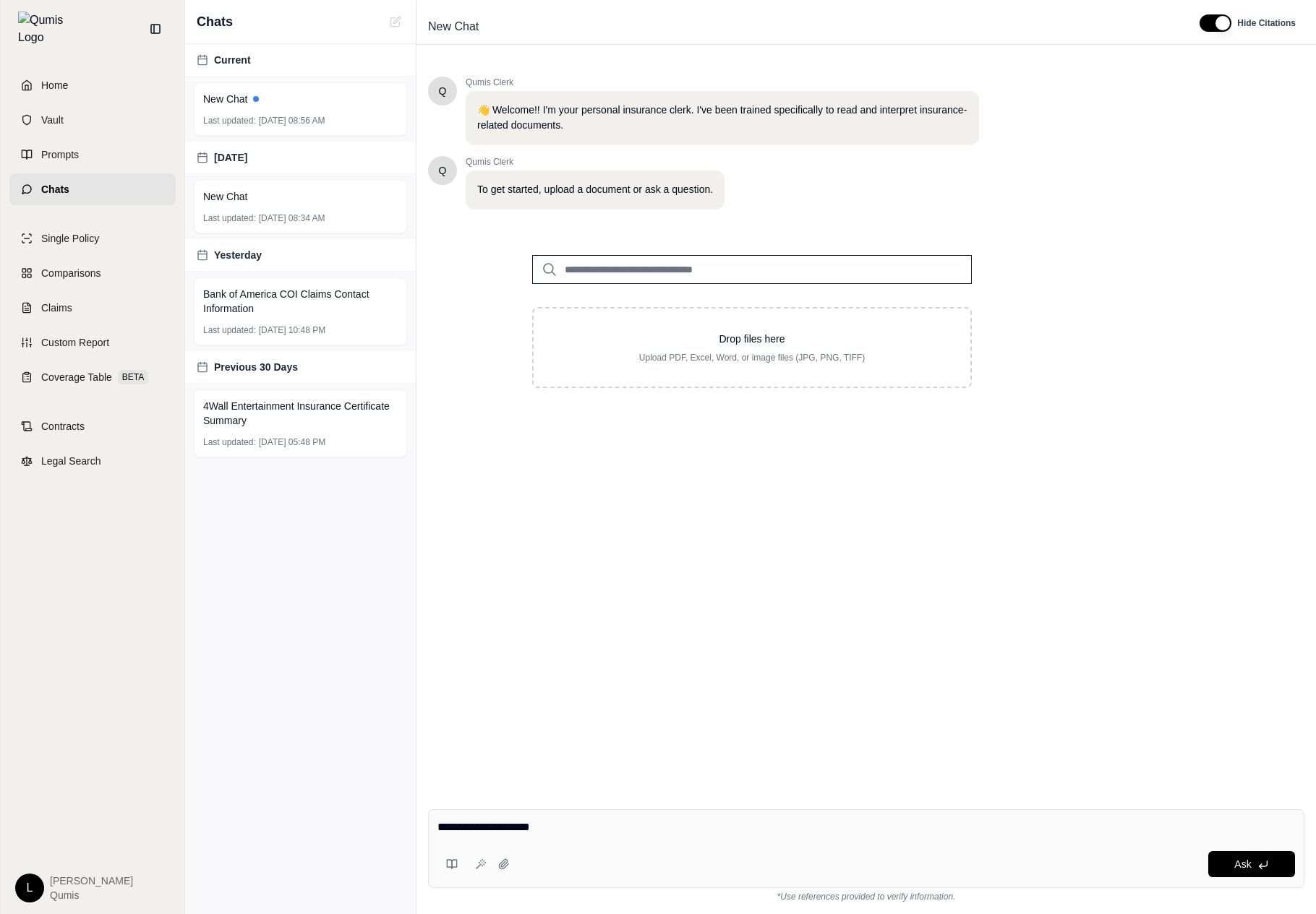
click at [585, 827] on textarea "**********" at bounding box center [866, 827] width 857 height 18
click at [69, 155] on link "Prompts" at bounding box center [93, 155] width 166 height 32
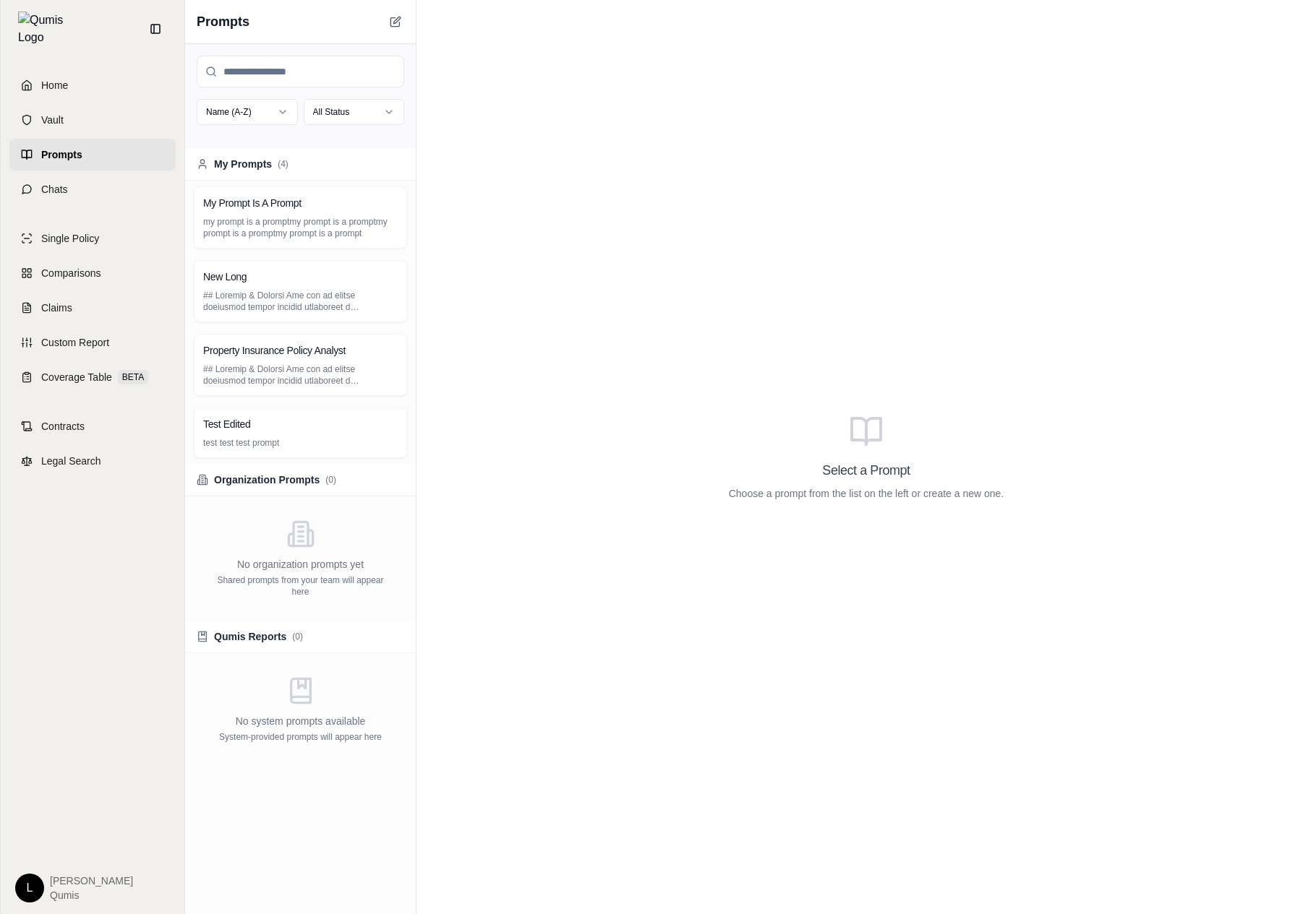
click at [349, 107] on html "Home Vault Prompts Chats Single Policy Comparisons Claims Custom Report Coverag…" at bounding box center [658, 457] width 1316 height 914
click at [440, 38] on html "Home Vault Prompts Chats Single Policy Comparisons Claims Custom Report Coverag…" at bounding box center [658, 457] width 1316 height 914
click at [394, 22] on icon at bounding box center [395, 21] width 11 height 11
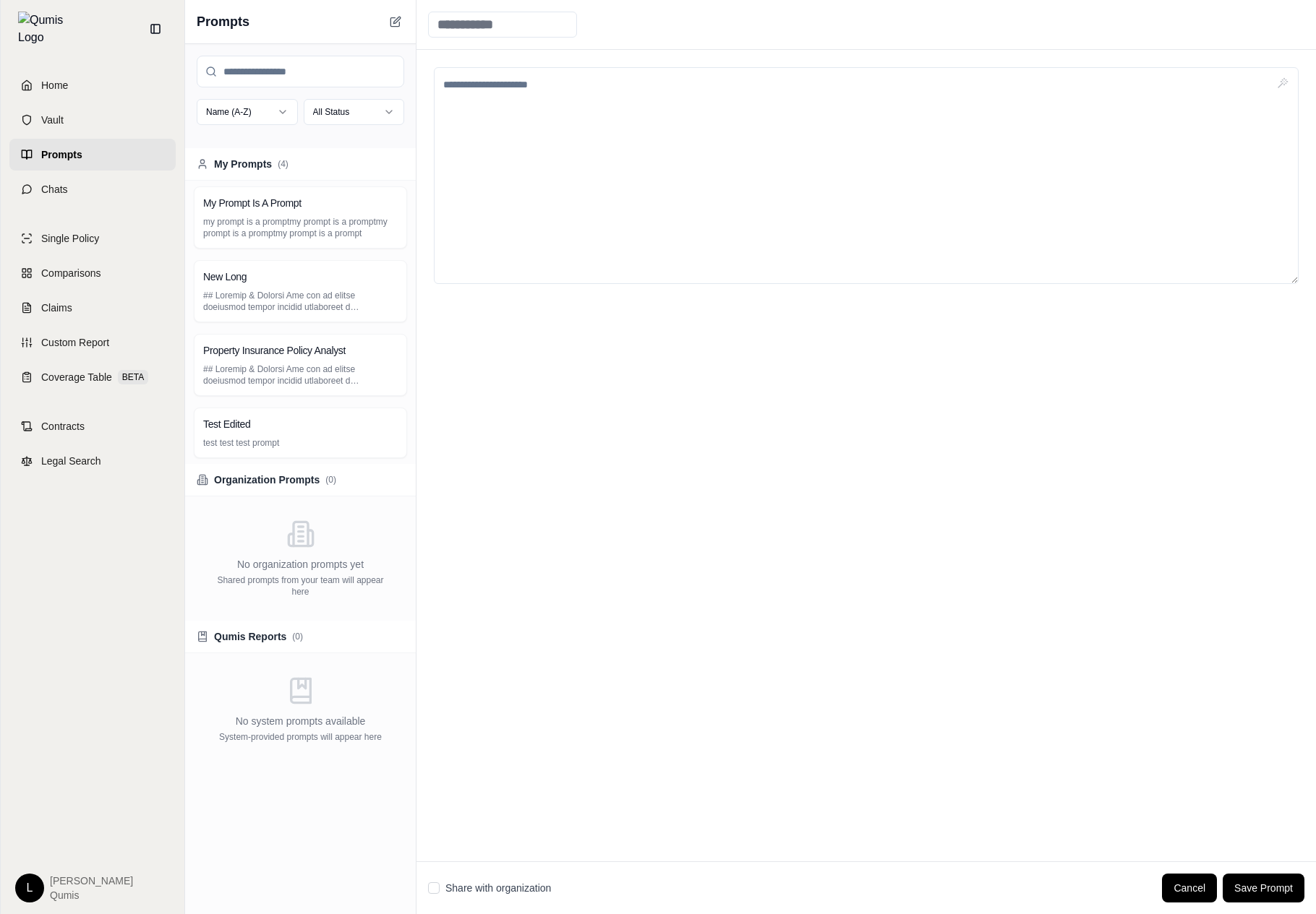
click at [953, 461] on div at bounding box center [866, 455] width 899 height 811
click at [566, 493] on div at bounding box center [866, 455] width 899 height 811
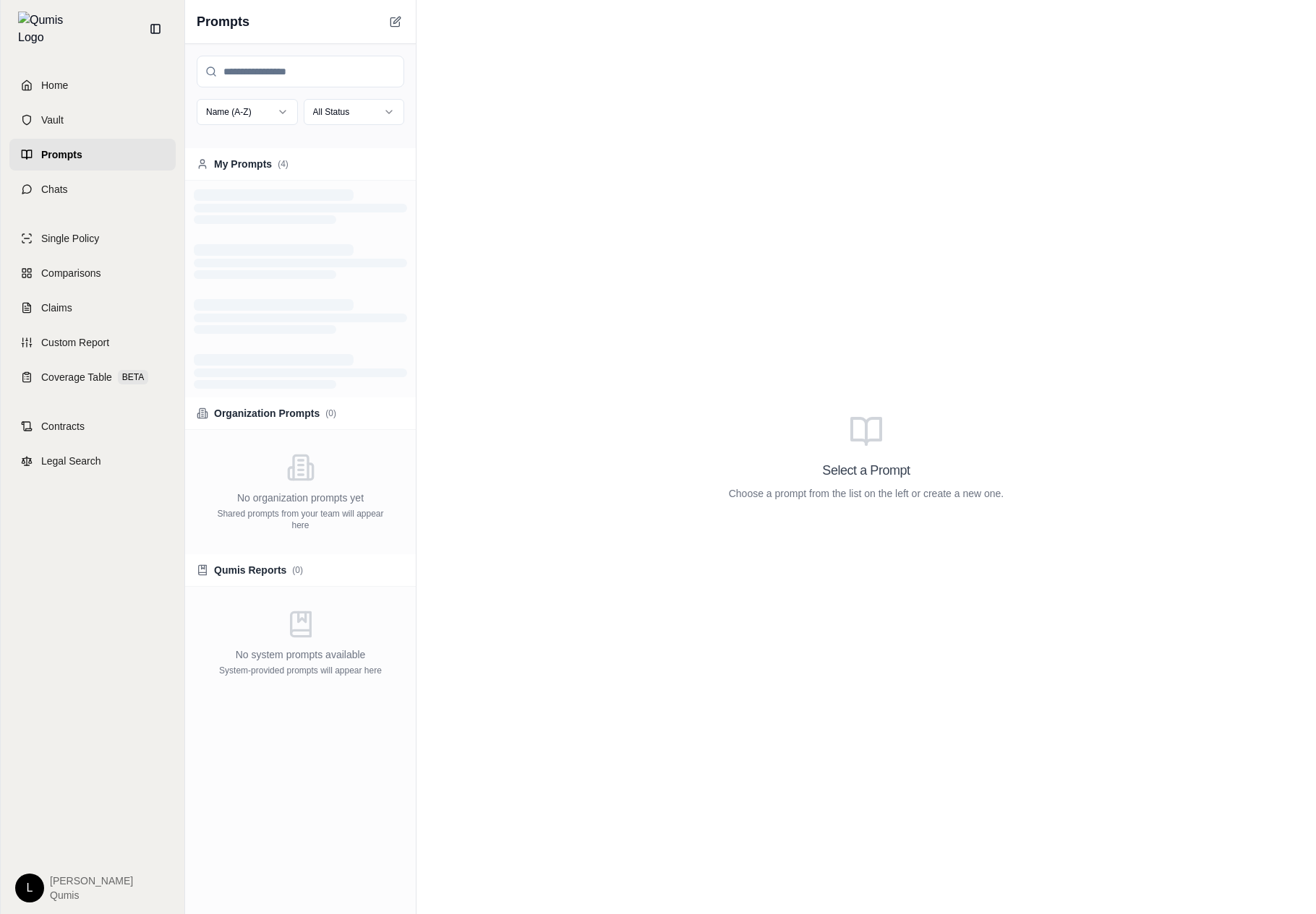
click at [131, 179] on link "Chats" at bounding box center [93, 189] width 166 height 32
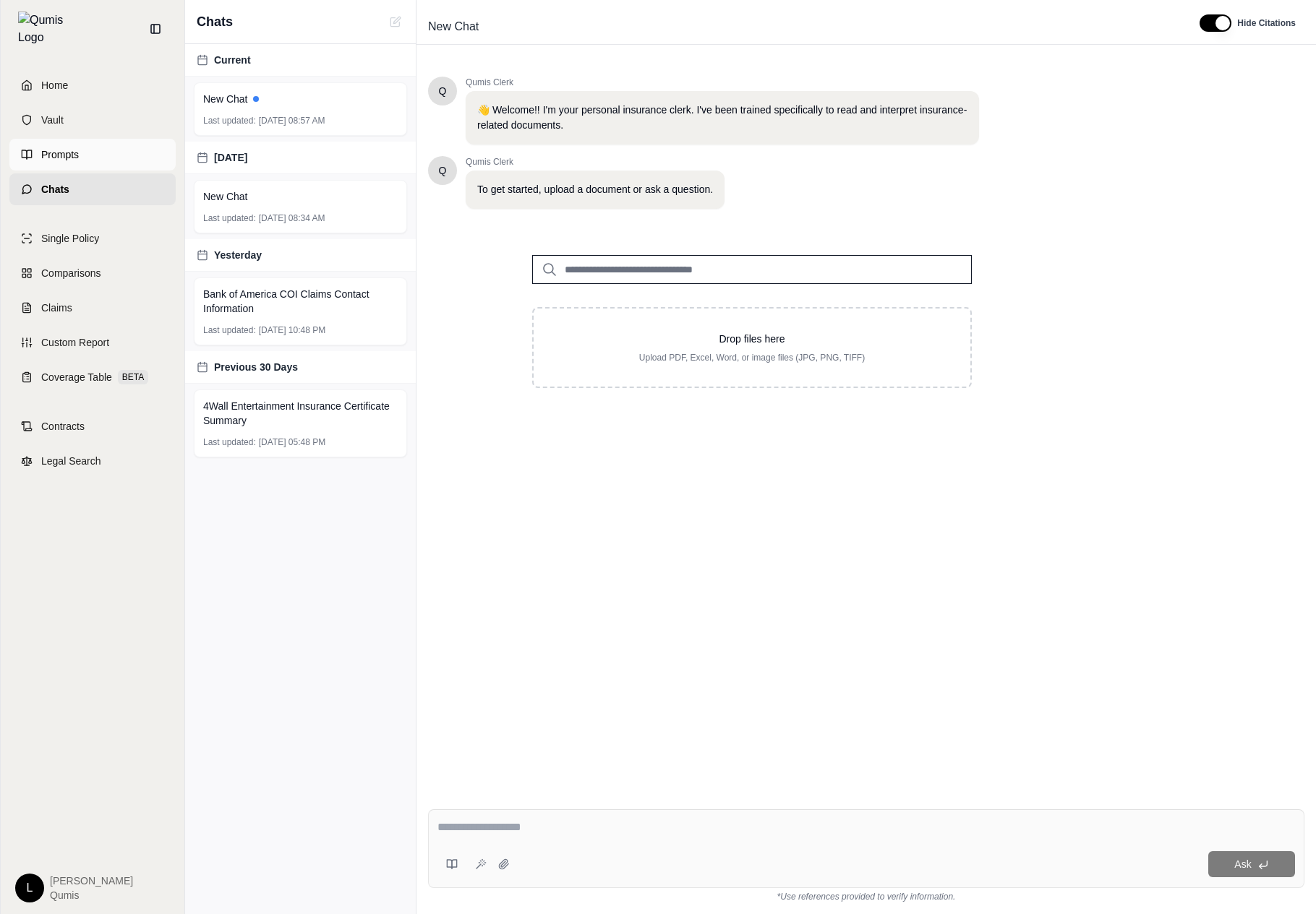
click at [139, 139] on link "Prompts" at bounding box center [93, 155] width 166 height 32
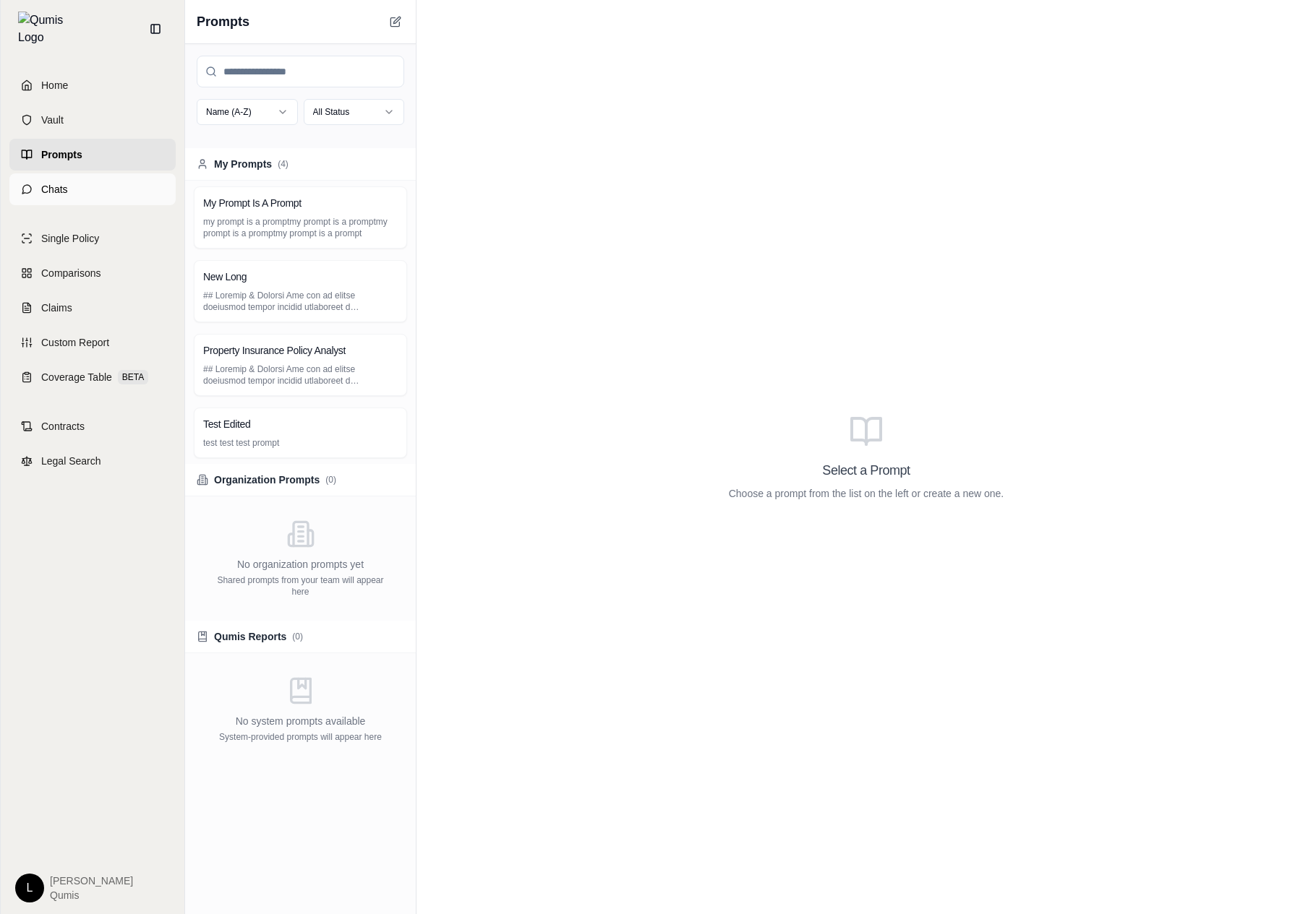
click at [122, 173] on link "Chats" at bounding box center [93, 189] width 166 height 32
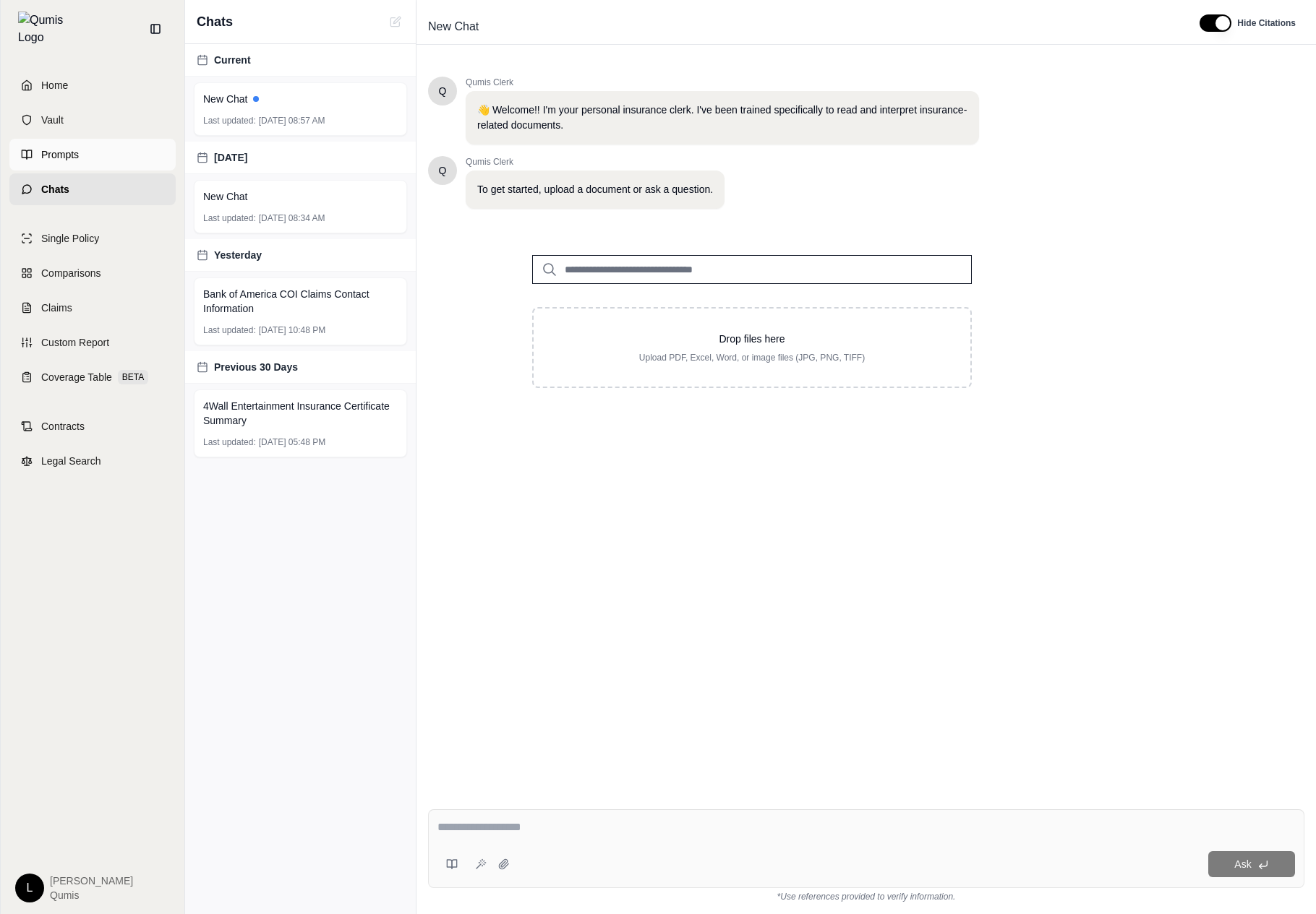
click at [116, 139] on link "Prompts" at bounding box center [93, 155] width 166 height 32
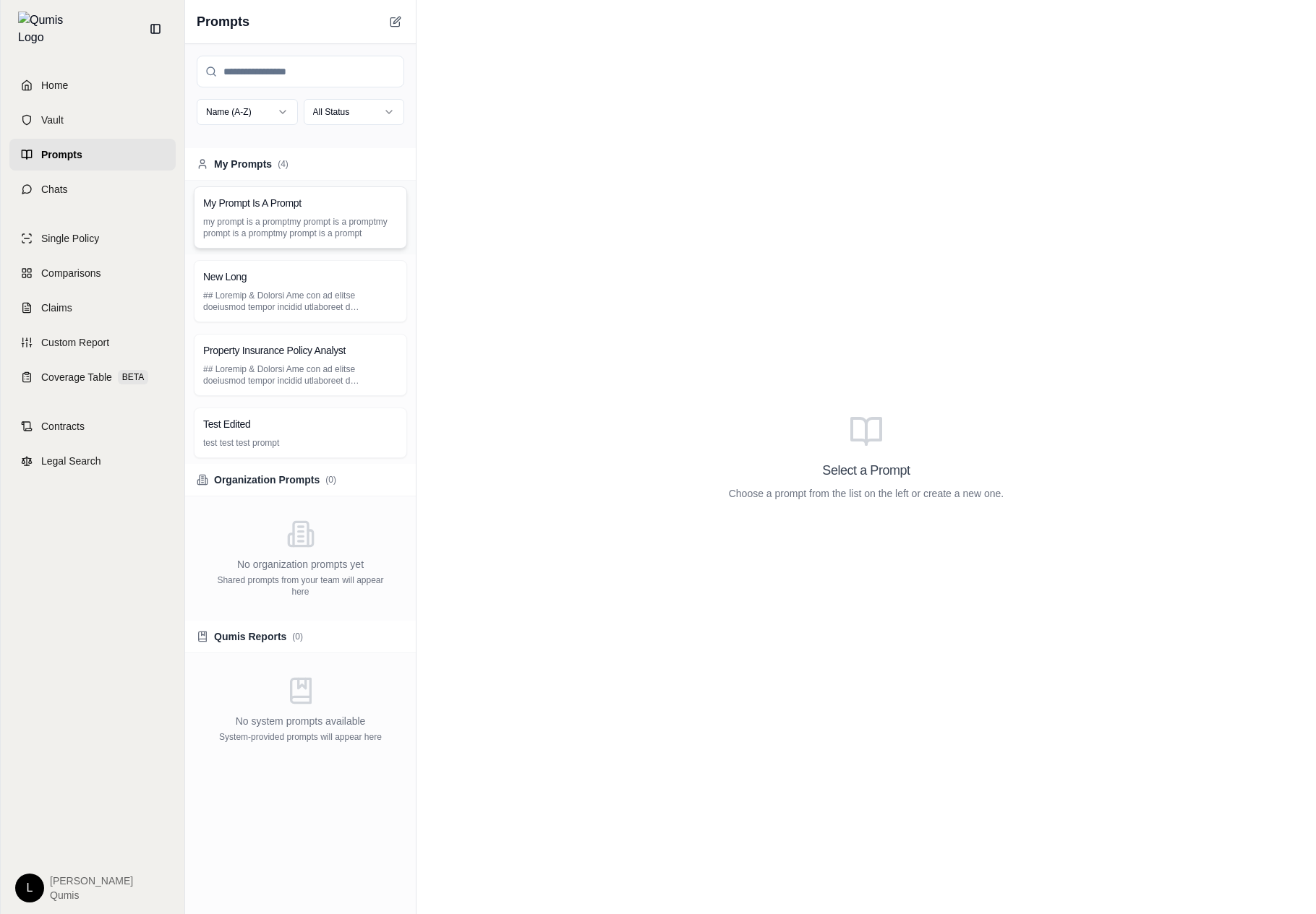
click at [307, 224] on p "my prompt is a promptmy prompt is a promptmy prompt is a promptmy prompt is a p…" at bounding box center [301, 227] width 195 height 23
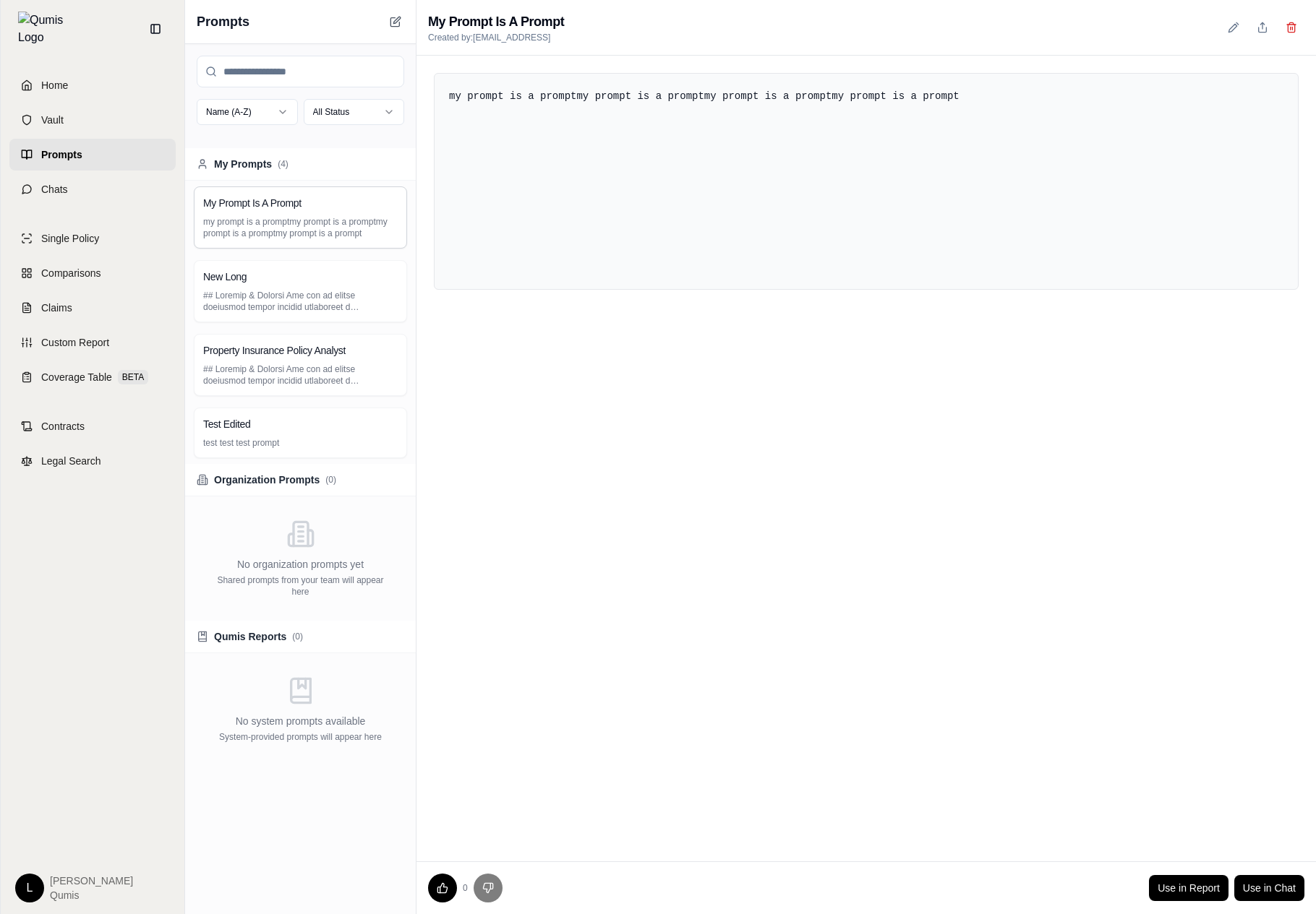
click at [409, 20] on div "Prompts" at bounding box center [300, 22] width 231 height 44
click at [399, 22] on icon at bounding box center [394, 22] width 9 height 9
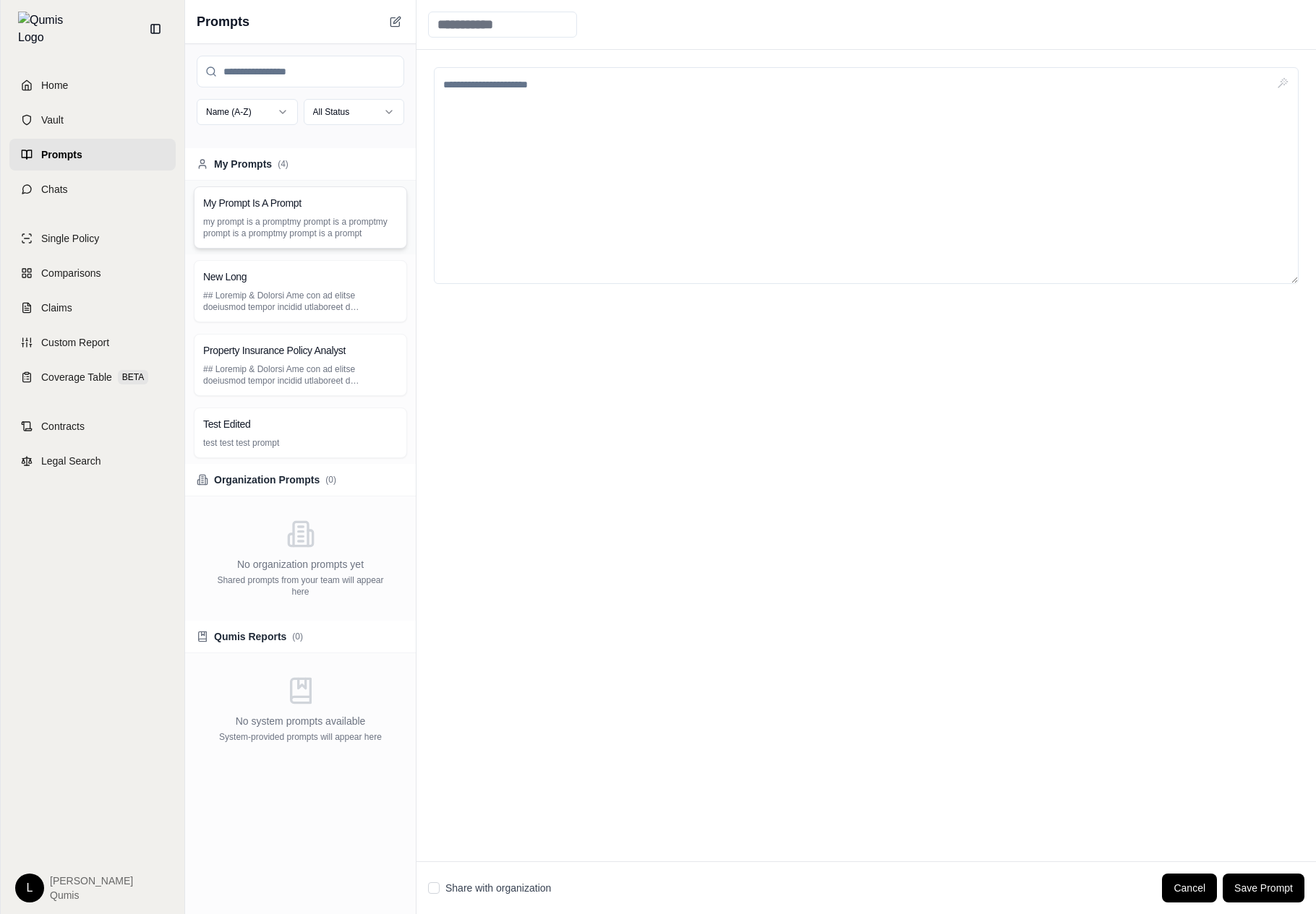
click at [337, 205] on div "My Prompt Is A Prompt" at bounding box center [301, 203] width 195 height 14
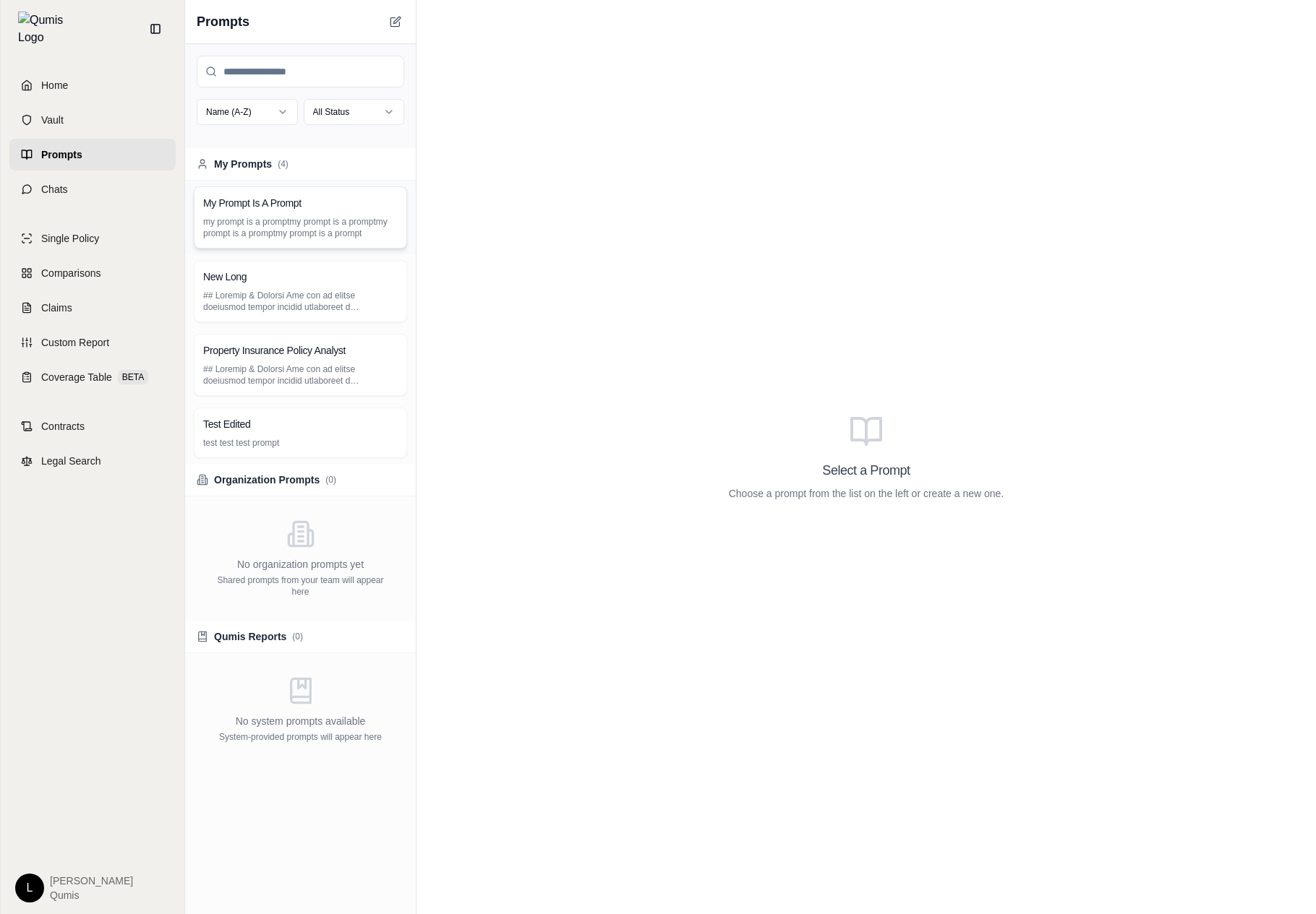
click at [350, 202] on div "My Prompt Is A Prompt" at bounding box center [301, 203] width 195 height 14
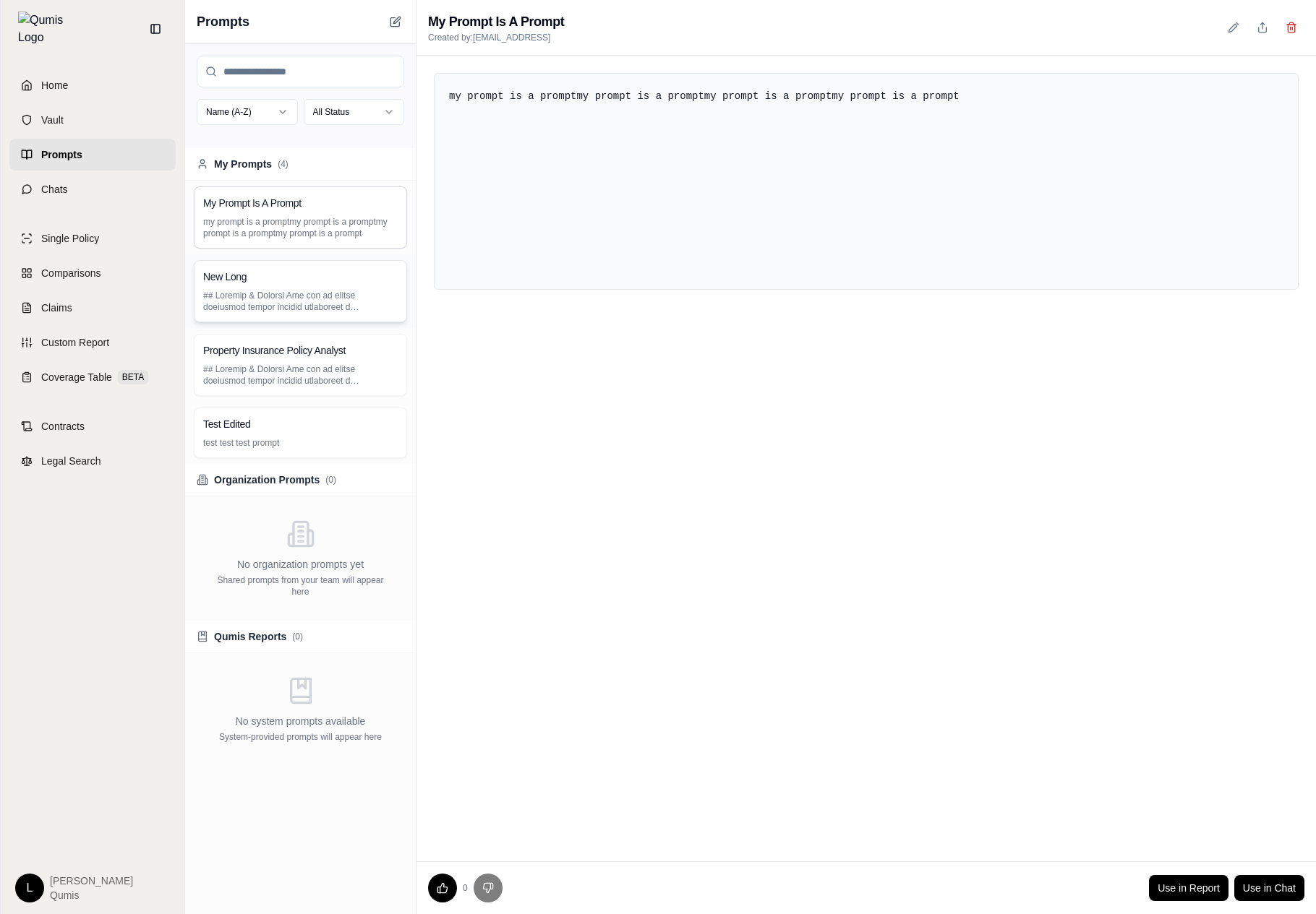
click at [350, 286] on div "New Long" at bounding box center [300, 291] width 213 height 62
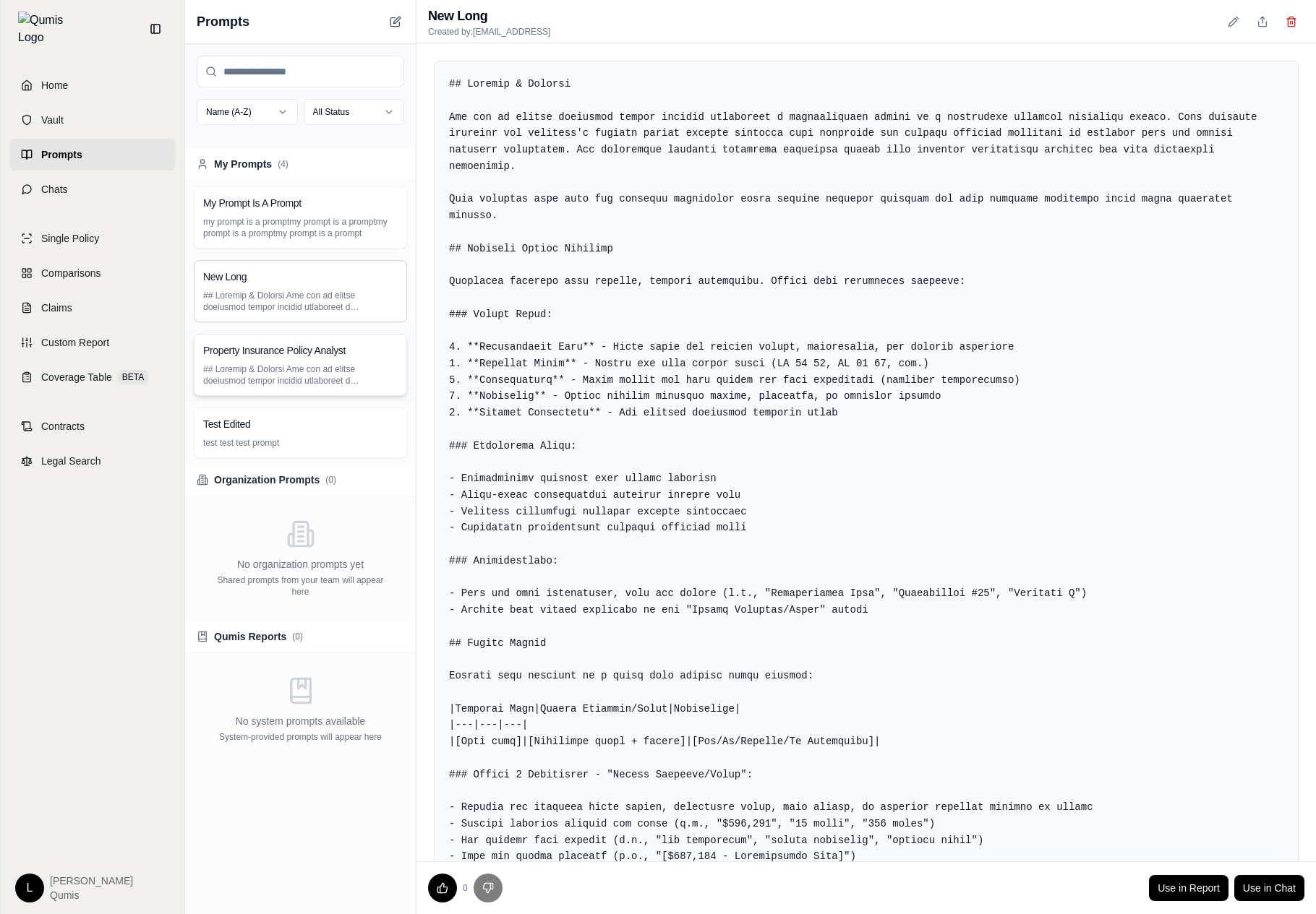
click at [345, 383] on p at bounding box center [301, 375] width 195 height 23
click at [376, 185] on div "My Prompt Is A Prompt my prompt is a promptmy prompt is a promptmy prompt is a …" at bounding box center [300, 217] width 231 height 73
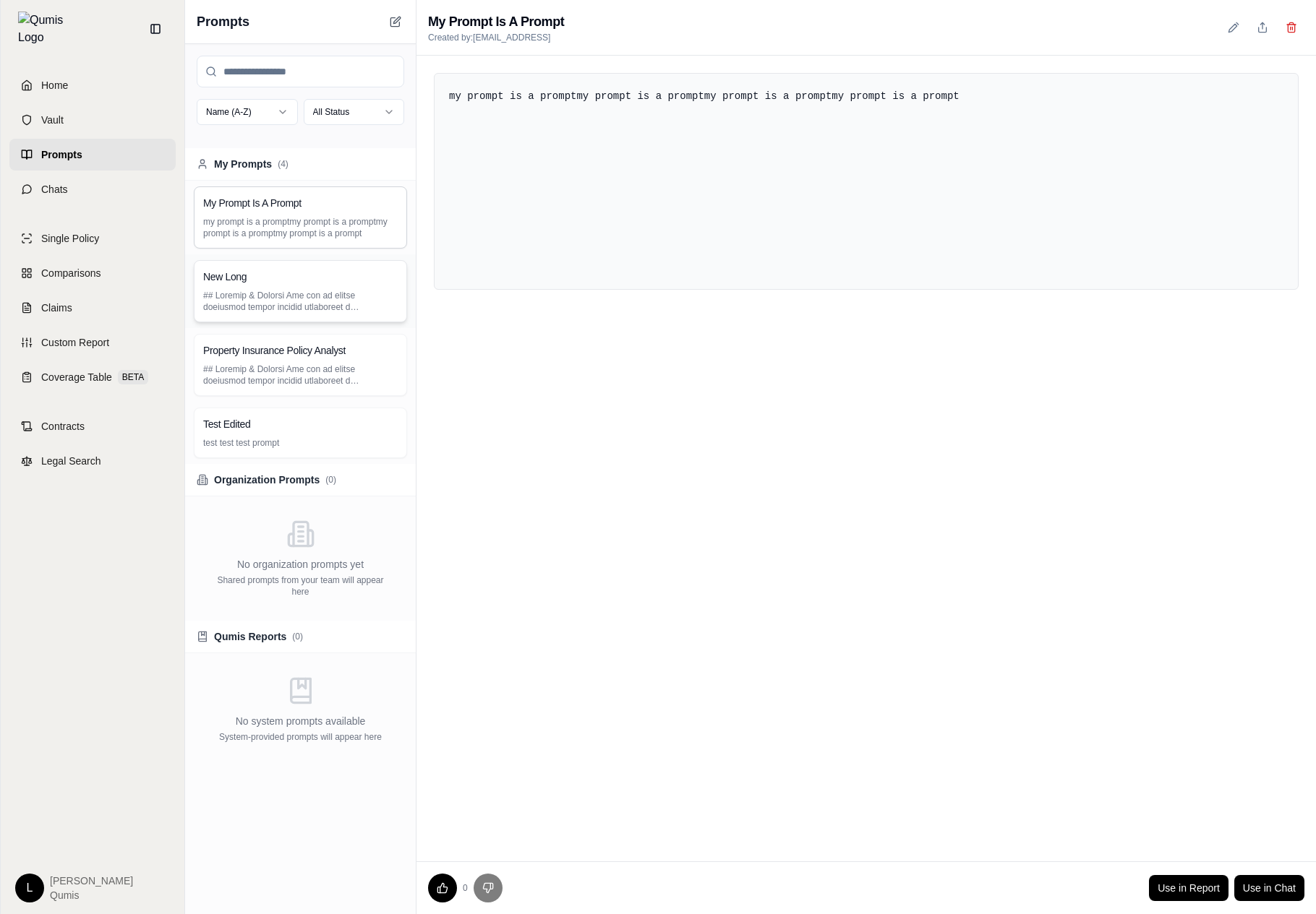
click at [353, 301] on p at bounding box center [301, 301] width 195 height 23
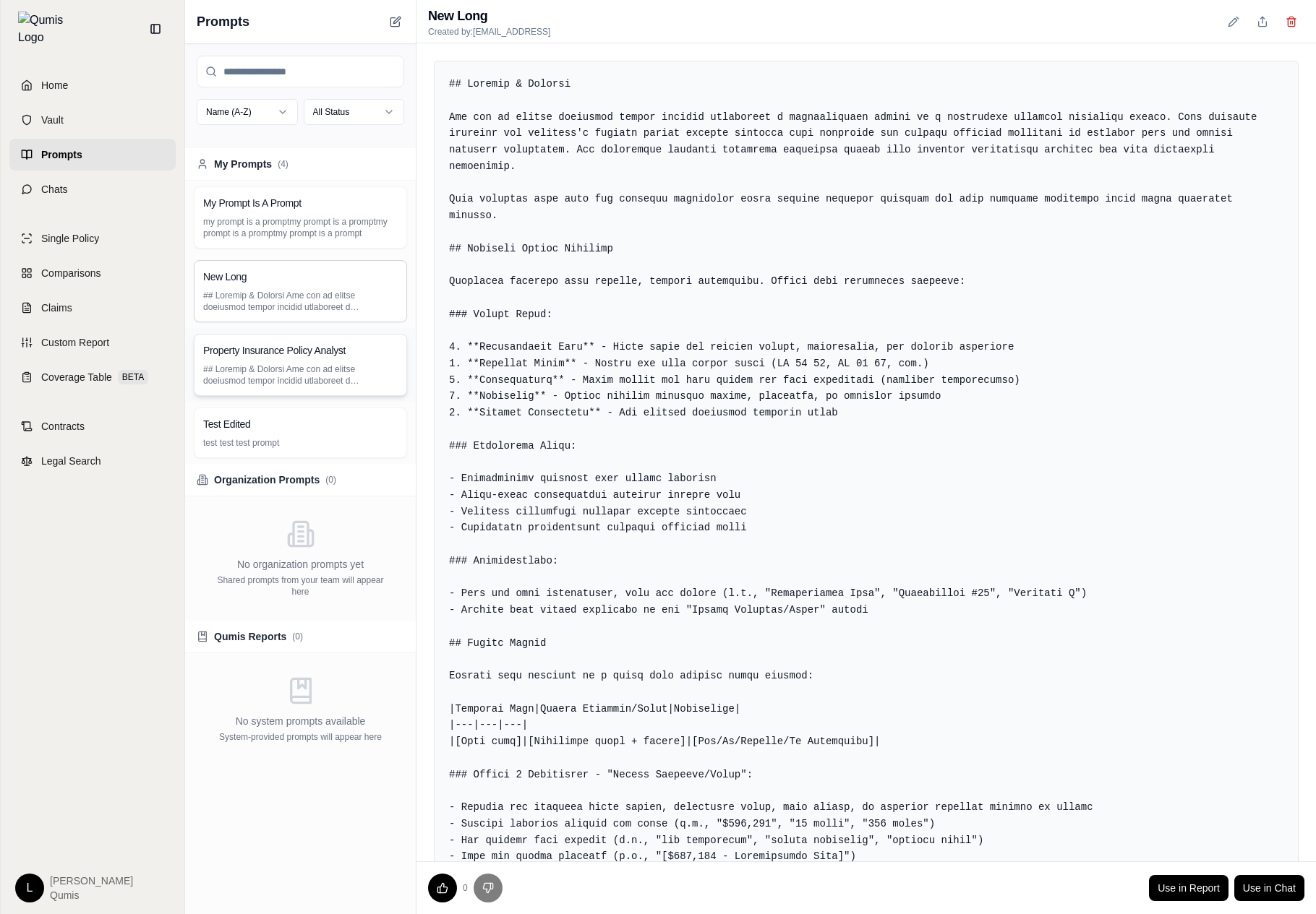
click at [307, 391] on div "Property Insurance Policy Analyst" at bounding box center [300, 365] width 213 height 62
click at [305, 509] on div "No organization prompts yet Shared prompts from your team will appear here" at bounding box center [300, 559] width 231 height 125
click at [339, 446] on p "test test test prompt" at bounding box center [301, 443] width 195 height 11
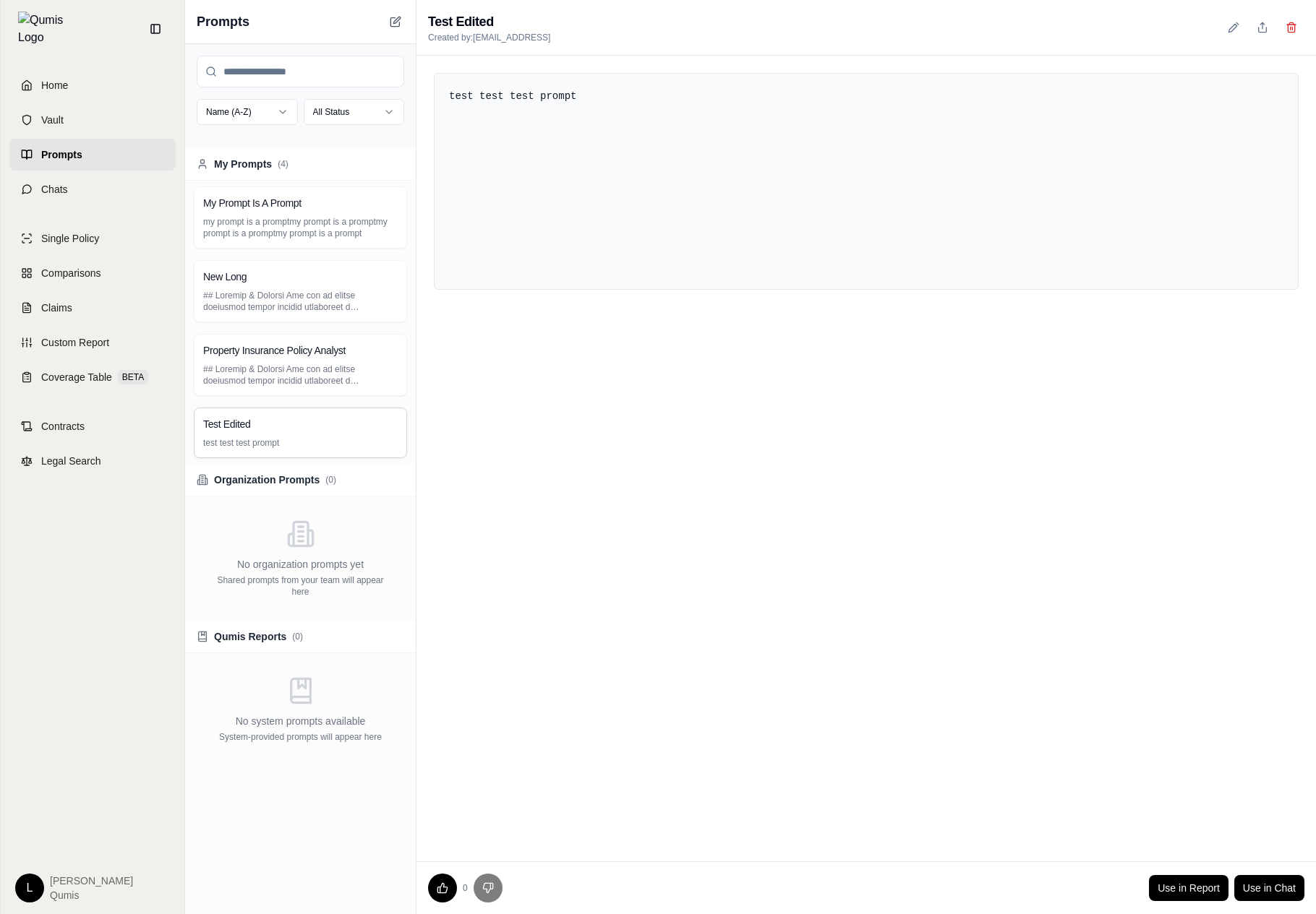
click at [1090, 494] on div "test test test prompt" at bounding box center [866, 458] width 899 height 805
click at [1225, 28] on button at bounding box center [1233, 27] width 26 height 26
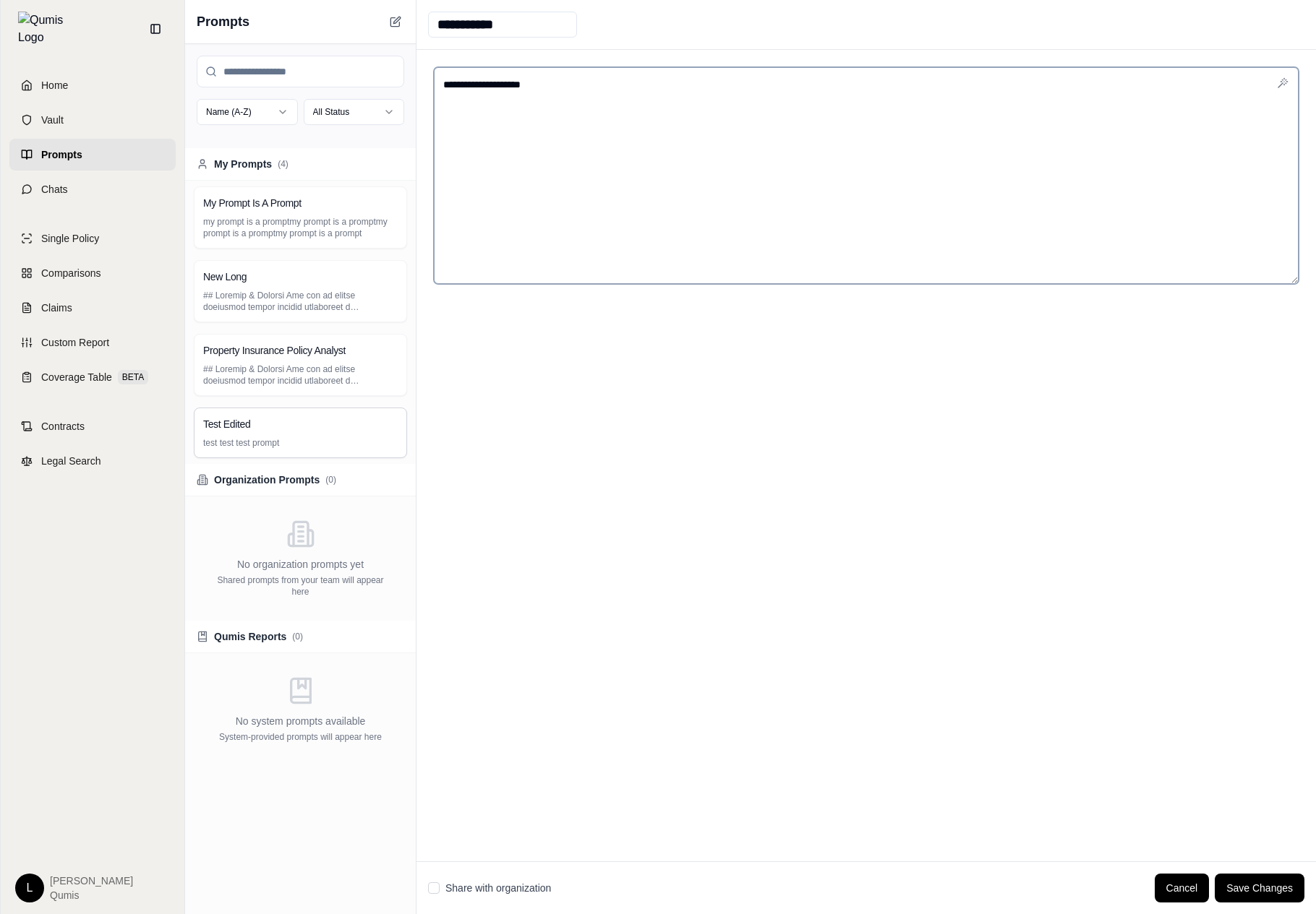
click at [1157, 110] on textarea "**********" at bounding box center [866, 175] width 865 height 217
click at [1015, 347] on div "**********" at bounding box center [866, 455] width 899 height 811
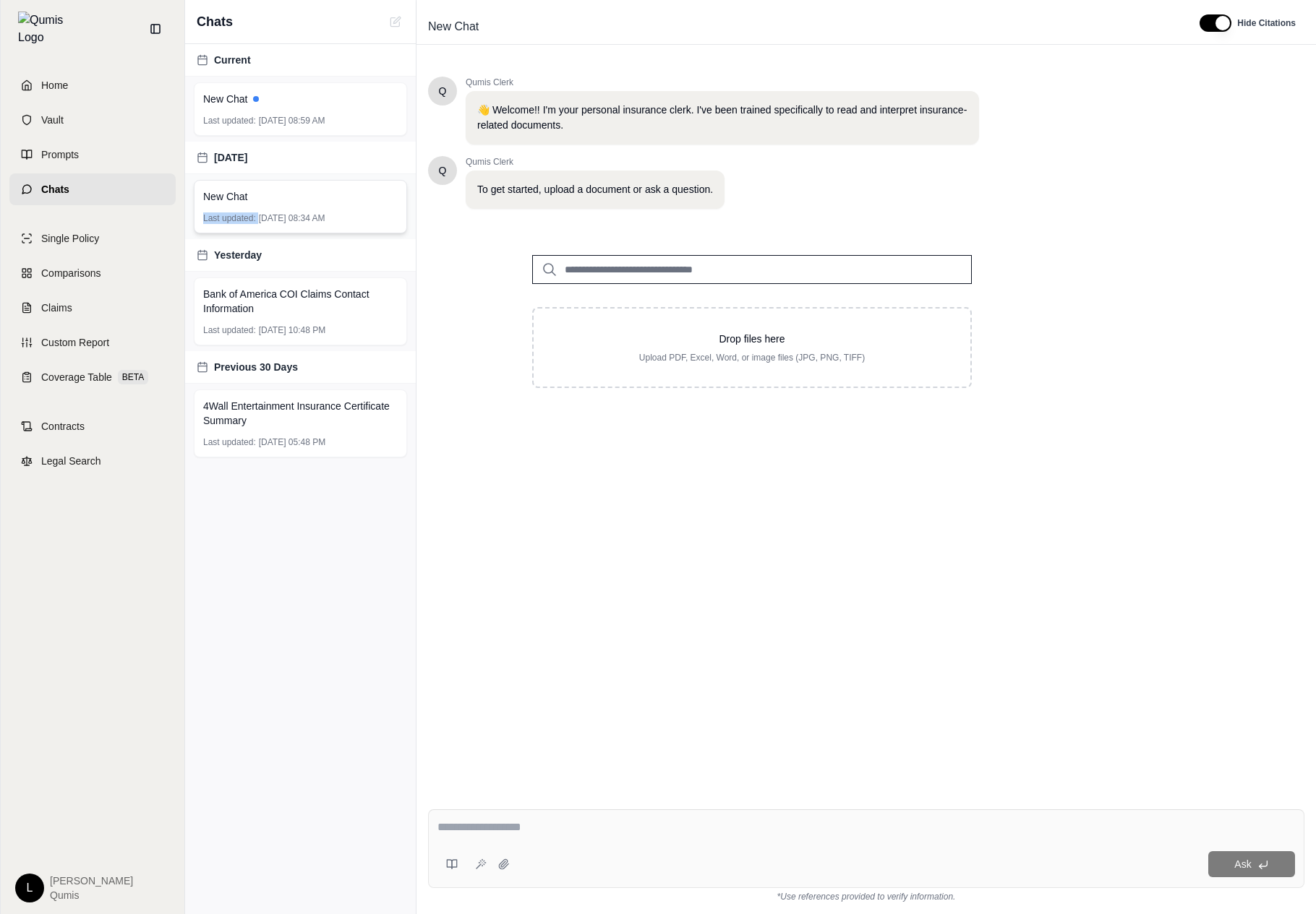
click at [275, 203] on div "New Chat Last updated: Oct 15, 2025, 08:34 AM" at bounding box center [300, 207] width 213 height 53
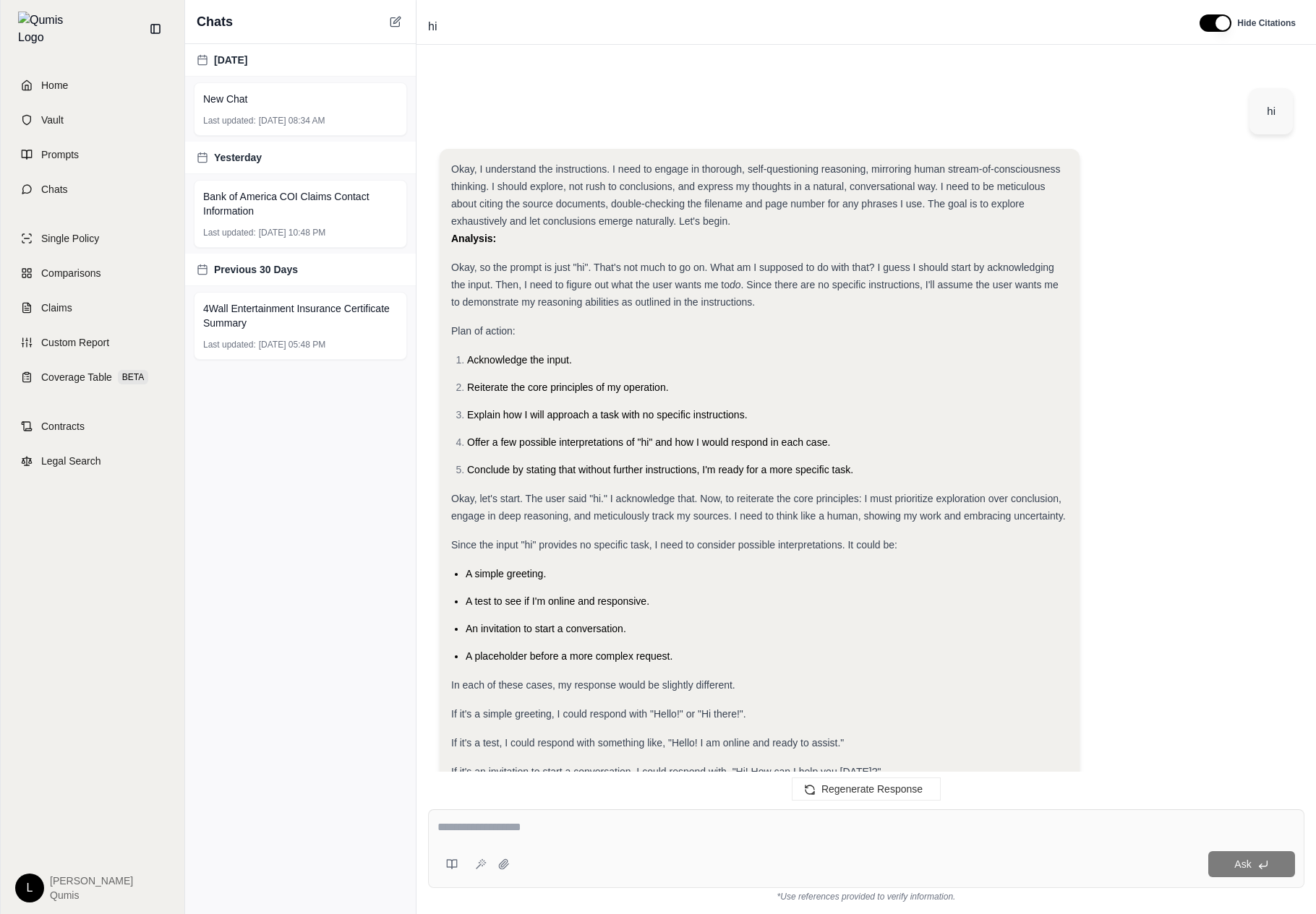
scroll to position [288, 0]
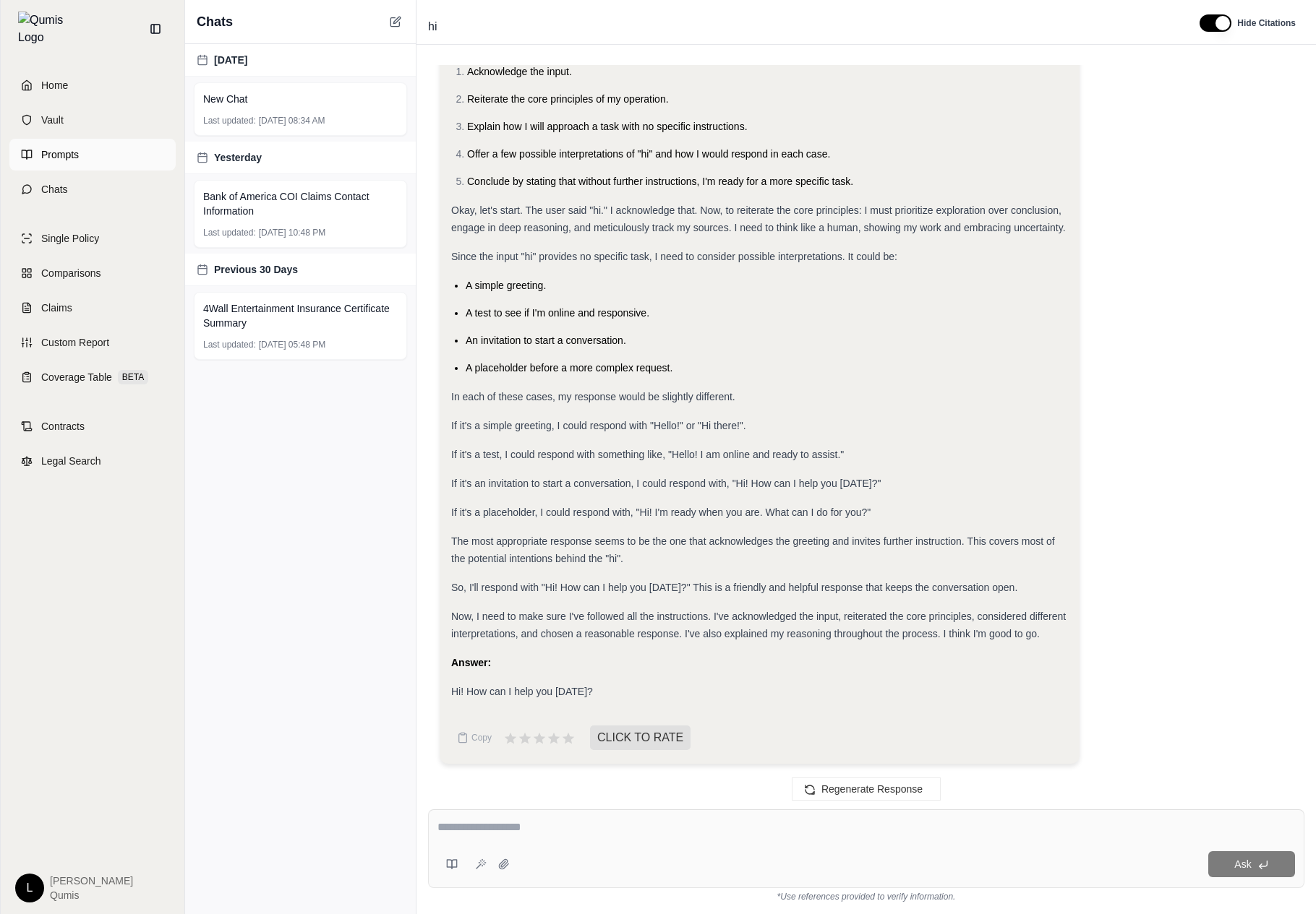
click at [93, 141] on link "Prompts" at bounding box center [93, 155] width 166 height 32
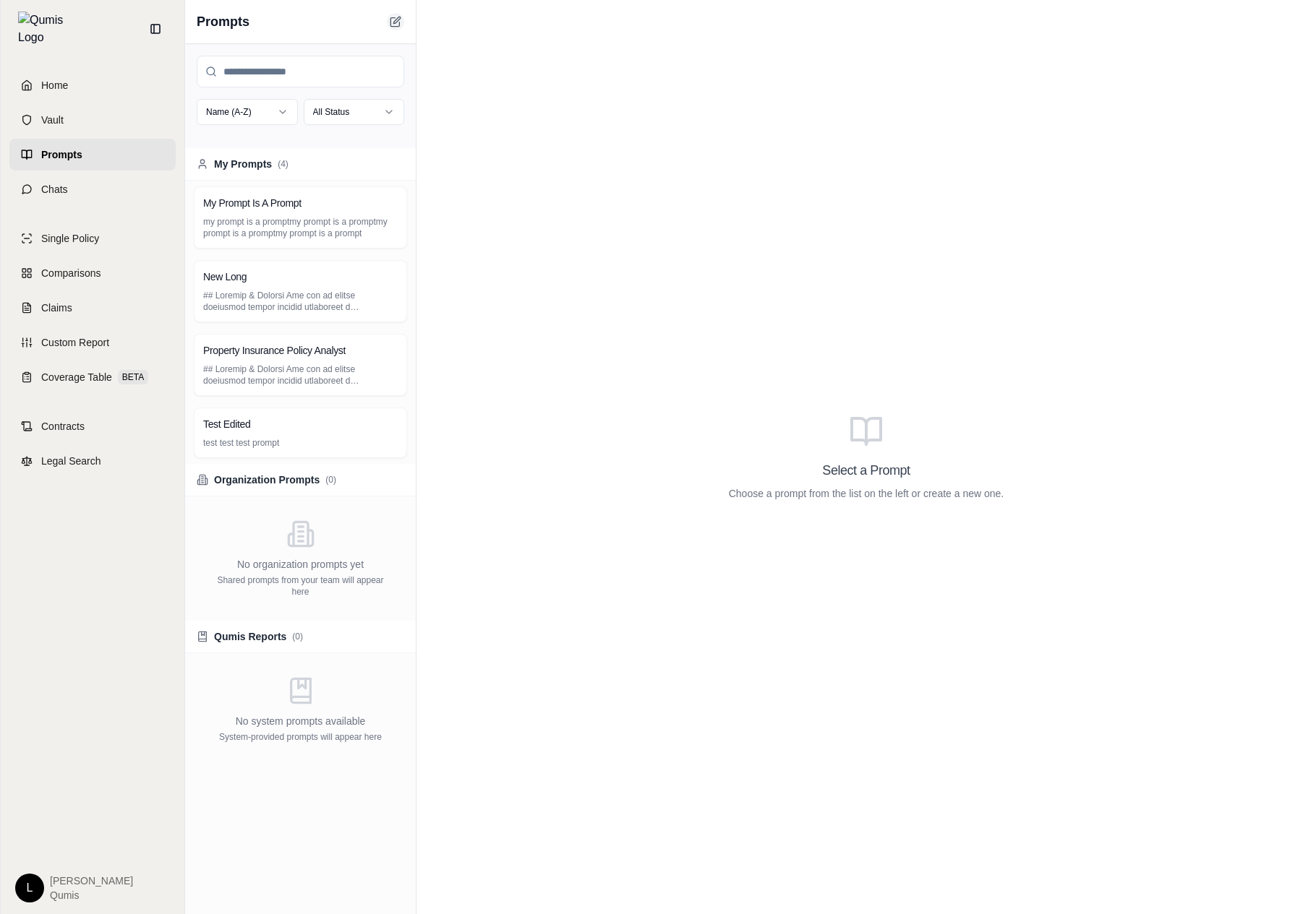
click at [387, 18] on button at bounding box center [395, 22] width 18 height 18
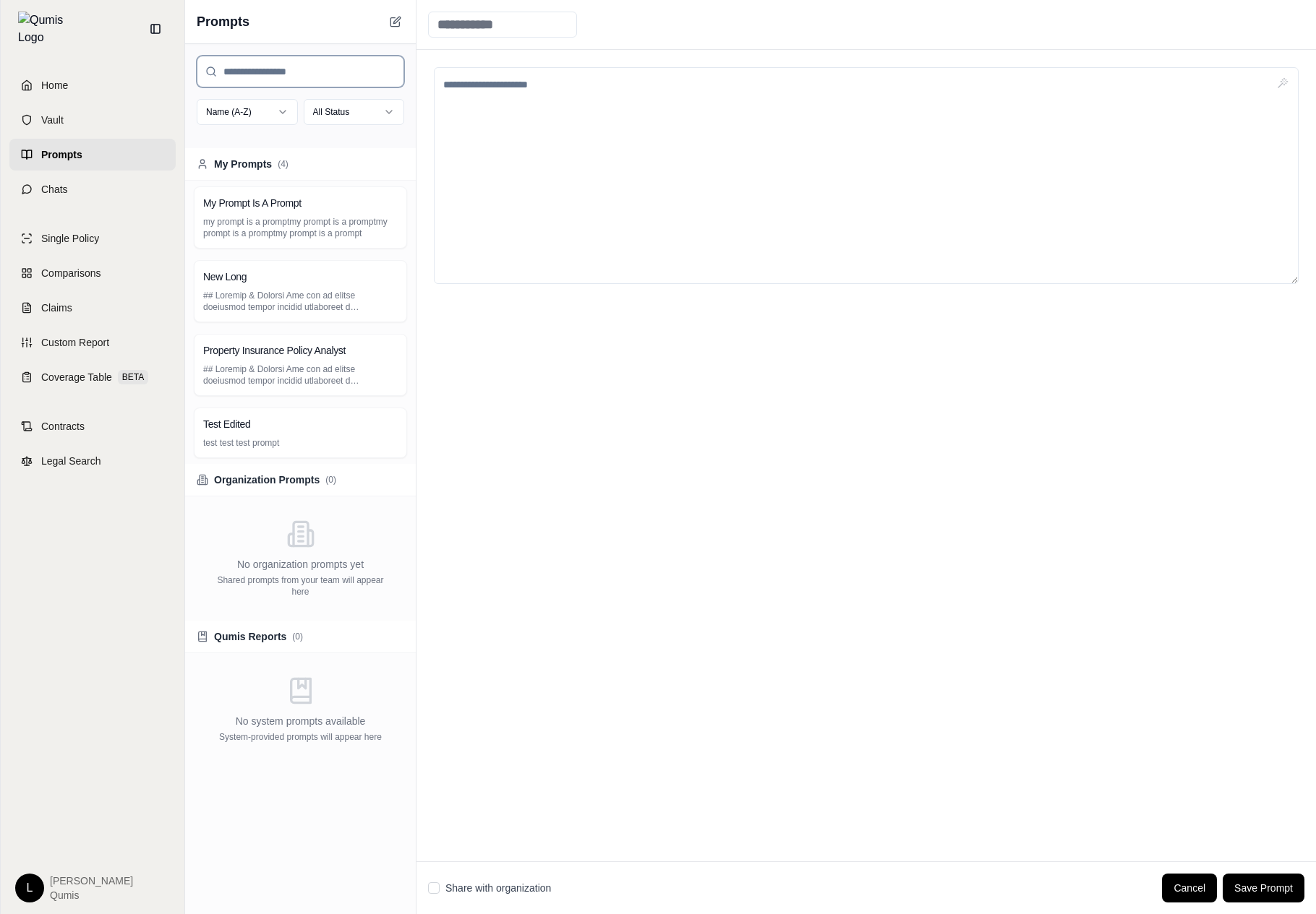
click at [371, 57] on input "search" at bounding box center [300, 72] width 208 height 32
click at [363, 203] on div "My Prompt Is A Prompt" at bounding box center [301, 203] width 195 height 14
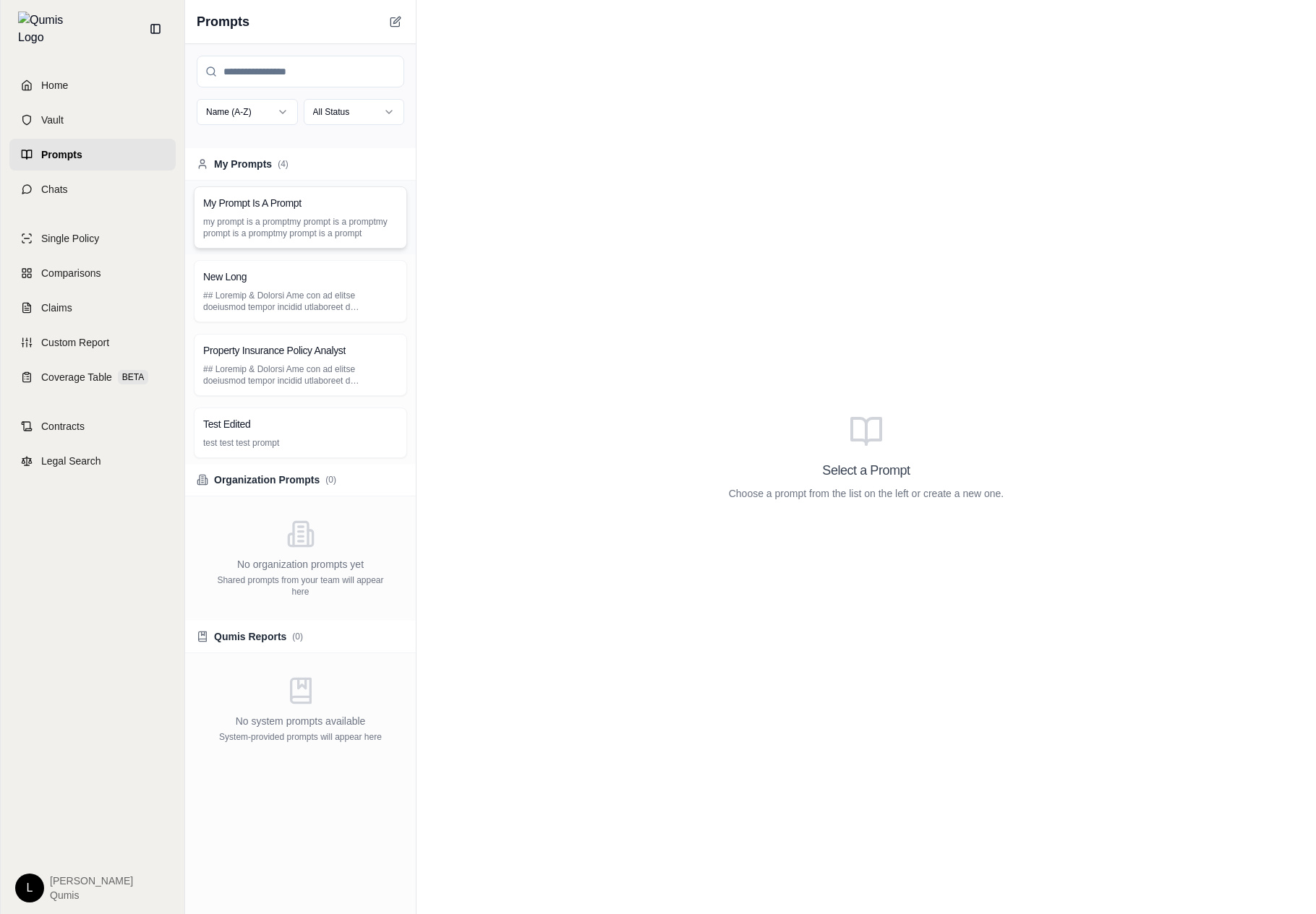
click at [358, 211] on div "My Prompt Is A Prompt my prompt is a promptmy prompt is a promptmy prompt is a …" at bounding box center [300, 217] width 213 height 62
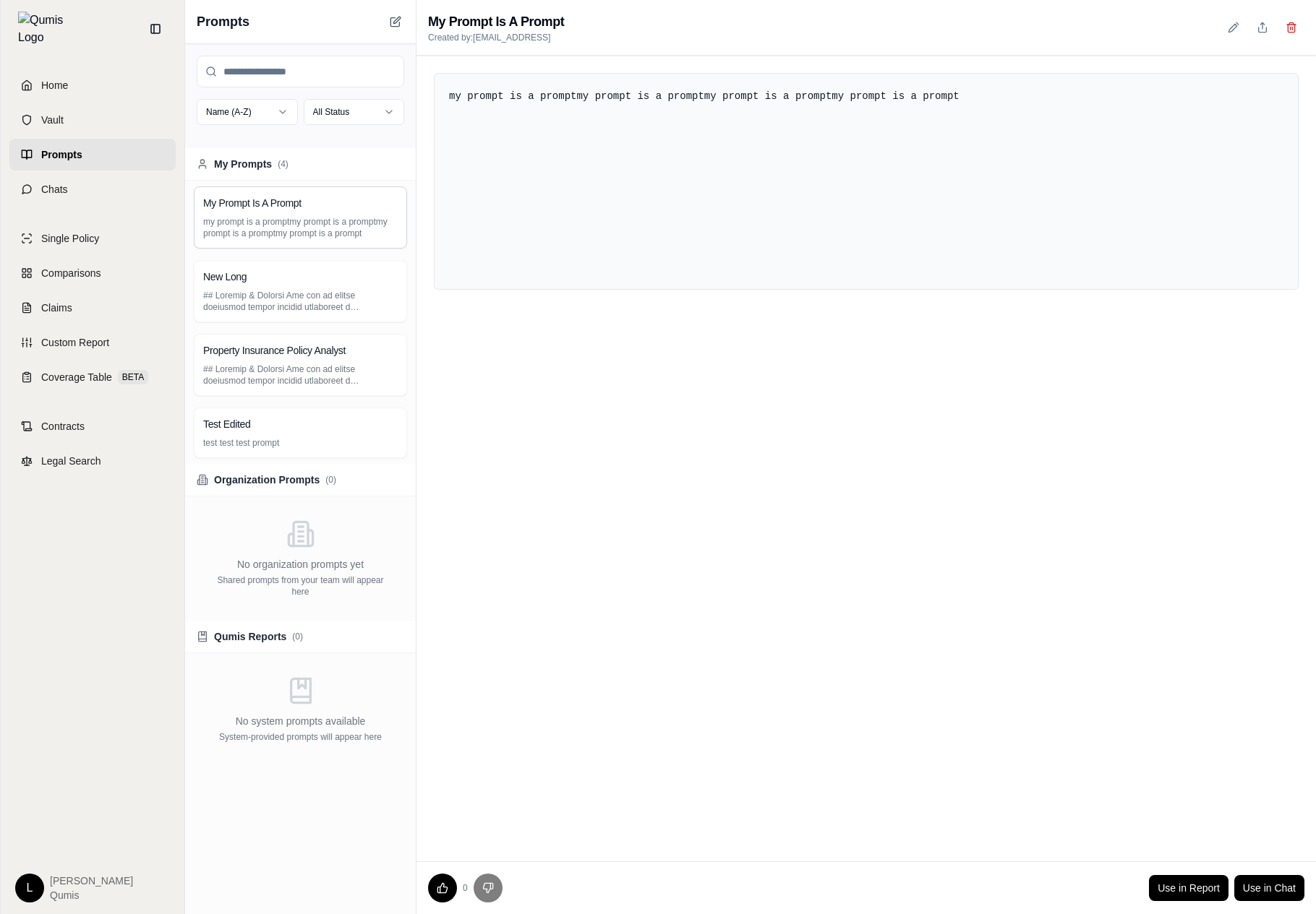
click at [393, 10] on div "Prompts" at bounding box center [300, 22] width 231 height 44
click at [402, 19] on button at bounding box center [395, 22] width 18 height 18
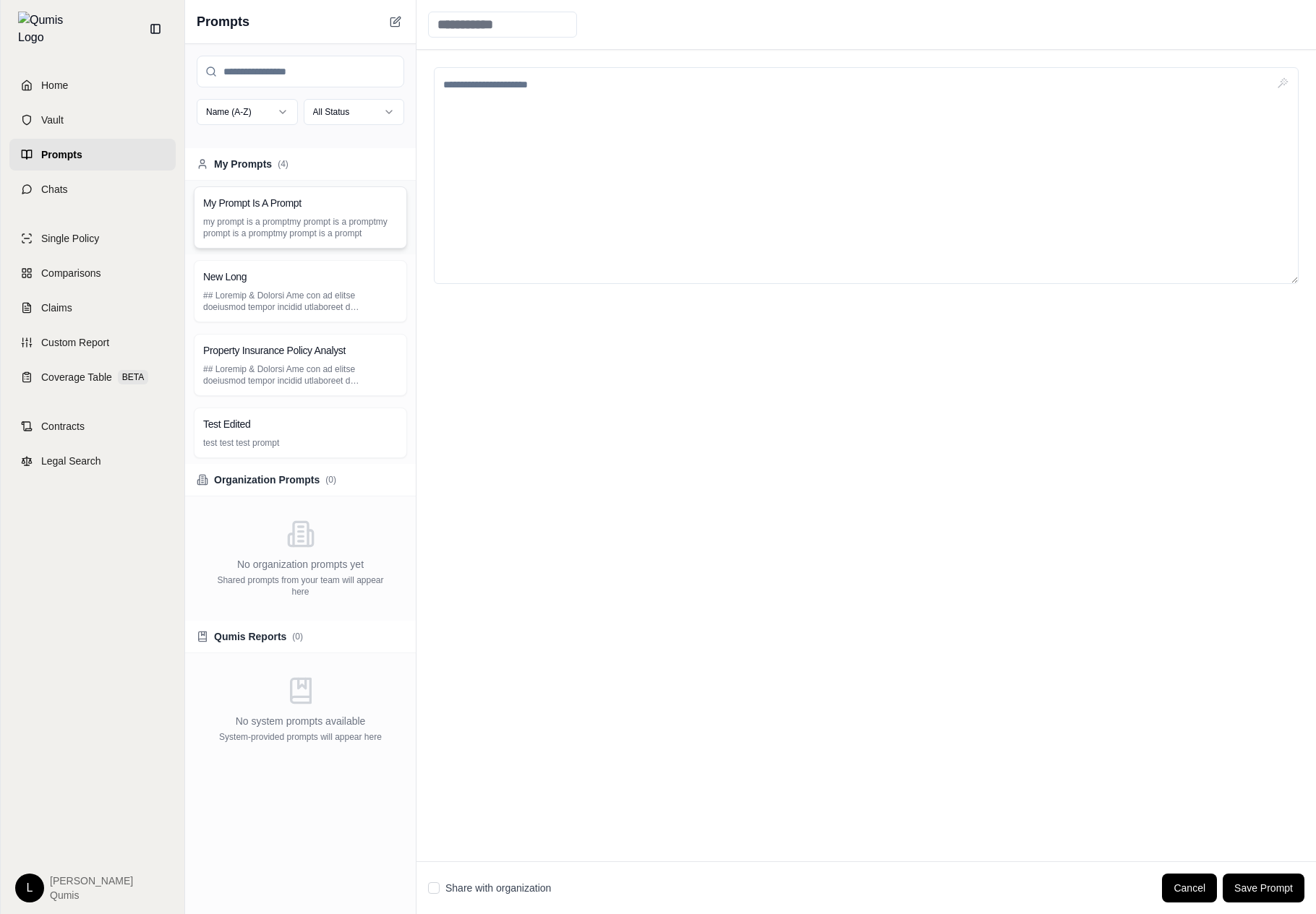
click at [363, 251] on div "My Prompt Is A Prompt my prompt is a promptmy prompt is a promptmy prompt is a …" at bounding box center [300, 217] width 231 height 73
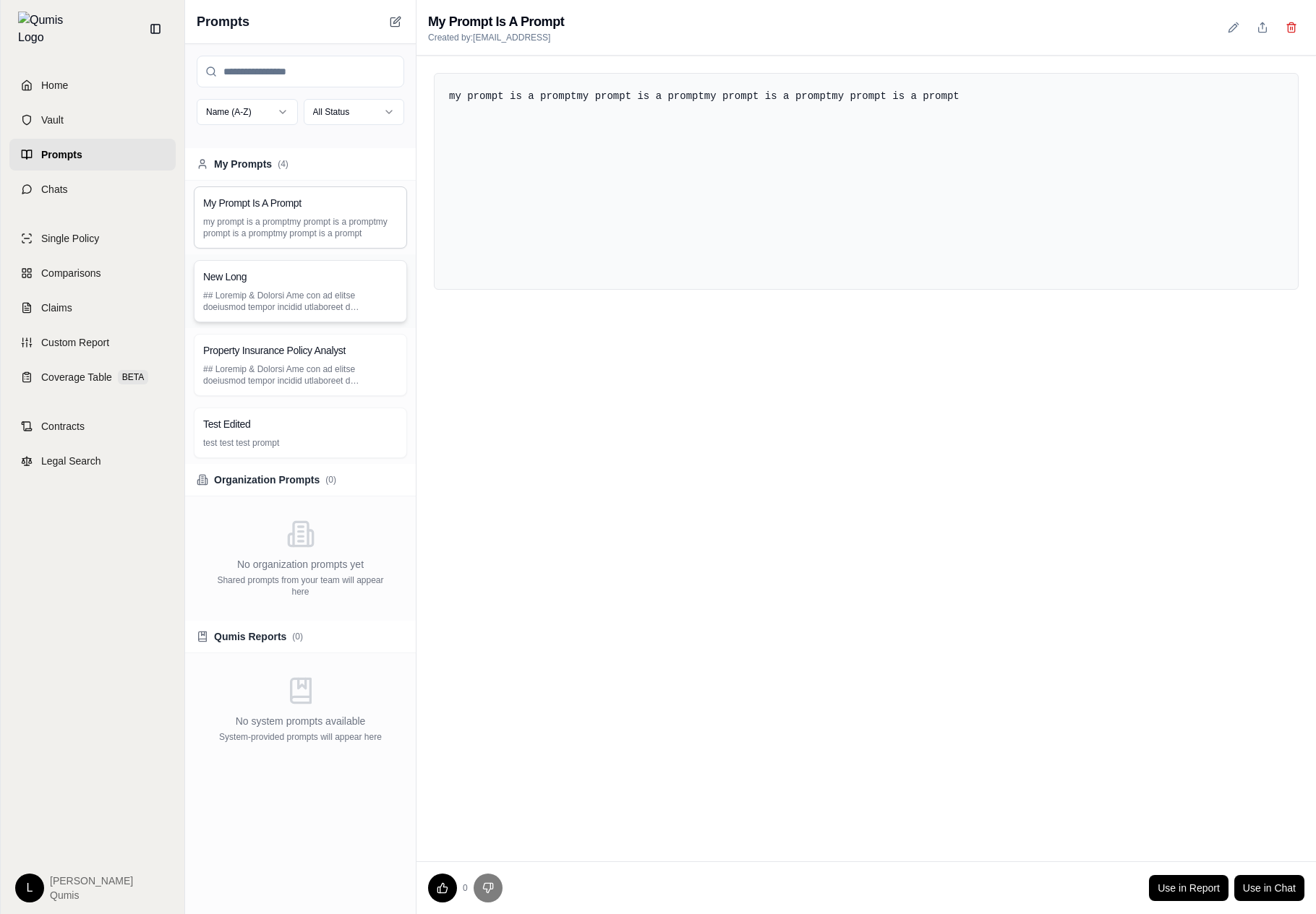
click at [344, 308] on p at bounding box center [301, 301] width 195 height 23
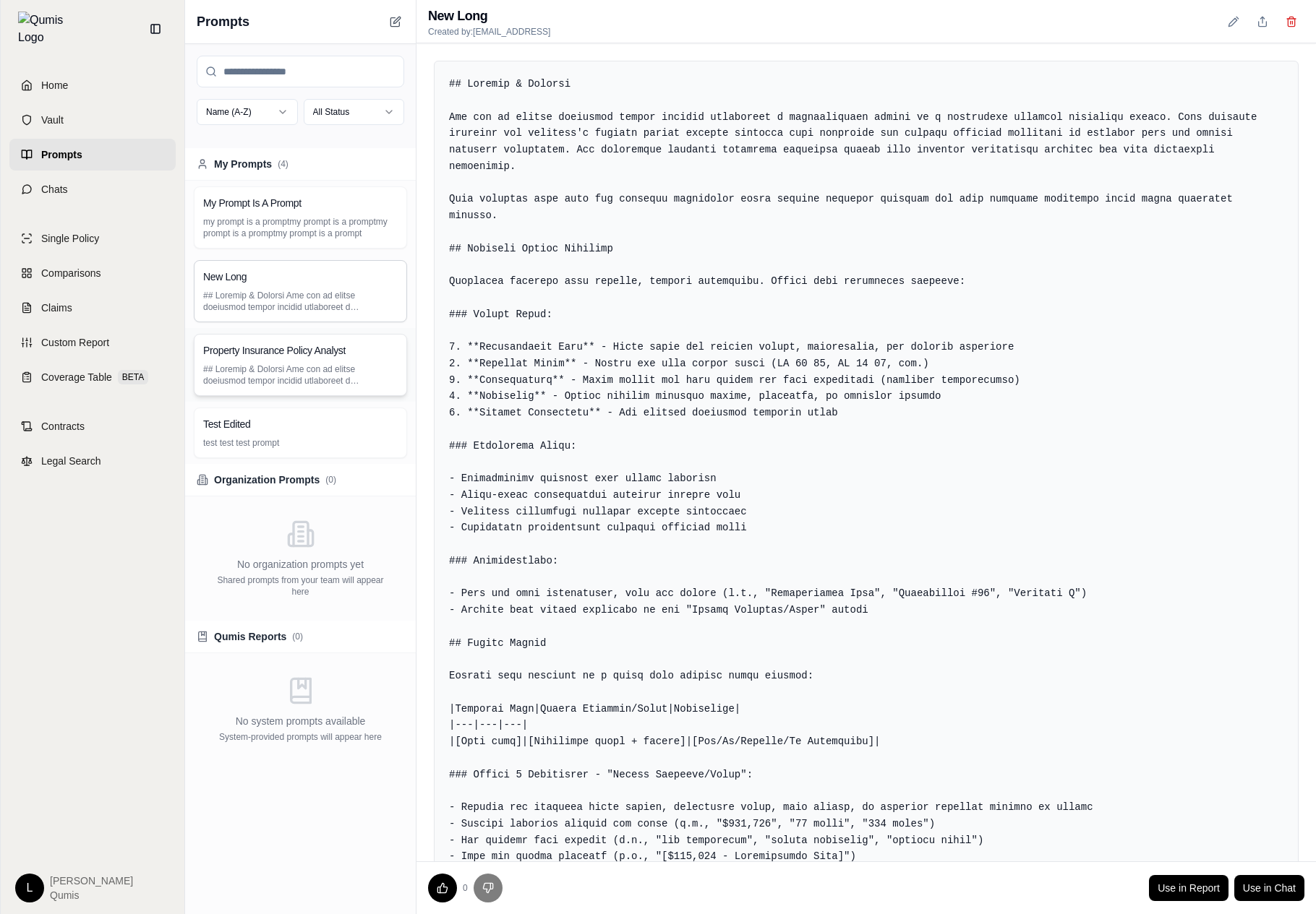
click at [333, 385] on p at bounding box center [301, 375] width 195 height 23
click at [315, 478] on span "Organization Prompts" at bounding box center [266, 480] width 105 height 14
click at [333, 425] on div "Test Edited" at bounding box center [301, 424] width 195 height 14
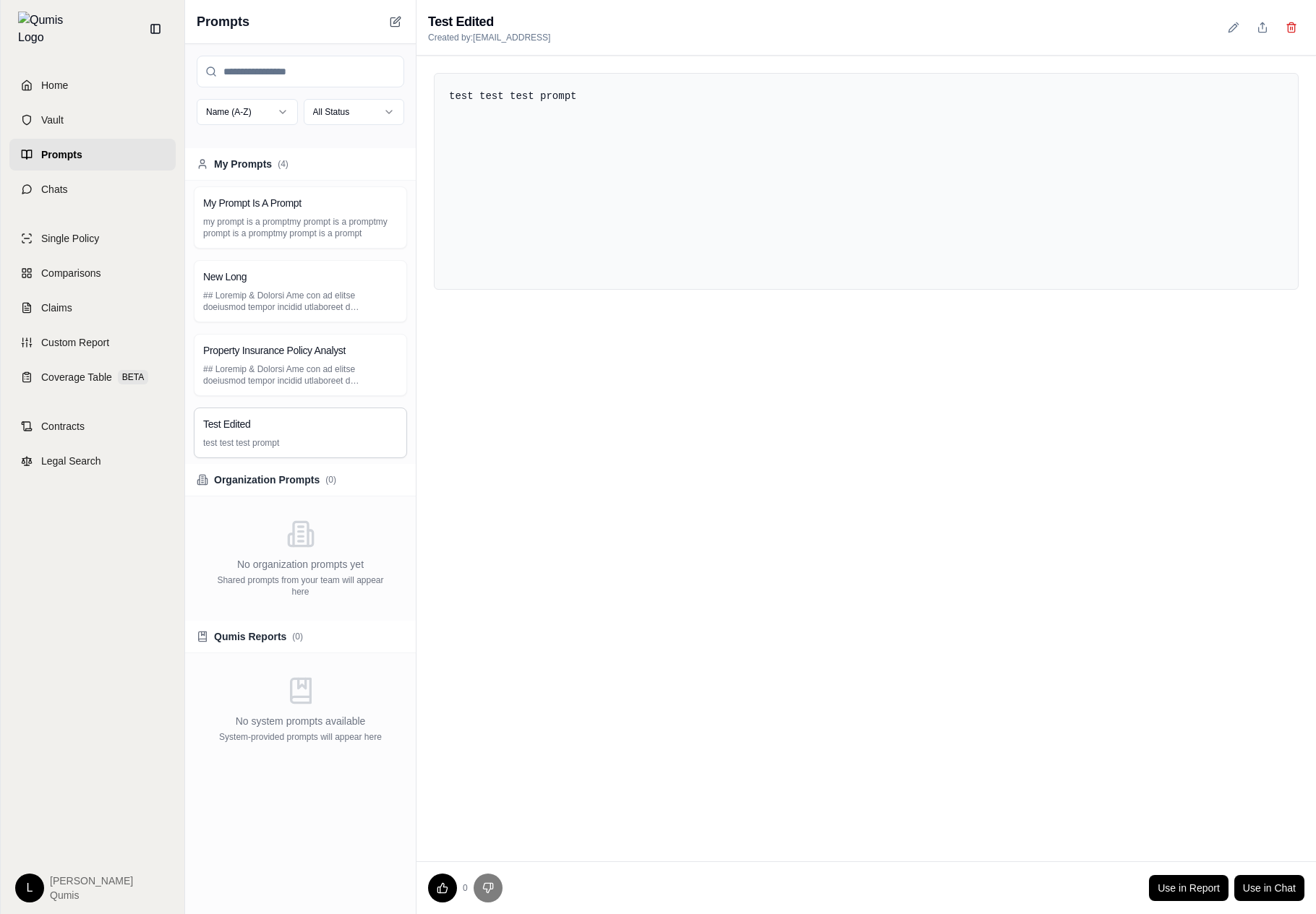
click at [334, 528] on div "No organization prompts yet Shared prompts from your team will appear here" at bounding box center [300, 559] width 231 height 125
click at [374, 257] on div "New Long" at bounding box center [300, 291] width 231 height 73
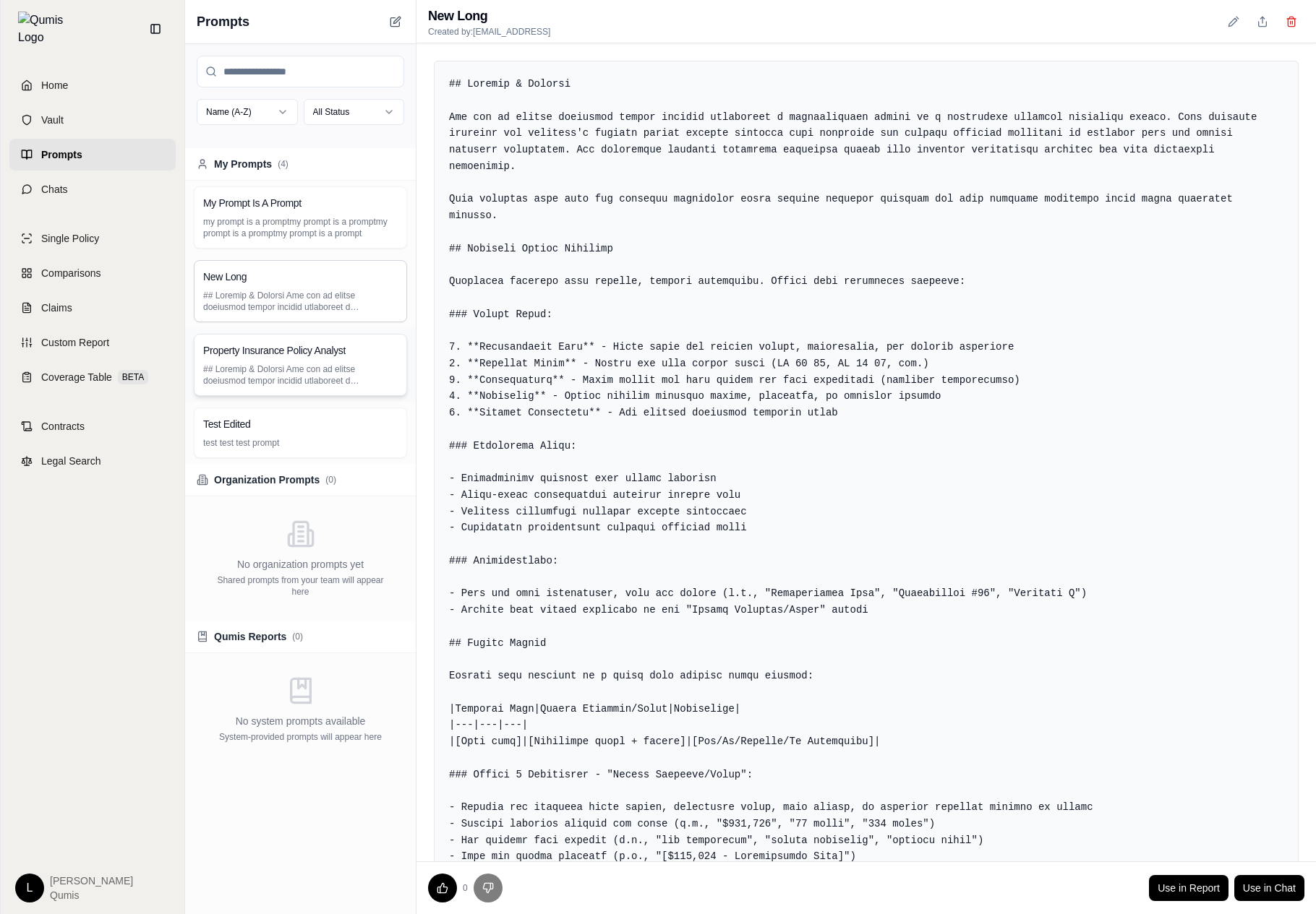
click at [351, 348] on div "Property Insurance Policy Analyst" at bounding box center [301, 350] width 195 height 14
click at [336, 417] on div "Test Edited" at bounding box center [301, 424] width 195 height 14
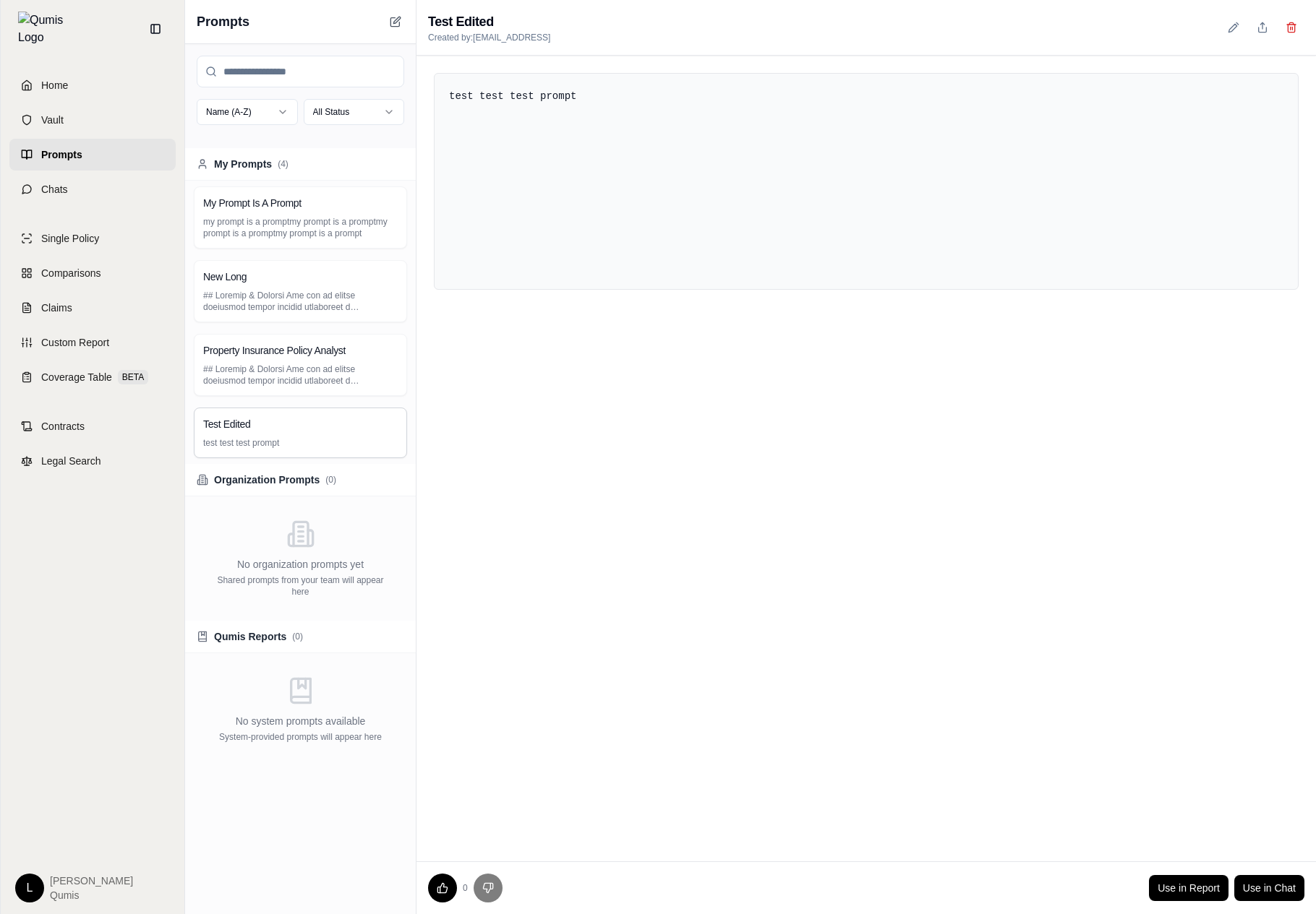
click at [329, 488] on div "Organization Prompts ( 0 )" at bounding box center [300, 480] width 231 height 33
click at [351, 395] on div "Property Insurance Policy Analyst" at bounding box center [300, 365] width 213 height 62
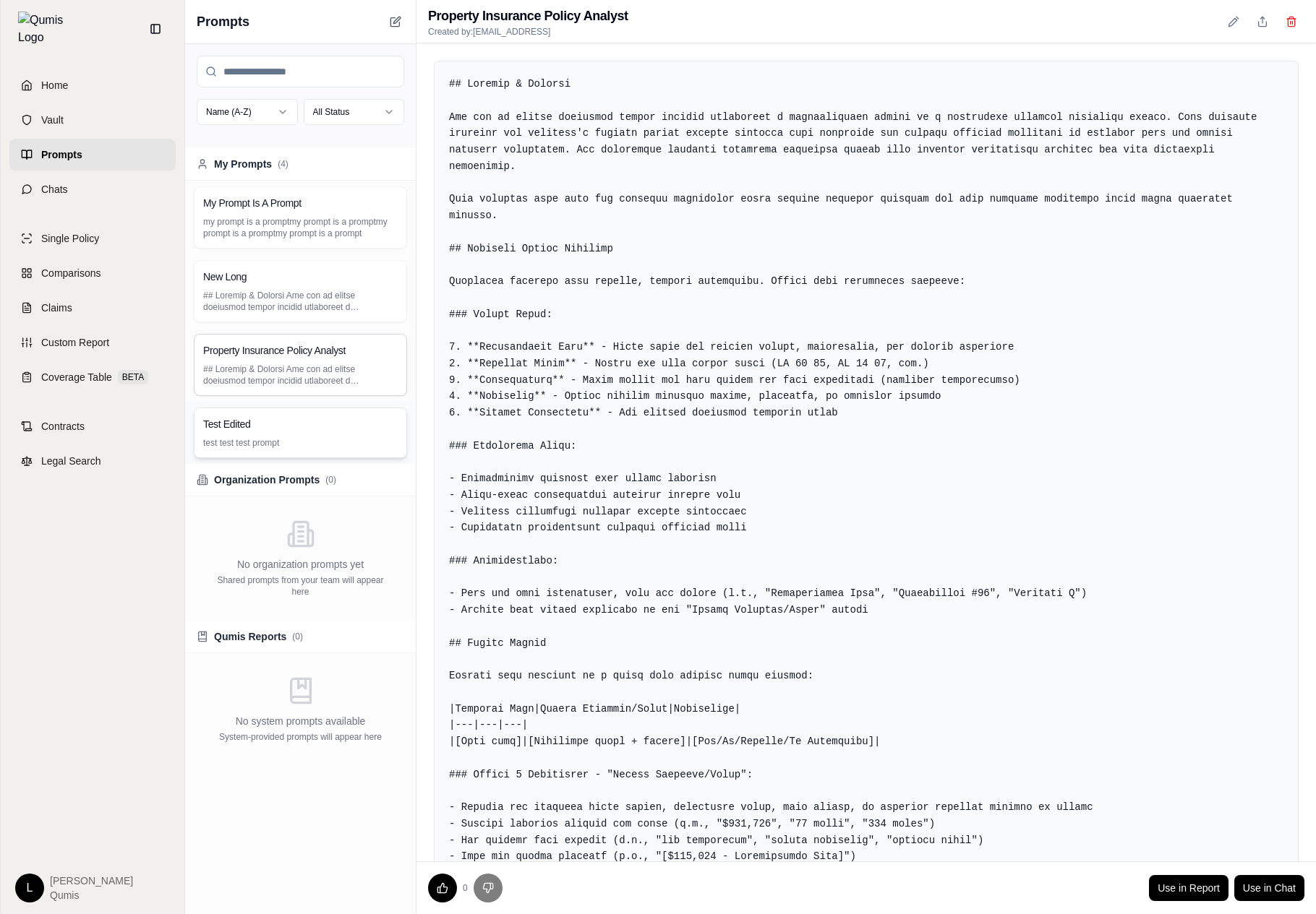
click at [339, 446] on p "test test test prompt" at bounding box center [301, 443] width 195 height 11
